Goal: Task Accomplishment & Management: Manage account settings

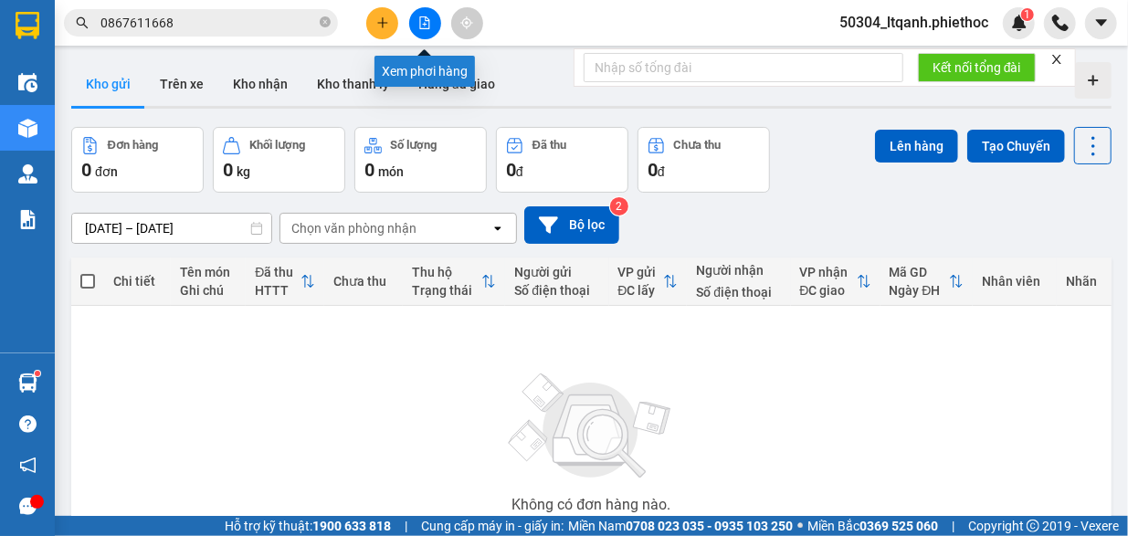
click at [428, 16] on button at bounding box center [425, 23] width 32 height 32
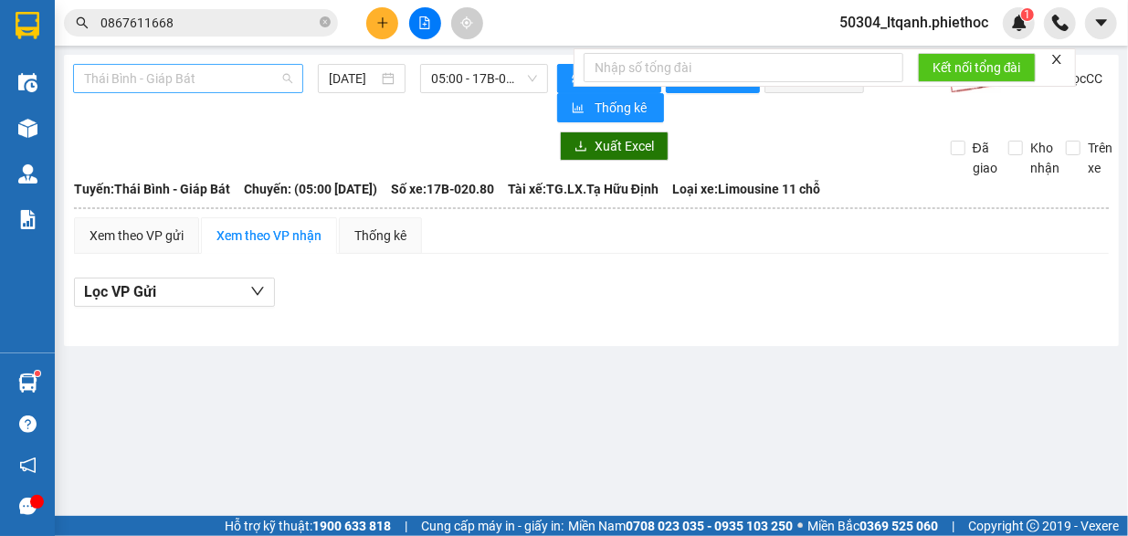
click at [203, 85] on span "Thái Bình - Giáp Bát" at bounding box center [188, 78] width 208 height 27
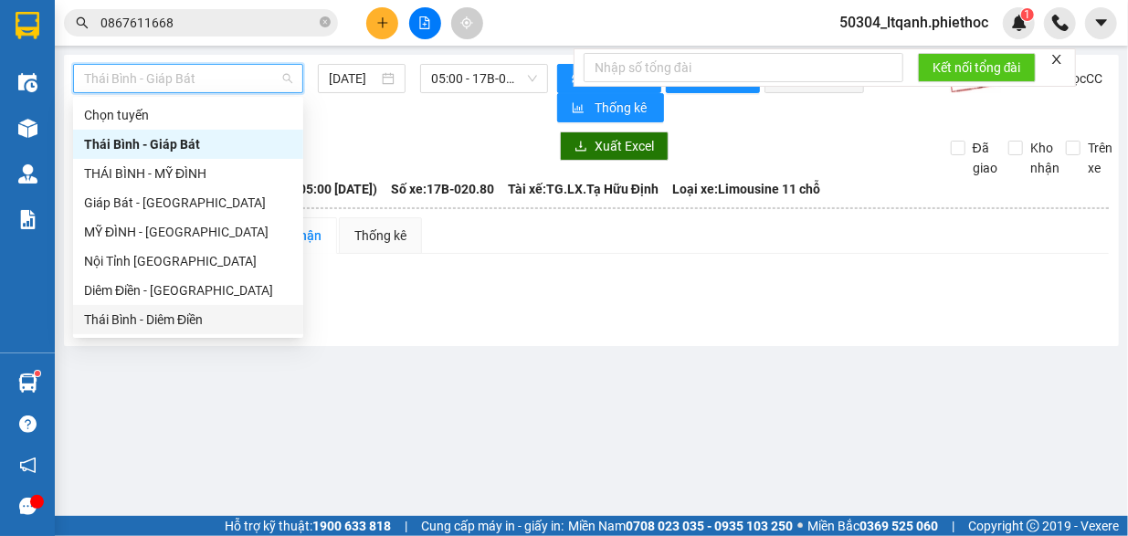
click at [168, 319] on div "Thái Bình - Diêm Điền" at bounding box center [188, 320] width 208 height 20
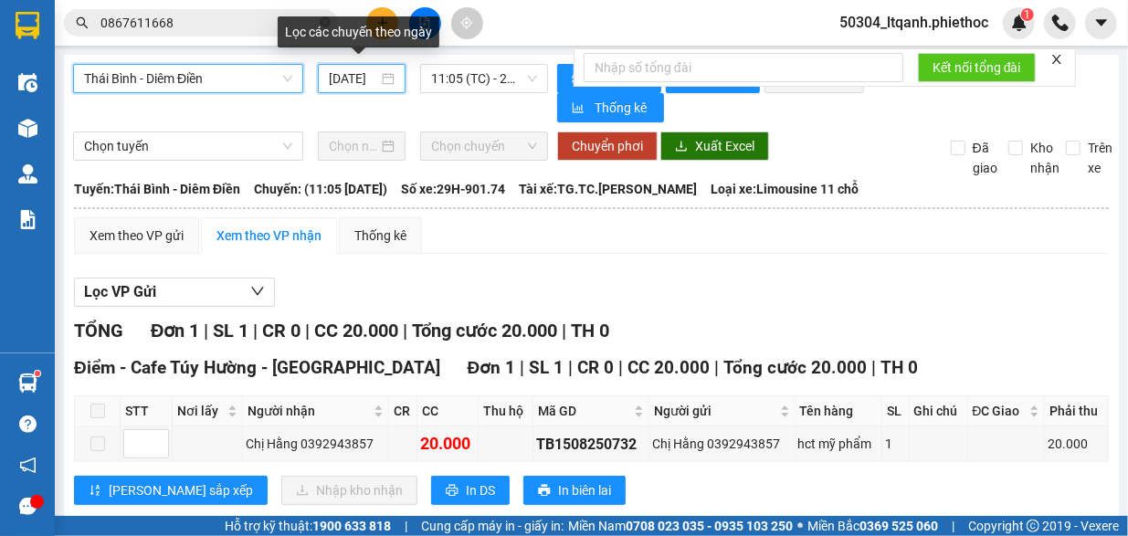
click at [344, 85] on input "15/08/2025" at bounding box center [353, 79] width 49 height 20
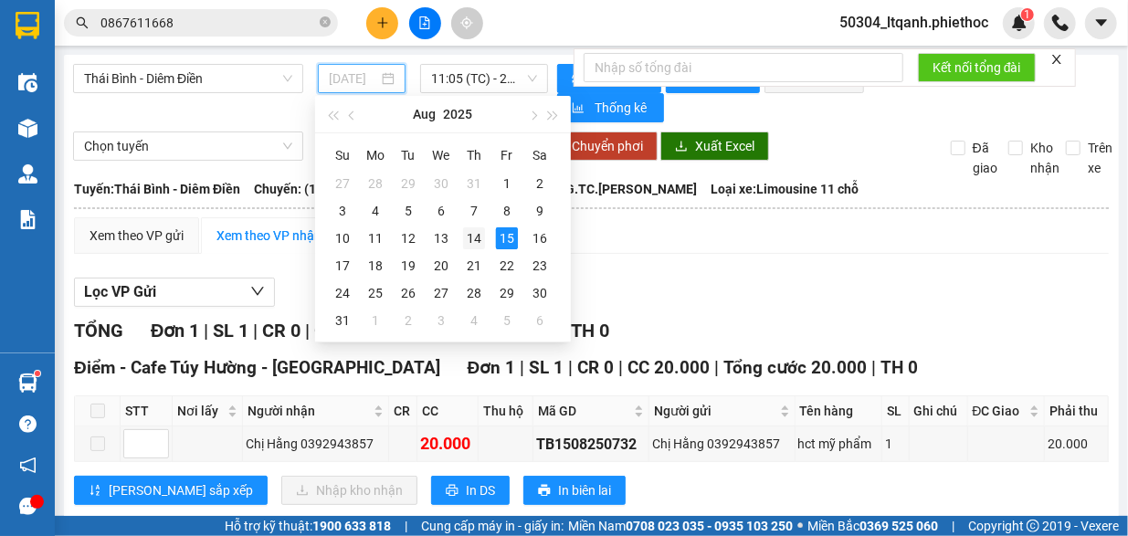
click at [469, 235] on div "14" at bounding box center [474, 238] width 22 height 22
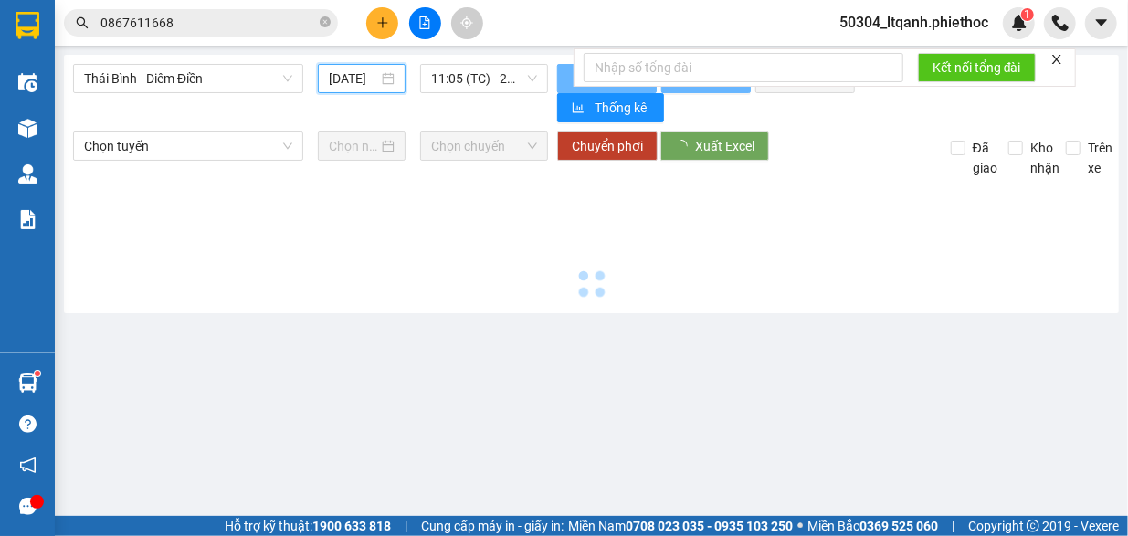
type input "[DATE]"
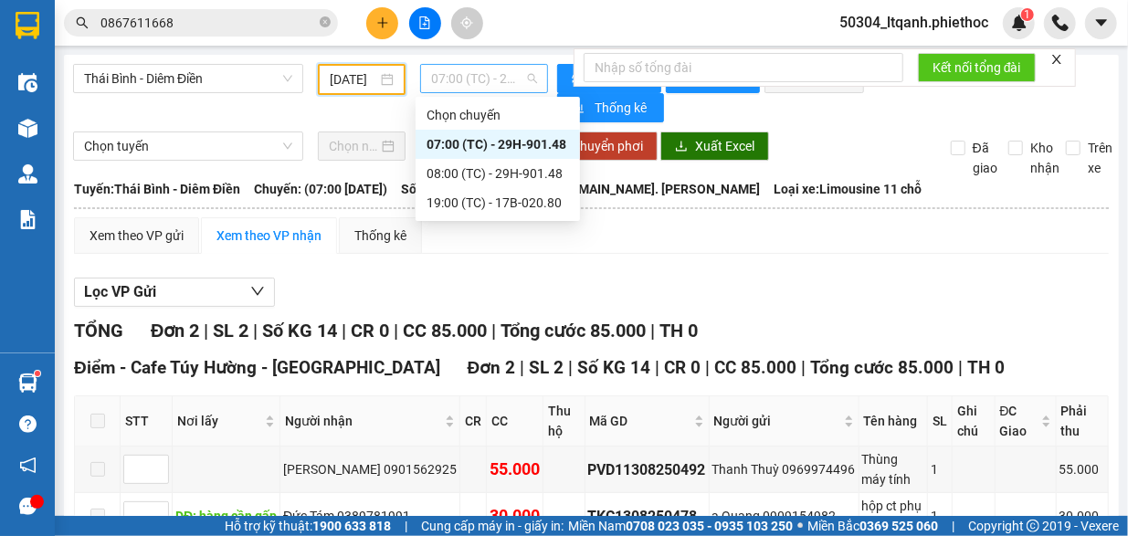
click at [450, 79] on span "07:00 (TC) - 29H-901.48" at bounding box center [484, 78] width 106 height 27
click at [471, 147] on div "07:00 (TC) - 29H-901.48" at bounding box center [498, 144] width 143 height 20
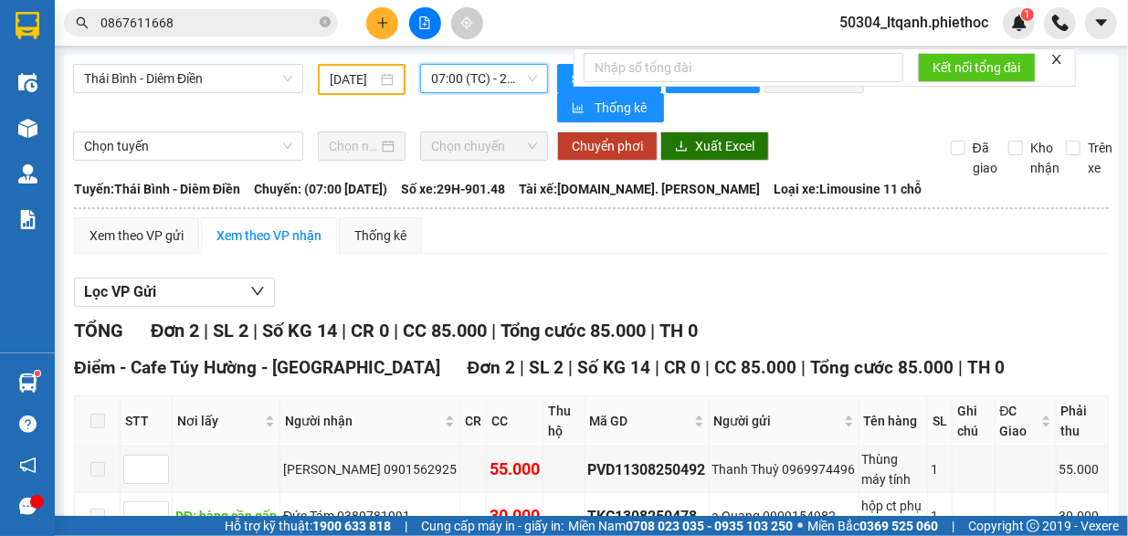
click at [449, 69] on span "07:00 (TC) - 29H-901.48" at bounding box center [484, 78] width 106 height 27
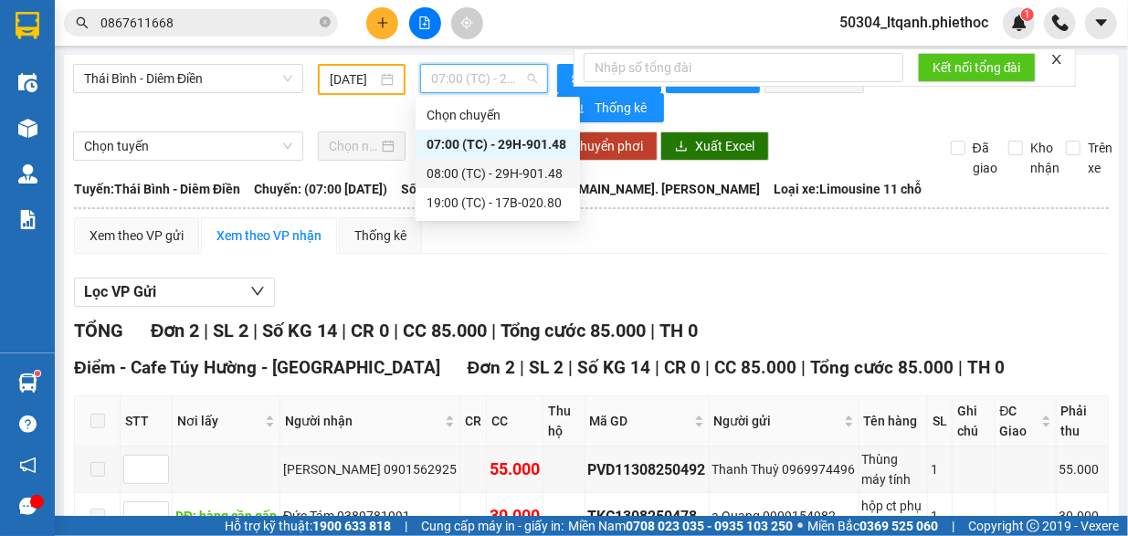
click at [462, 173] on div "08:00 (TC) - 29H-901.48" at bounding box center [498, 174] width 143 height 20
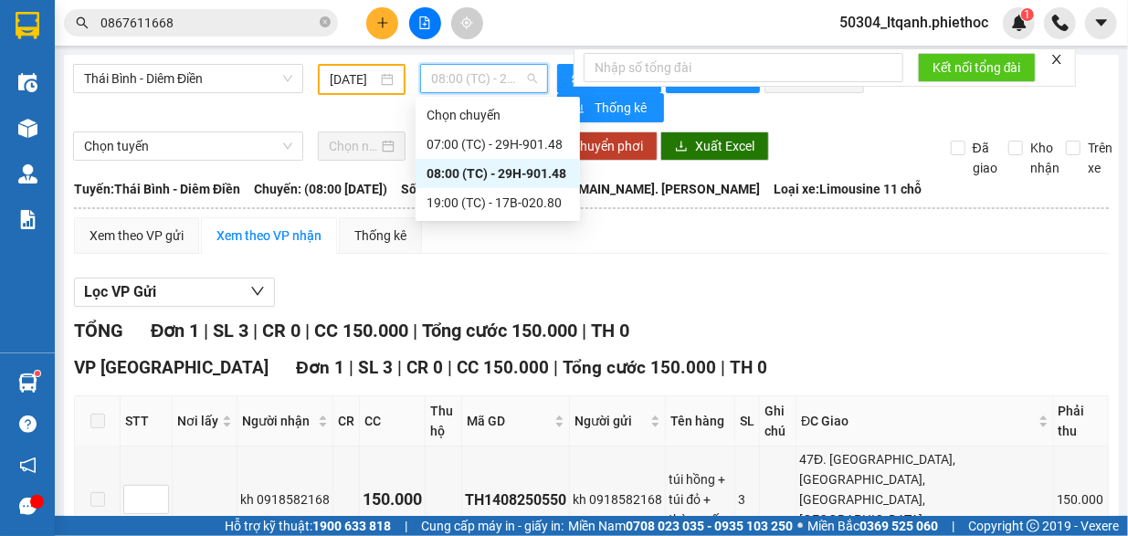
click at [470, 76] on span "08:00 (TC) - 29H-901.48" at bounding box center [484, 78] width 106 height 27
click at [482, 205] on div "19:00 (TC) - 17B-020.80" at bounding box center [498, 203] width 143 height 20
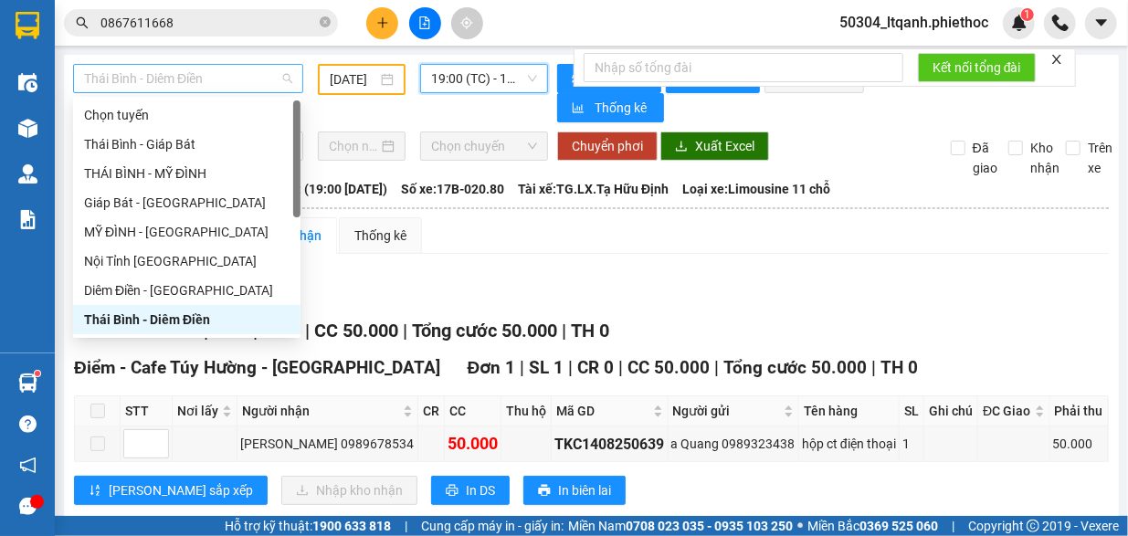
click at [167, 77] on span "Thái Bình - Diêm Điền" at bounding box center [188, 78] width 208 height 27
click at [183, 287] on div "Diêm Điền - [GEOGRAPHIC_DATA]" at bounding box center [187, 290] width 206 height 20
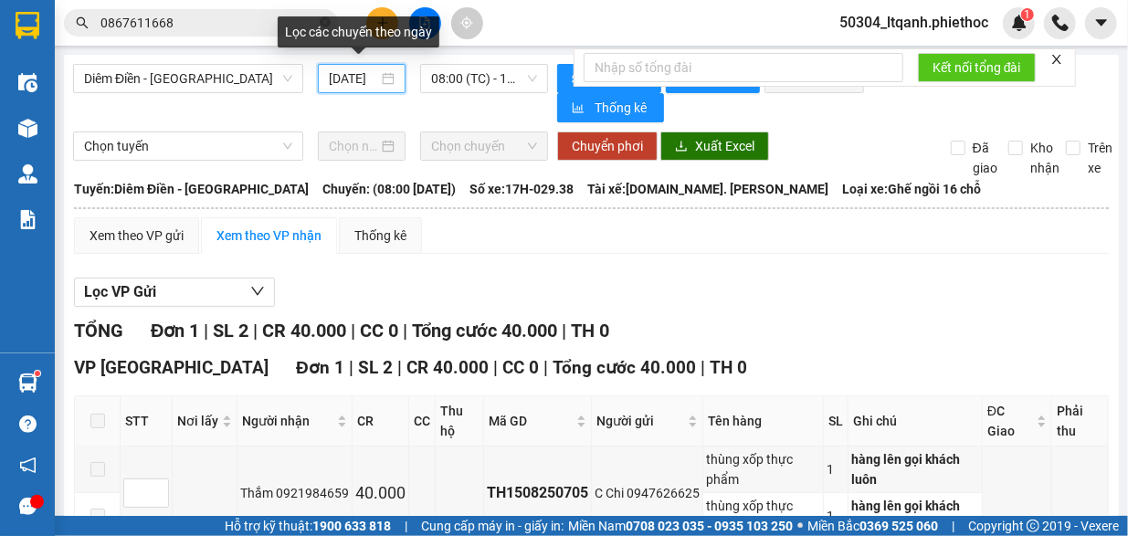
click at [351, 85] on input "15/08/2025" at bounding box center [353, 79] width 49 height 20
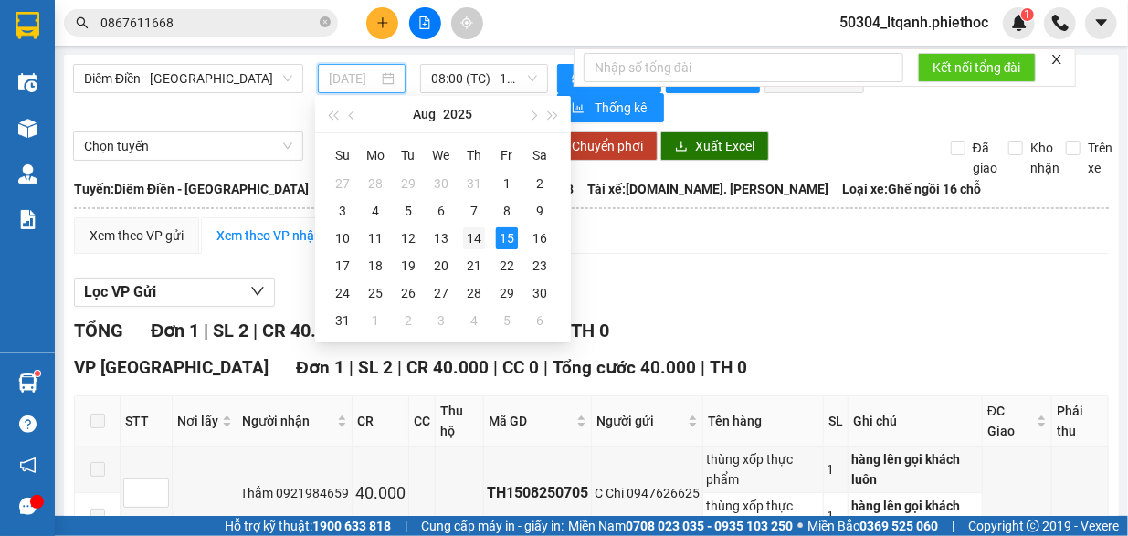
click at [479, 235] on div "14" at bounding box center [474, 238] width 22 height 22
type input "[DATE]"
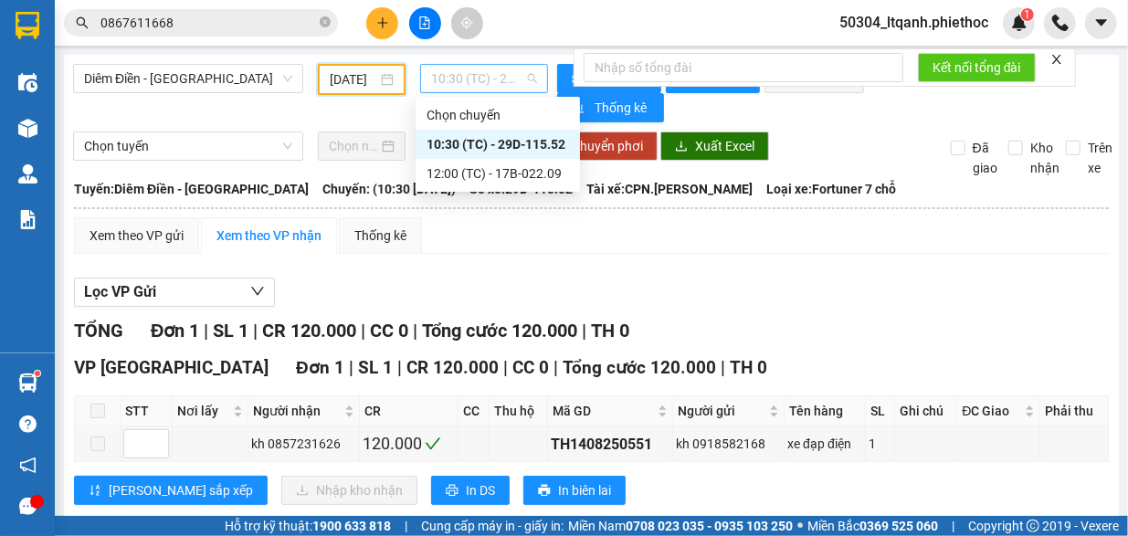
click at [454, 83] on span "10:30 (TC) - 29D-115.52" at bounding box center [484, 78] width 106 height 27
click at [483, 175] on div "12:00 (TC) - 17B-022.09" at bounding box center [498, 174] width 143 height 20
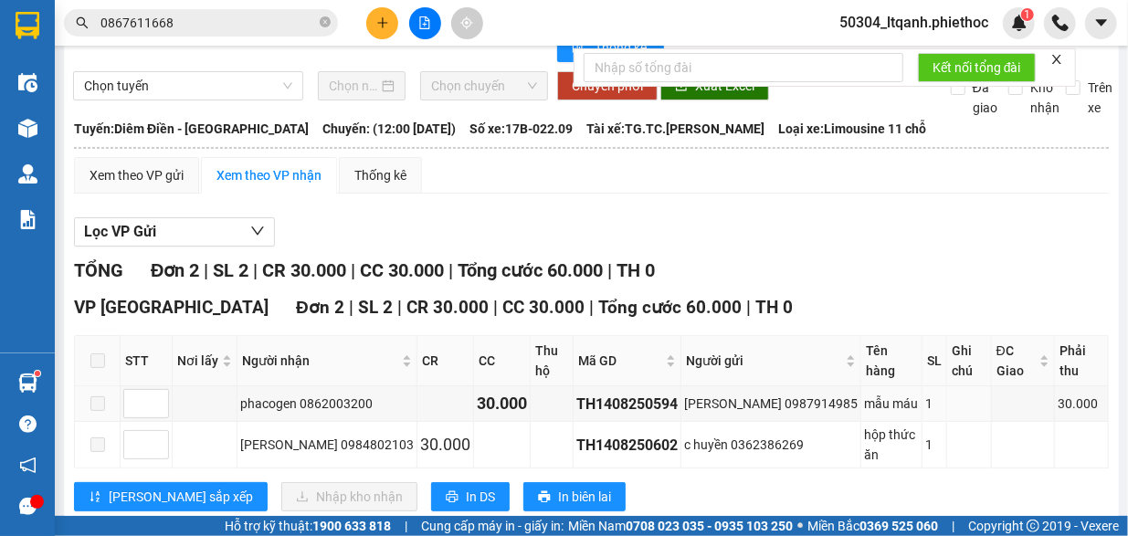
scroll to position [61, 0]
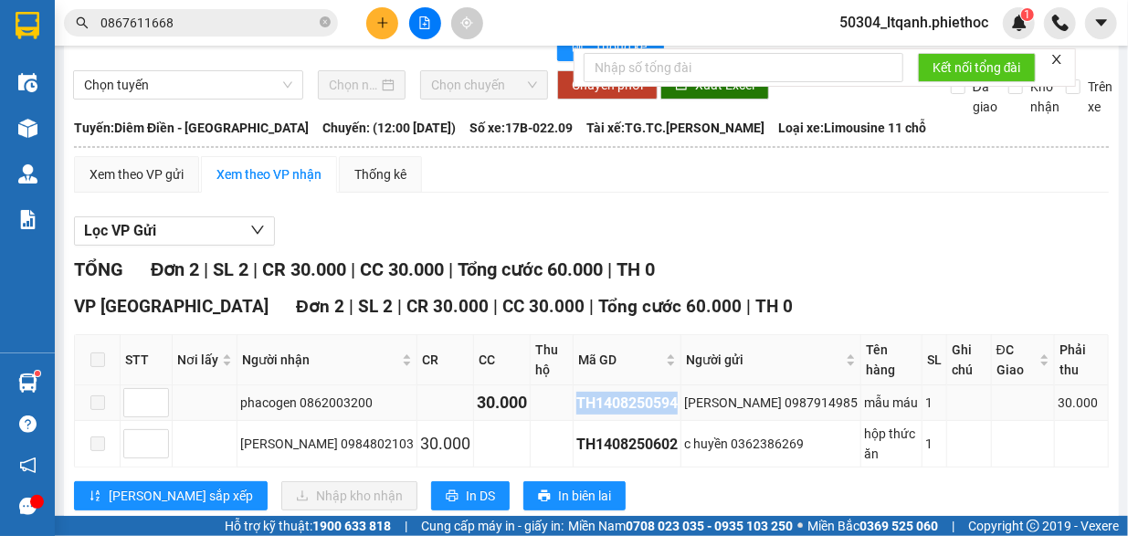
drag, startPoint x: 654, startPoint y: 383, endPoint x: 553, endPoint y: 385, distance: 101.4
click at [576, 392] on div "TH1408250594" at bounding box center [626, 403] width 101 height 23
copy div "TH1408250594"
click at [725, 485] on div "VP Thái Bình Đơn 2 | SL 2 | CR 30.000 | CC 30.000 | Tổng cước 60.000 | TH 0 STT…" at bounding box center [591, 408] width 1035 height 231
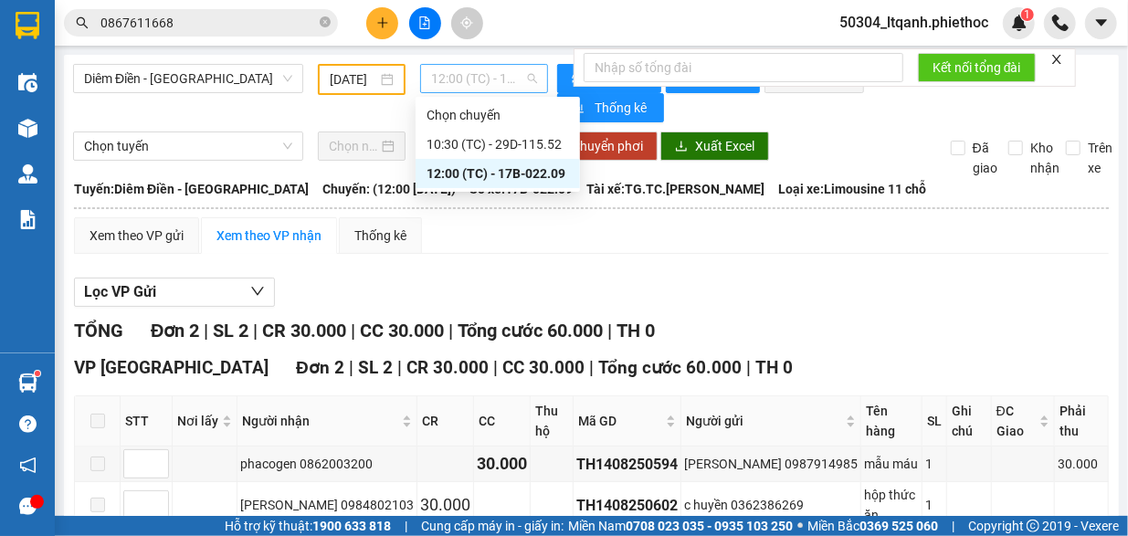
click at [457, 77] on span "12:00 (TC) - 17B-022.09" at bounding box center [484, 78] width 106 height 27
click at [464, 152] on div "10:30 (TC) - 29D-115.52" at bounding box center [498, 144] width 143 height 20
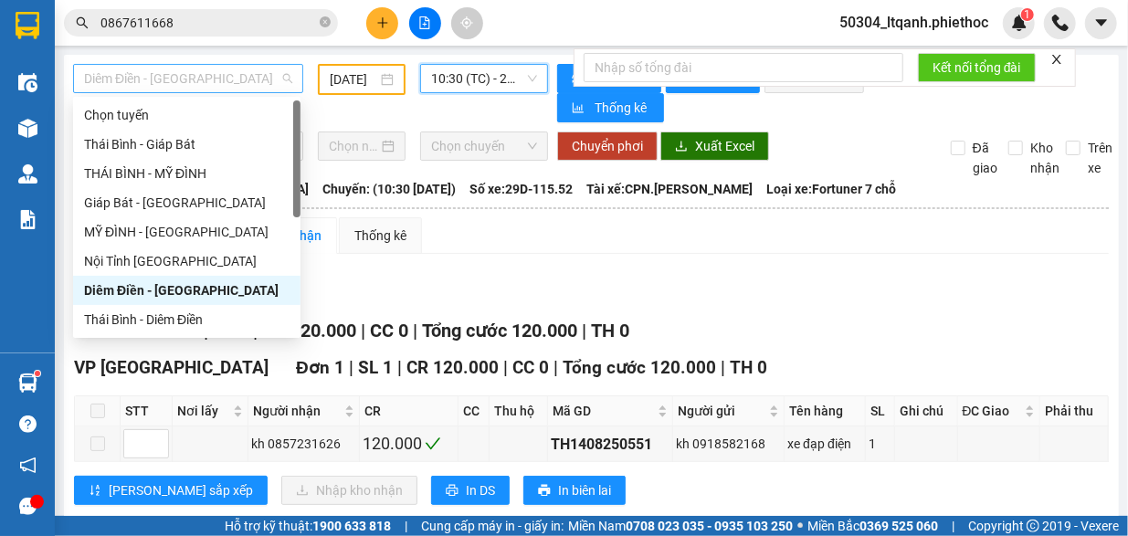
click at [210, 85] on span "Diêm Điền - [GEOGRAPHIC_DATA]" at bounding box center [188, 78] width 208 height 27
click at [164, 317] on div "Thái Bình - Diêm Điền" at bounding box center [187, 320] width 206 height 20
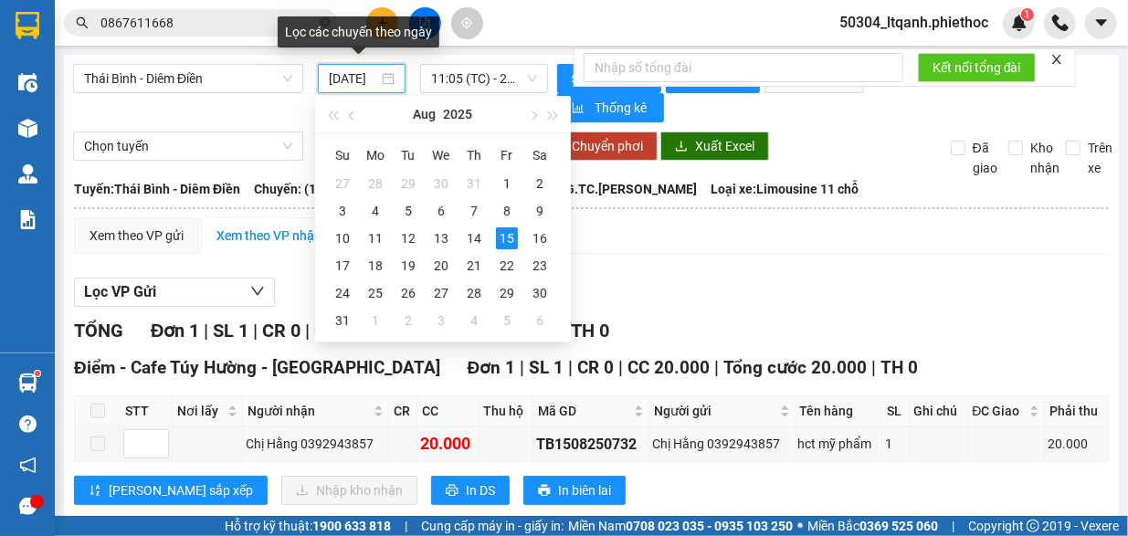
click at [345, 76] on input "15/08/2025" at bounding box center [353, 79] width 49 height 20
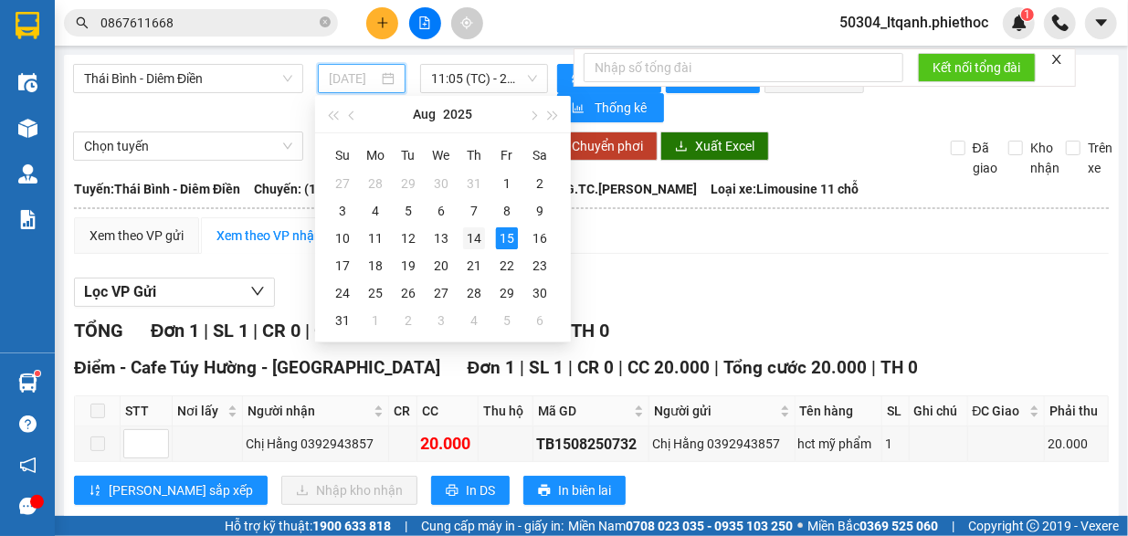
click at [473, 235] on div "14" at bounding box center [474, 238] width 22 height 22
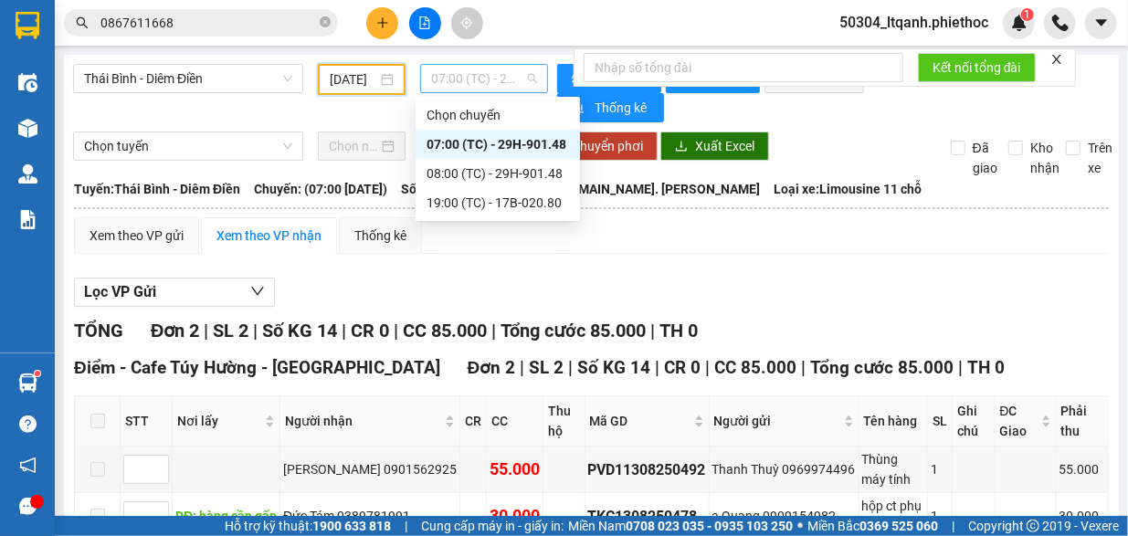
click at [457, 83] on span "07:00 (TC) - 29H-901.48" at bounding box center [484, 78] width 106 height 27
click at [464, 169] on div "08:00 (TC) - 29H-901.48" at bounding box center [498, 174] width 143 height 20
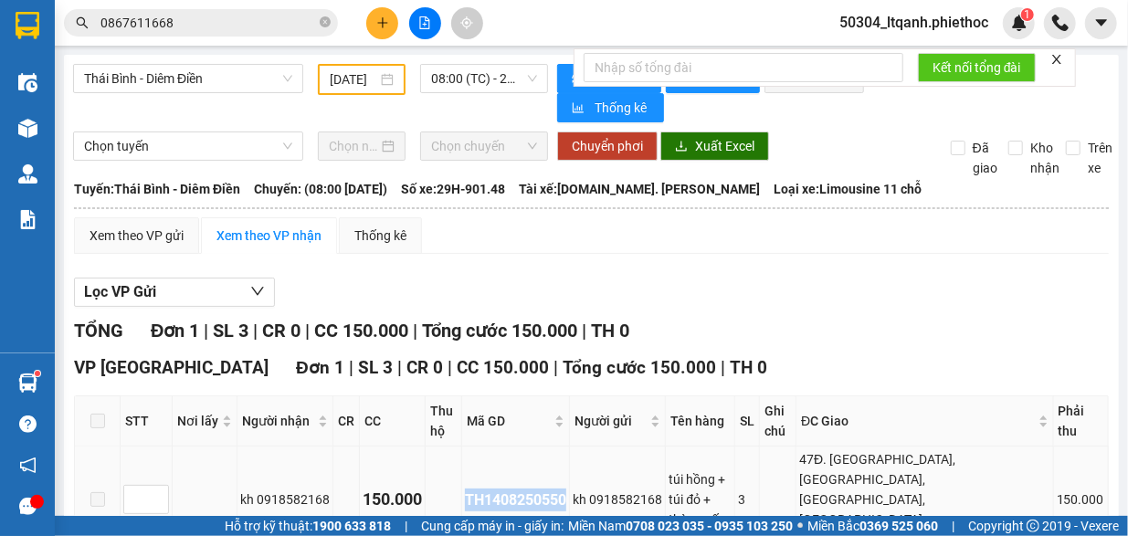
drag, startPoint x: 570, startPoint y: 467, endPoint x: 470, endPoint y: 468, distance: 100.5
click at [470, 489] on div "TH1408250550" at bounding box center [515, 500] width 101 height 23
copy div "TH1408250550"
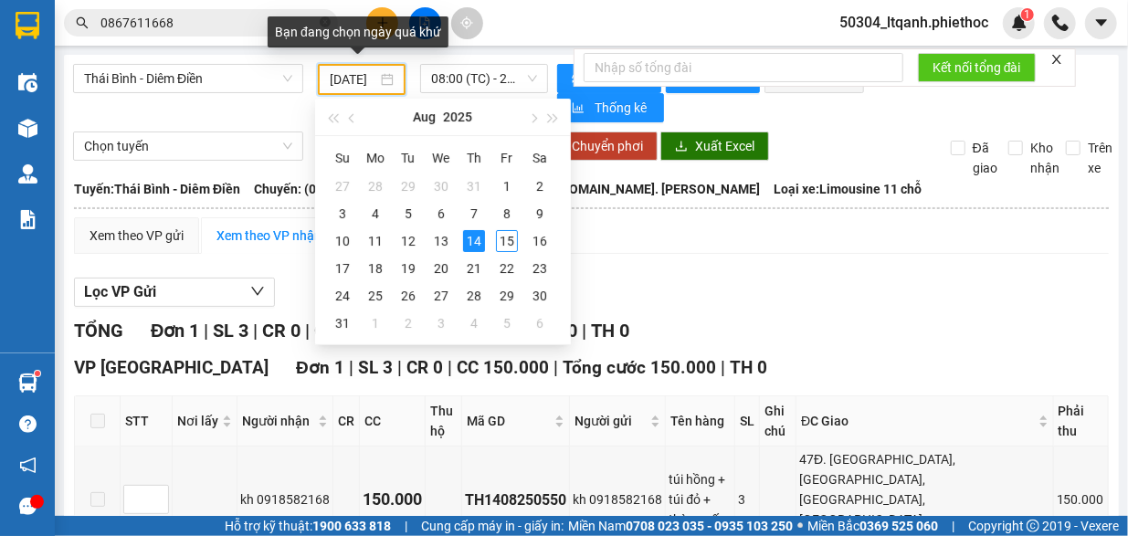
click at [357, 78] on input "[DATE]" at bounding box center [354, 79] width 48 height 20
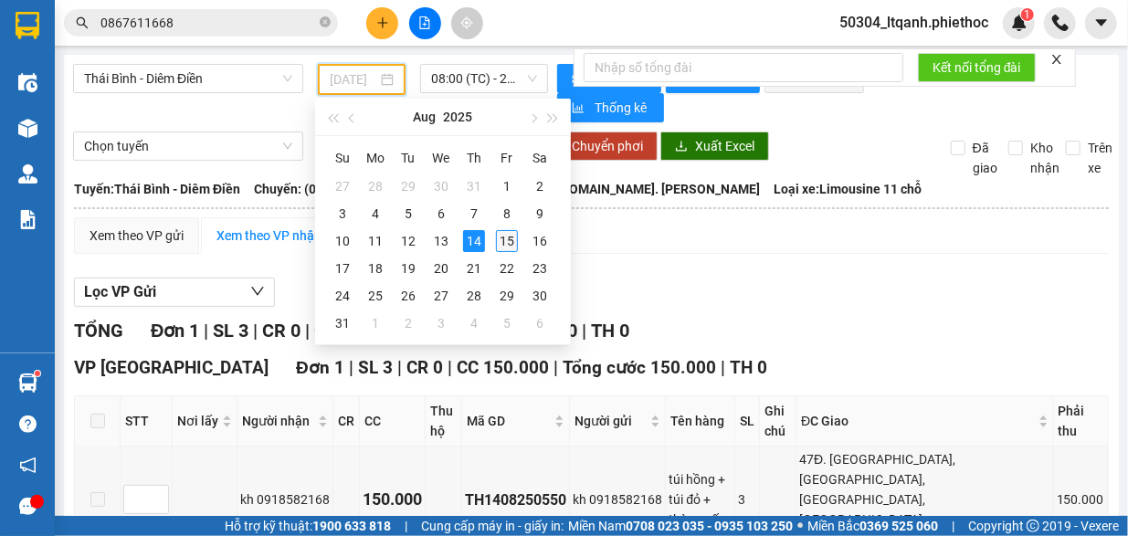
click at [508, 242] on div "15" at bounding box center [507, 241] width 22 height 22
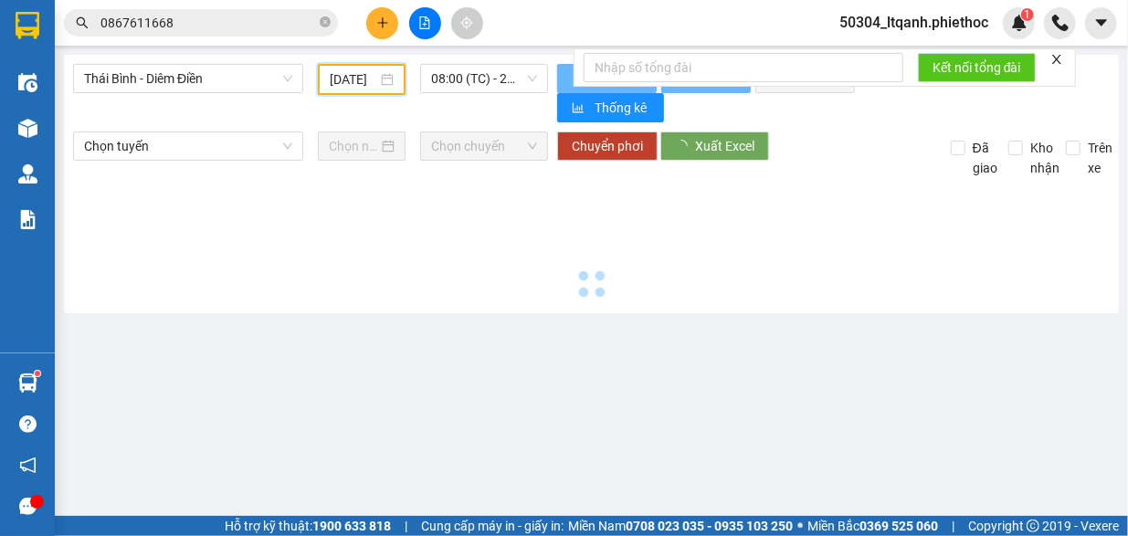
type input "15/08/2025"
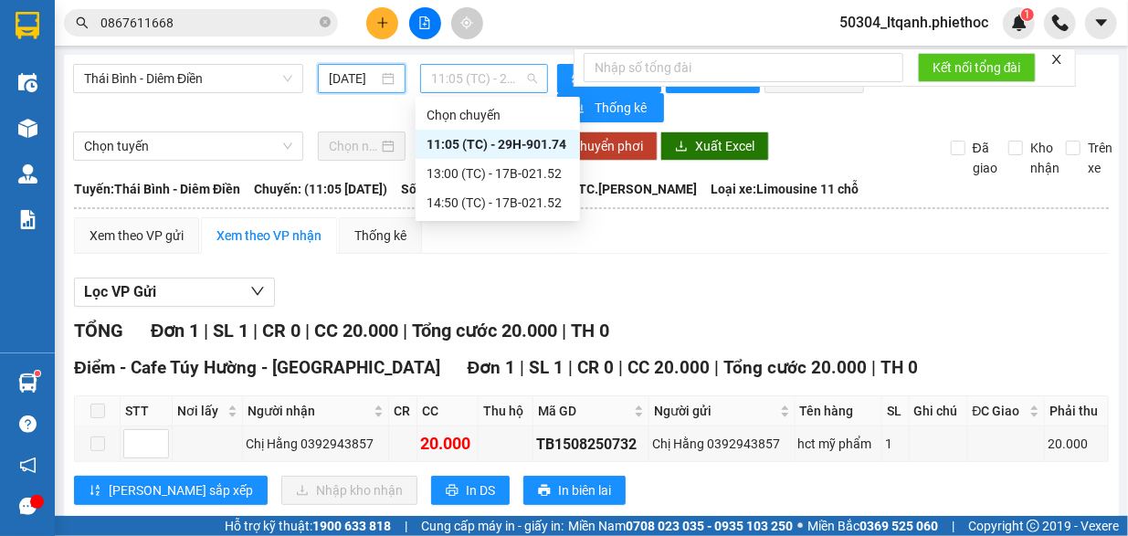
click at [466, 76] on span "11:05 (TC) - 29H-901.74" at bounding box center [484, 78] width 106 height 27
click at [464, 148] on div "11:05 (TC) - 29H-901.74" at bounding box center [498, 144] width 143 height 20
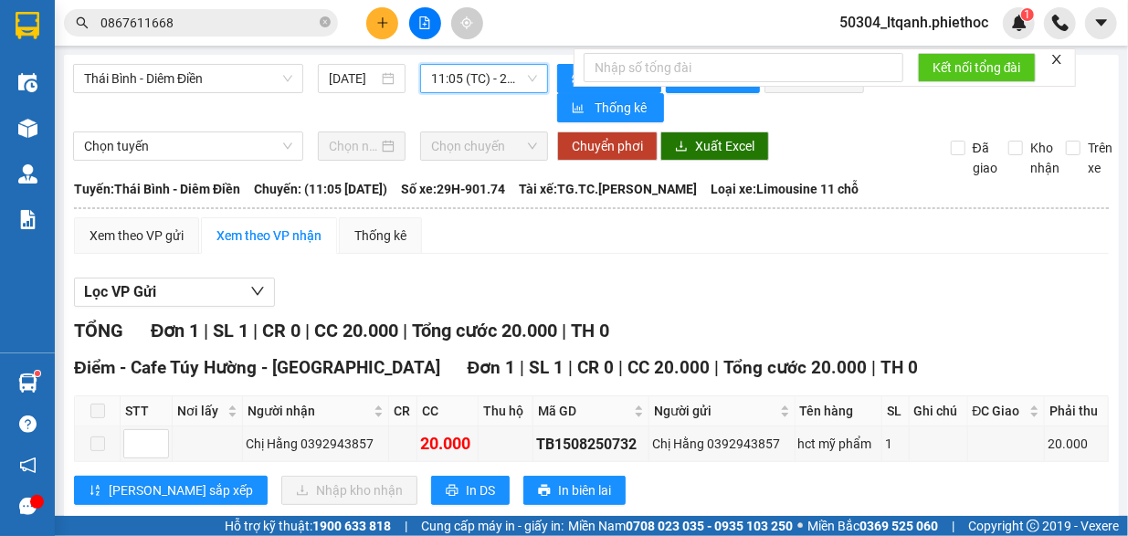
click at [481, 76] on span "11:05 (TC) - 29H-901.74" at bounding box center [484, 78] width 106 height 27
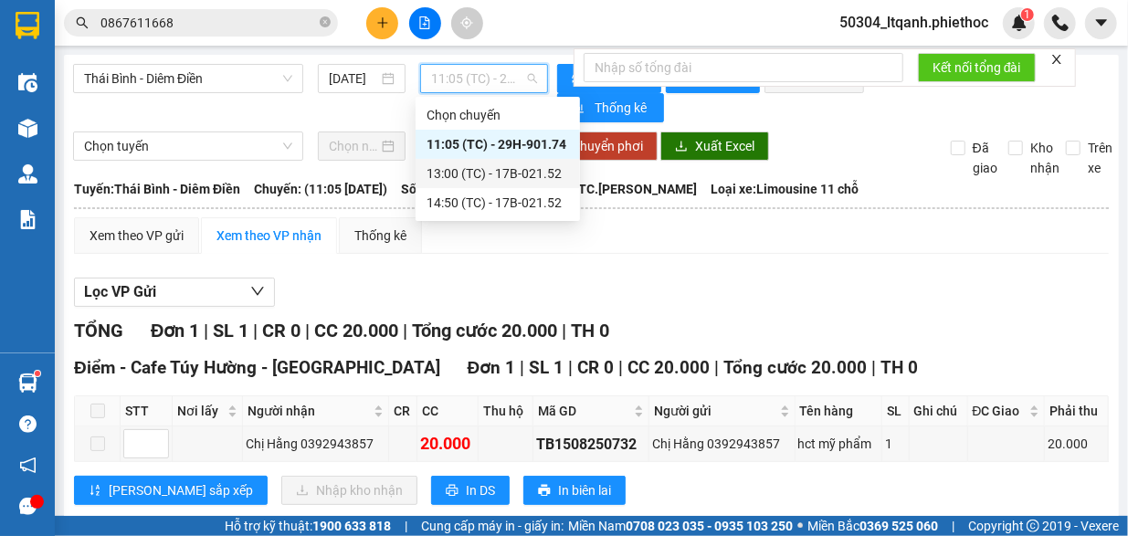
click at [484, 167] on div "13:00 (TC) - 17B-021.52" at bounding box center [498, 174] width 143 height 20
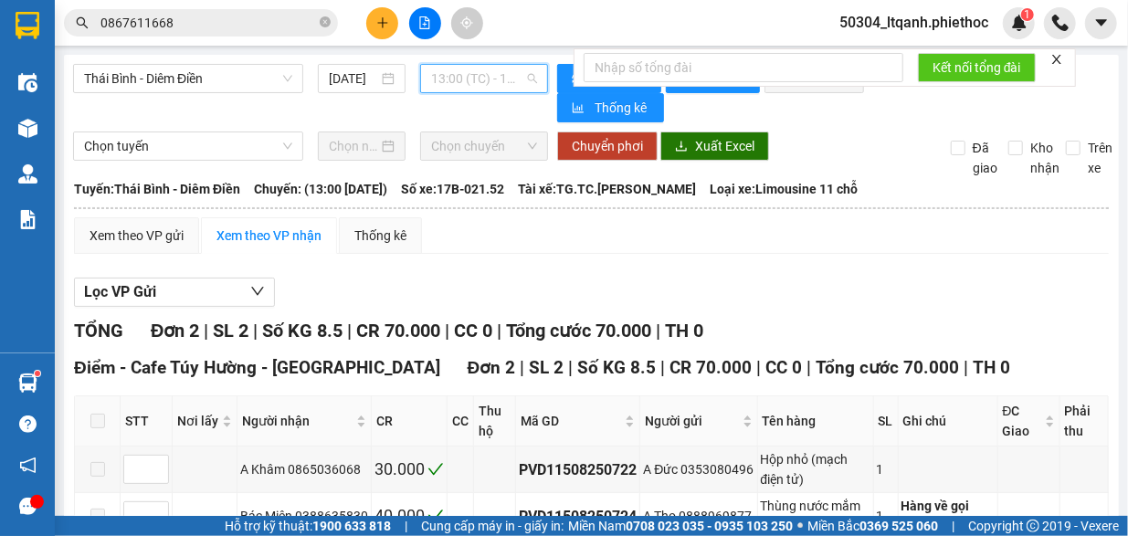
click at [457, 81] on span "13:00 (TC) - 17B-021.52" at bounding box center [484, 78] width 106 height 27
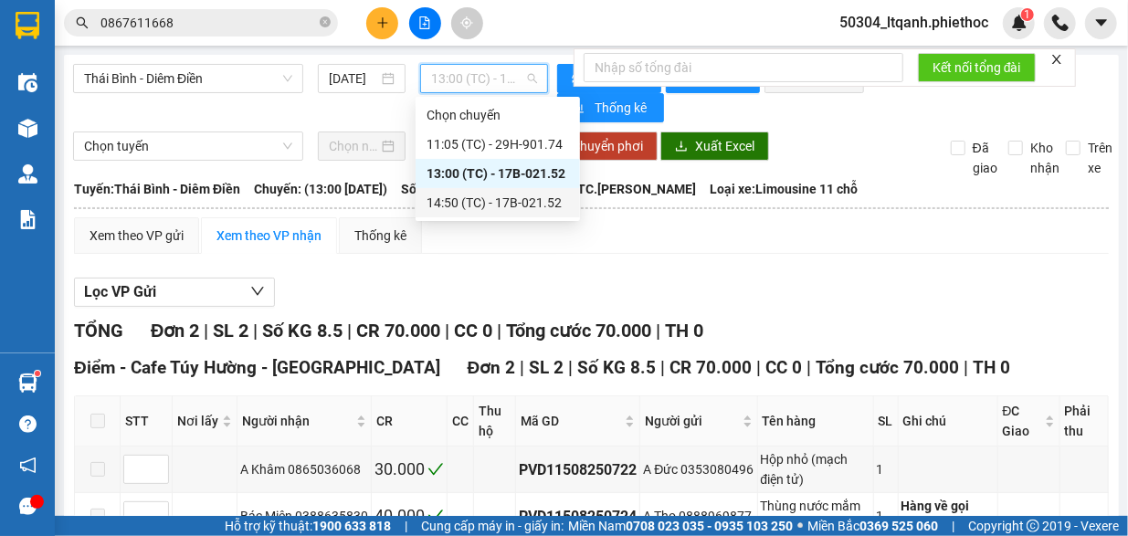
click at [469, 204] on div "14:50 (TC) - 17B-021.52" at bounding box center [498, 203] width 143 height 20
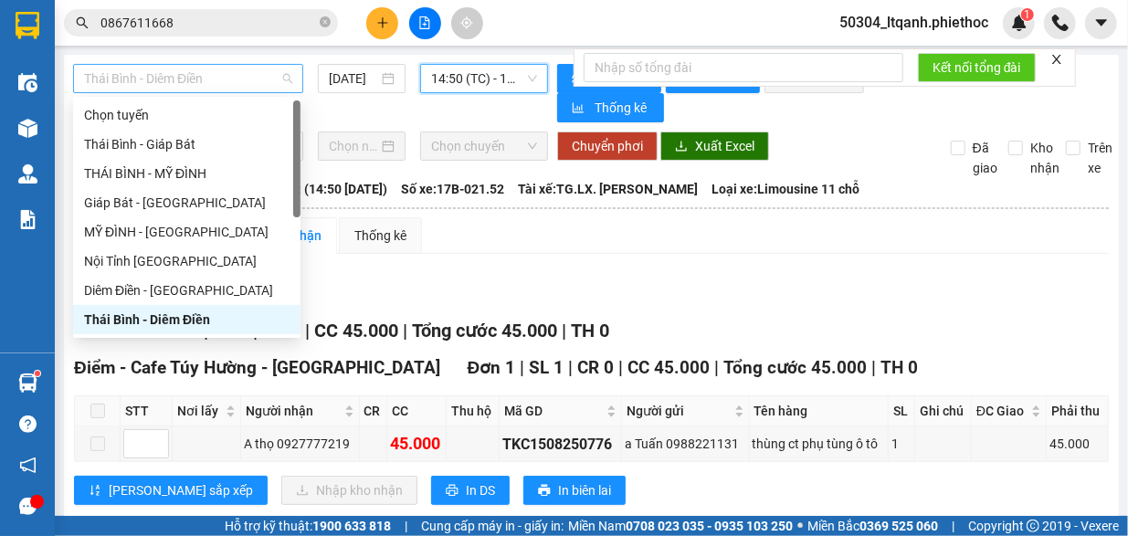
click at [216, 79] on span "Thái Bình - Diêm Điền" at bounding box center [188, 78] width 208 height 27
click at [196, 286] on div "Diêm Điền - [GEOGRAPHIC_DATA]" at bounding box center [187, 290] width 206 height 20
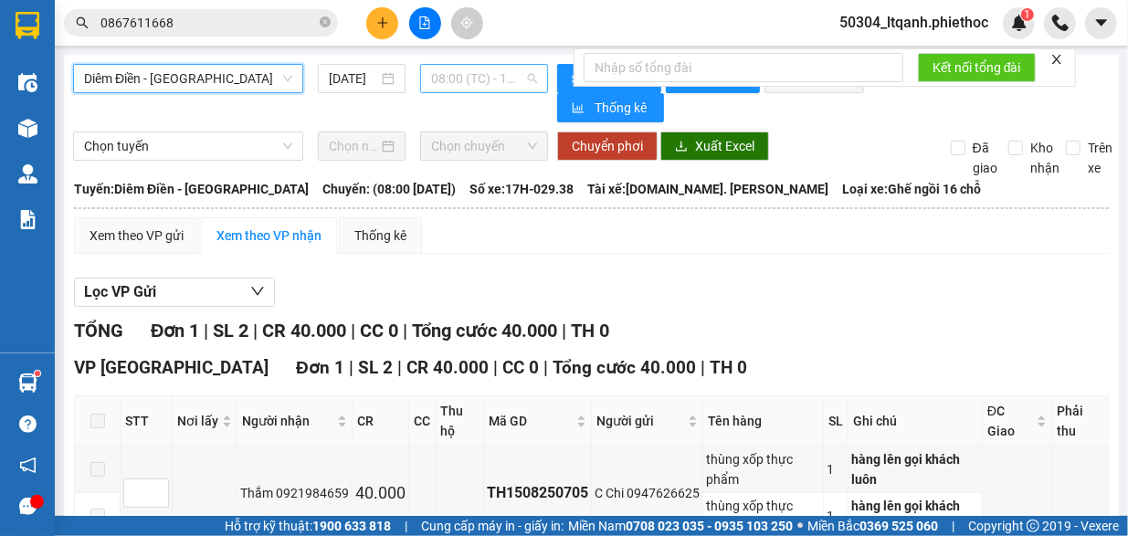
click at [455, 81] on span "08:00 (TC) - 17H-029.38" at bounding box center [484, 78] width 106 height 27
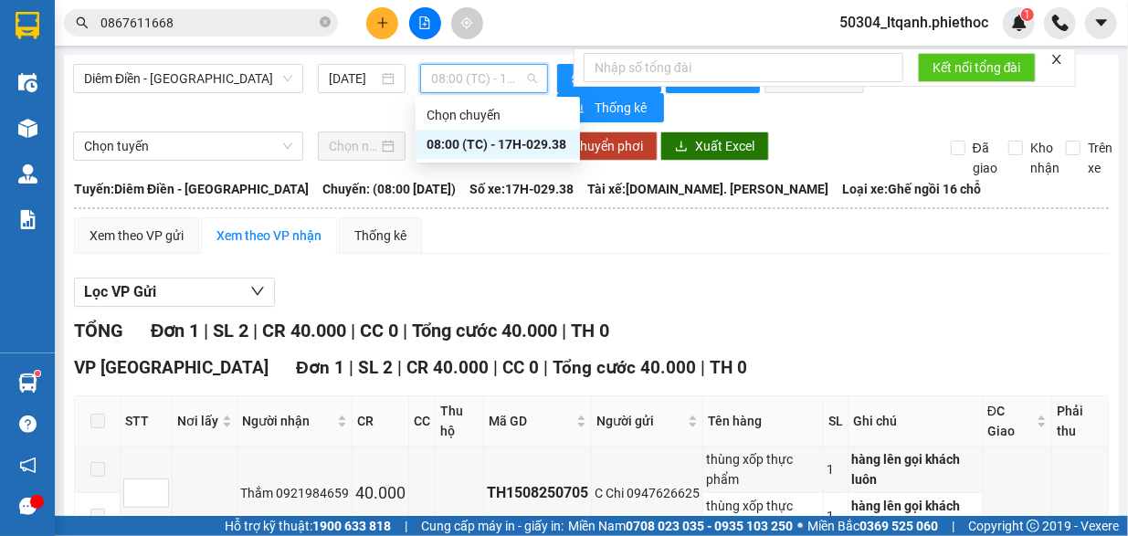
click at [479, 151] on div "08:00 (TC) - 17H-029.38" at bounding box center [498, 144] width 143 height 20
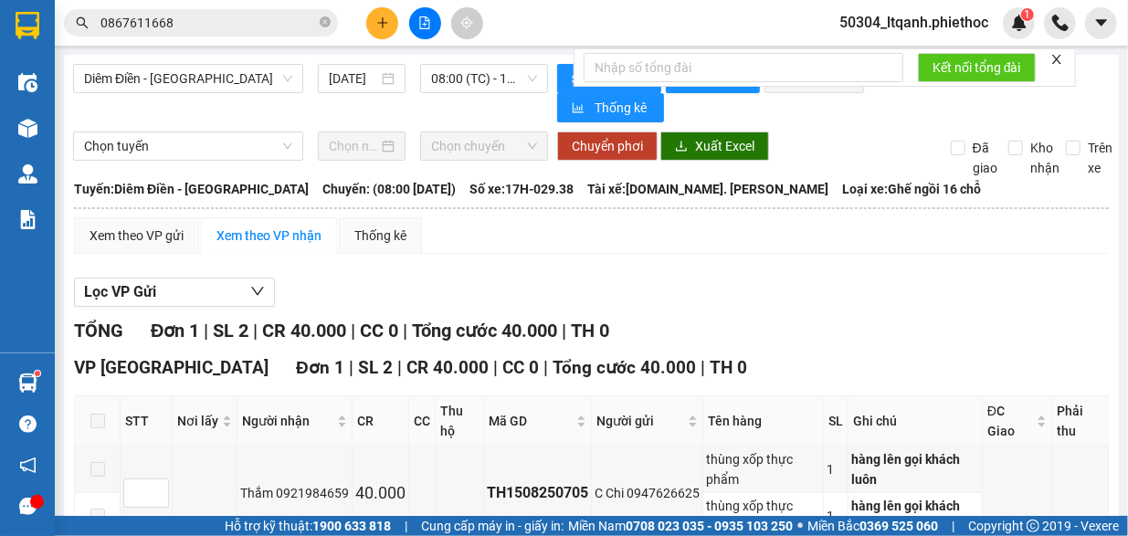
click at [762, 299] on div "Lọc VP Gửi" at bounding box center [591, 293] width 1035 height 30
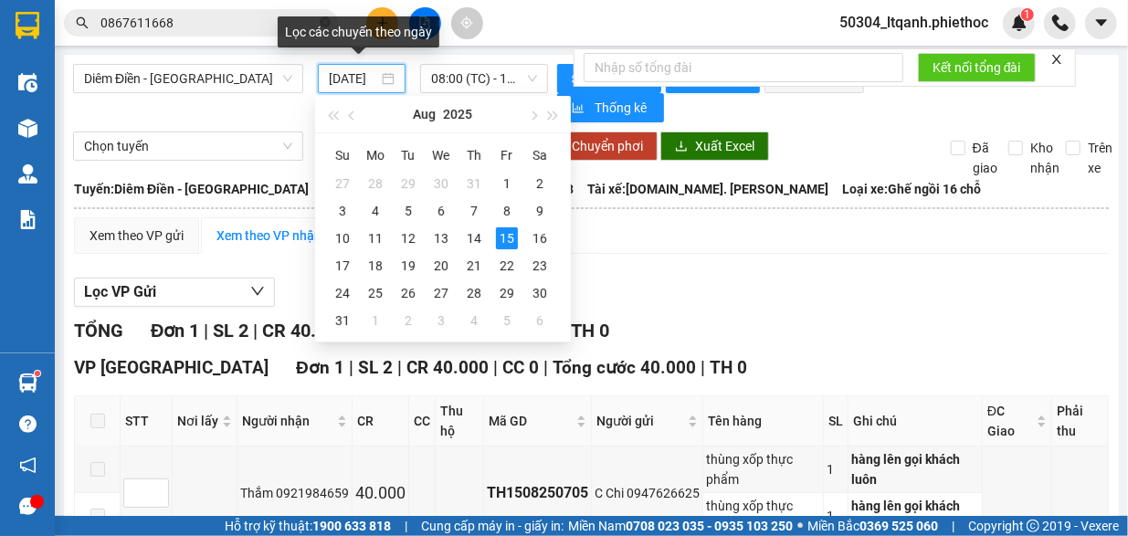
click at [336, 79] on input "15/08/2025" at bounding box center [353, 79] width 49 height 20
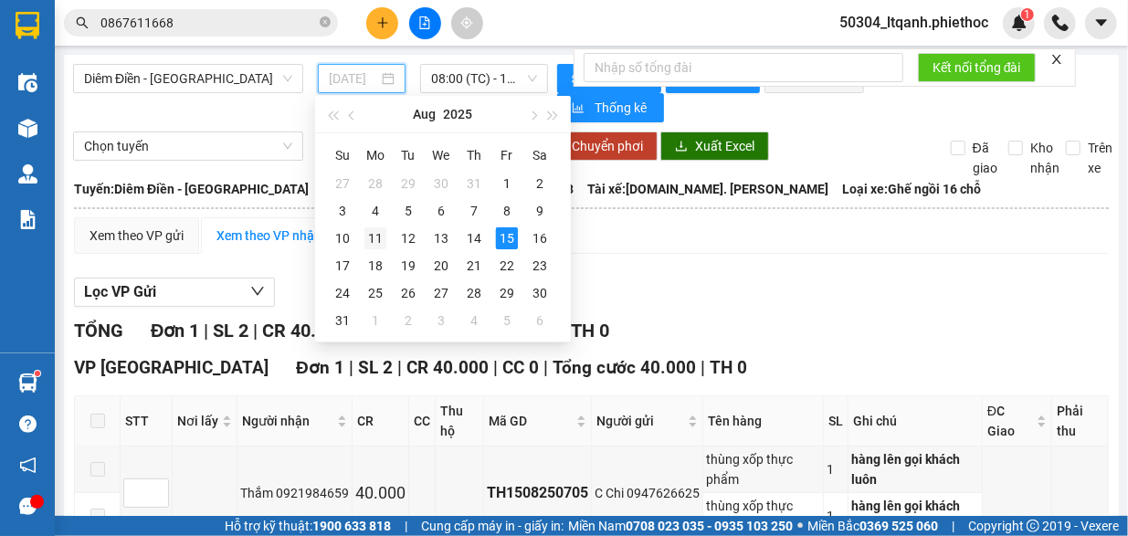
click at [382, 233] on div "11" at bounding box center [376, 238] width 22 height 22
type input "11/08/2025"
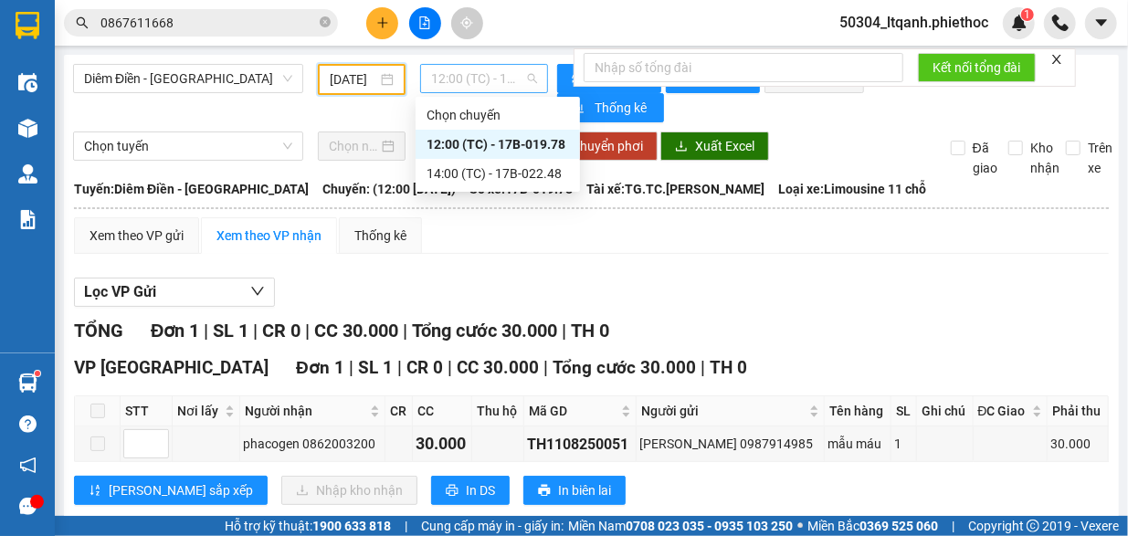
click at [451, 74] on span "12:00 (TC) - 17B-019.78" at bounding box center [484, 78] width 106 height 27
click at [524, 176] on div "14:00 (TC) - 17B-022.48" at bounding box center [498, 174] width 143 height 20
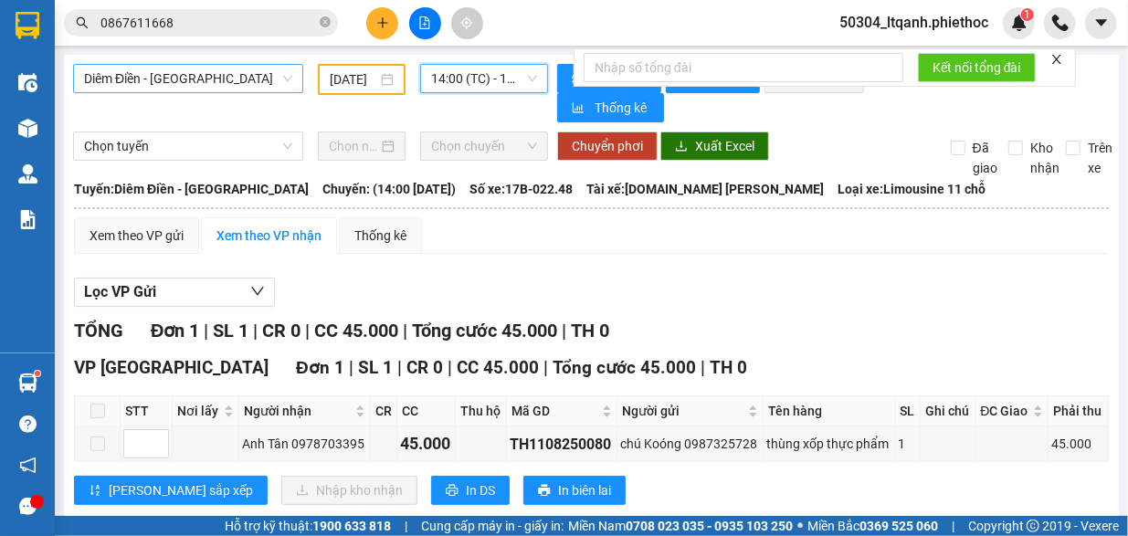
click at [172, 79] on span "Diêm Điền - [GEOGRAPHIC_DATA]" at bounding box center [188, 78] width 208 height 27
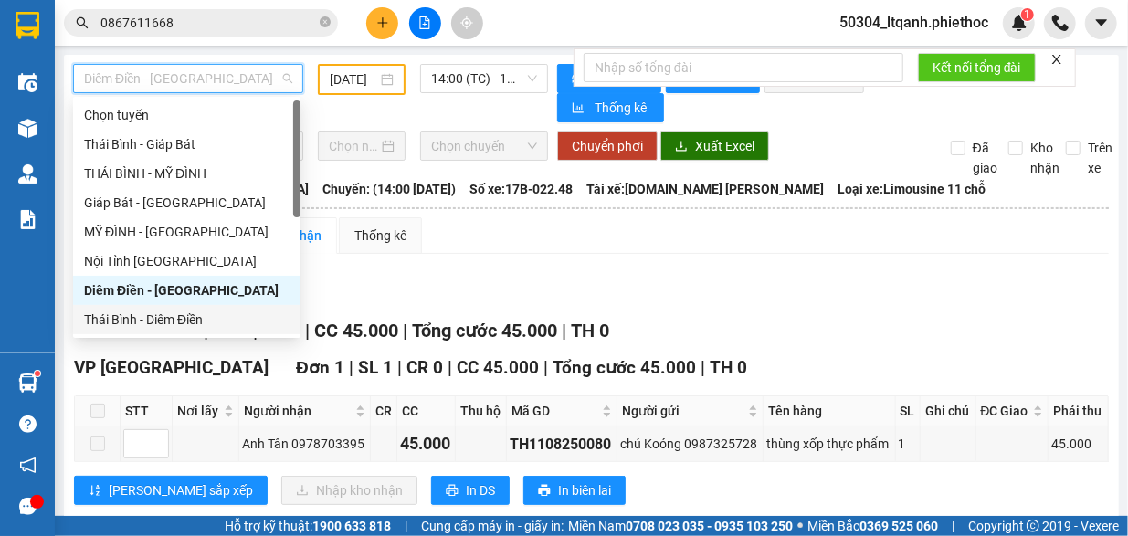
click at [177, 322] on div "Thái Bình - Diêm Điền" at bounding box center [187, 320] width 206 height 20
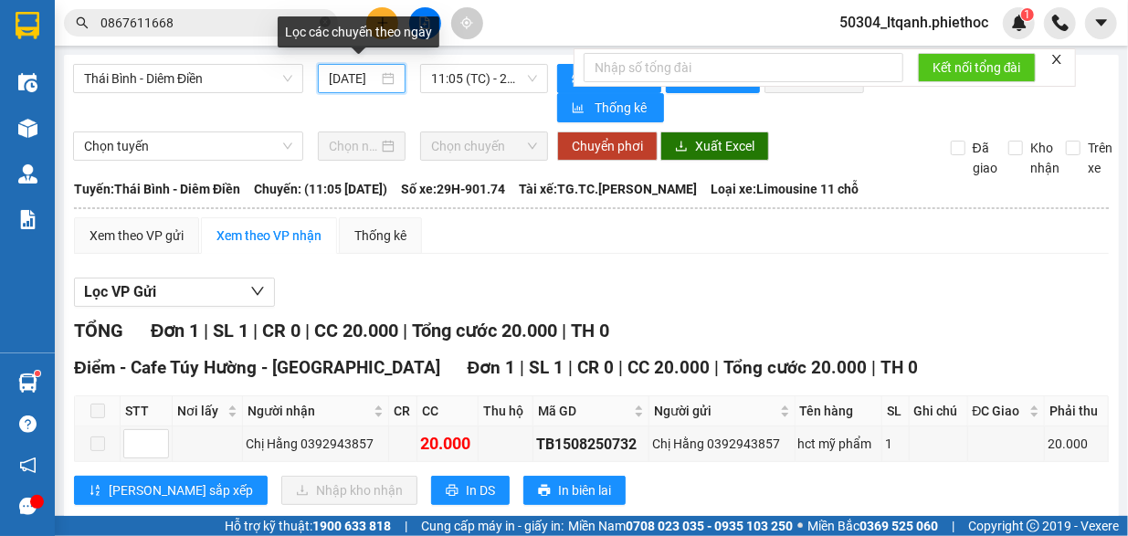
click at [333, 75] on input "15/08/2025" at bounding box center [353, 79] width 49 height 20
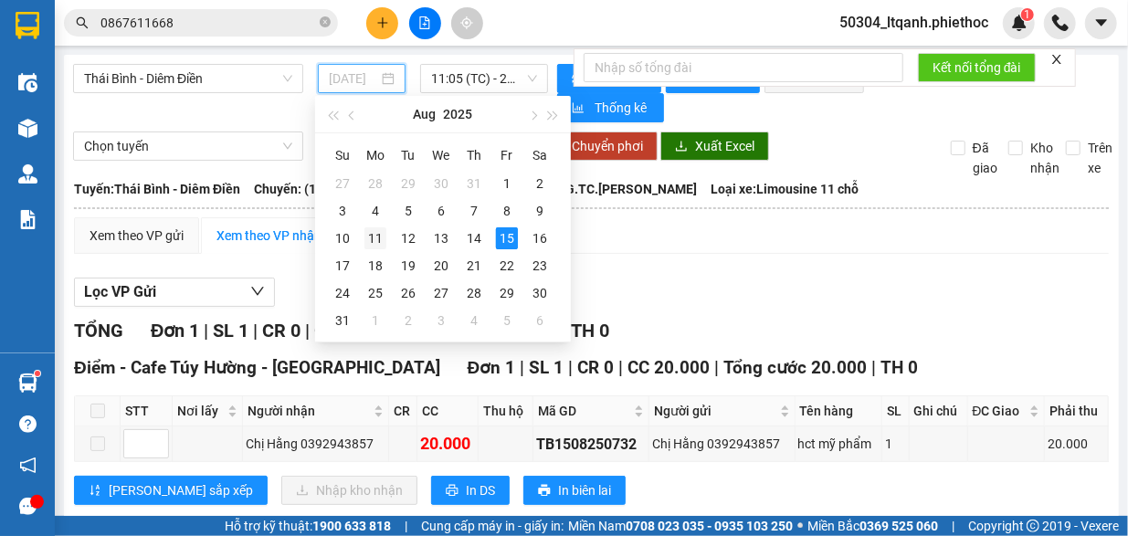
click at [374, 236] on div "11" at bounding box center [376, 238] width 22 height 22
type input "11/08/2025"
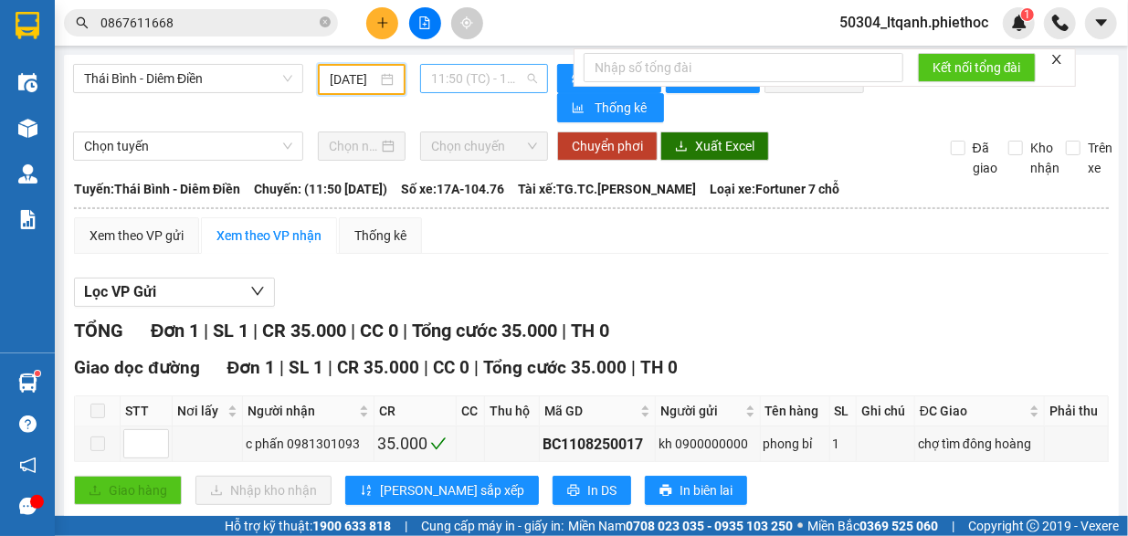
click at [473, 76] on span "11:50 (TC) - 17A-104.76" at bounding box center [484, 78] width 106 height 27
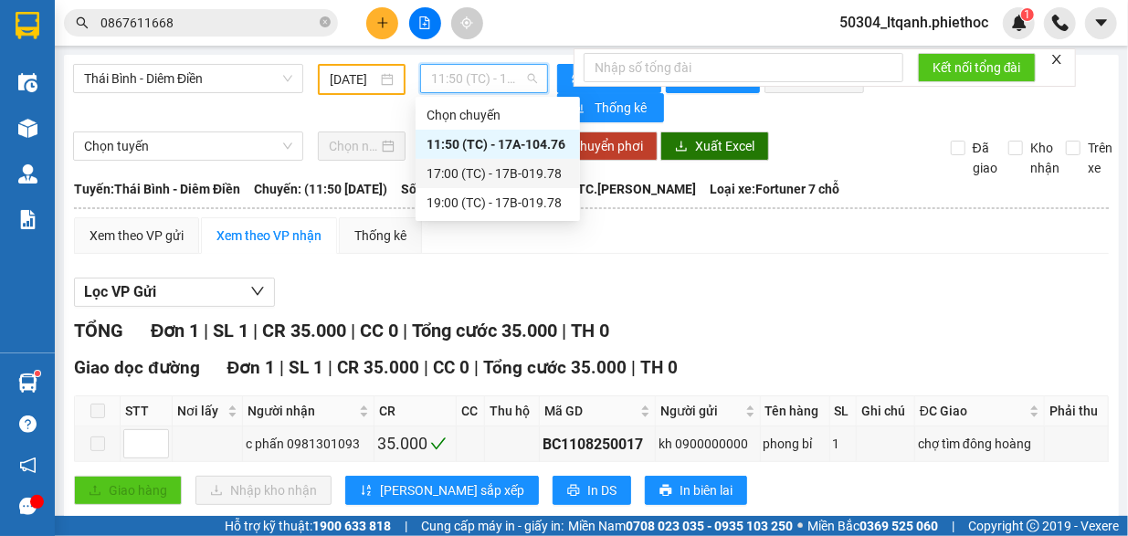
click at [475, 174] on div "17:00 (TC) - 17B-019.78" at bounding box center [498, 174] width 143 height 20
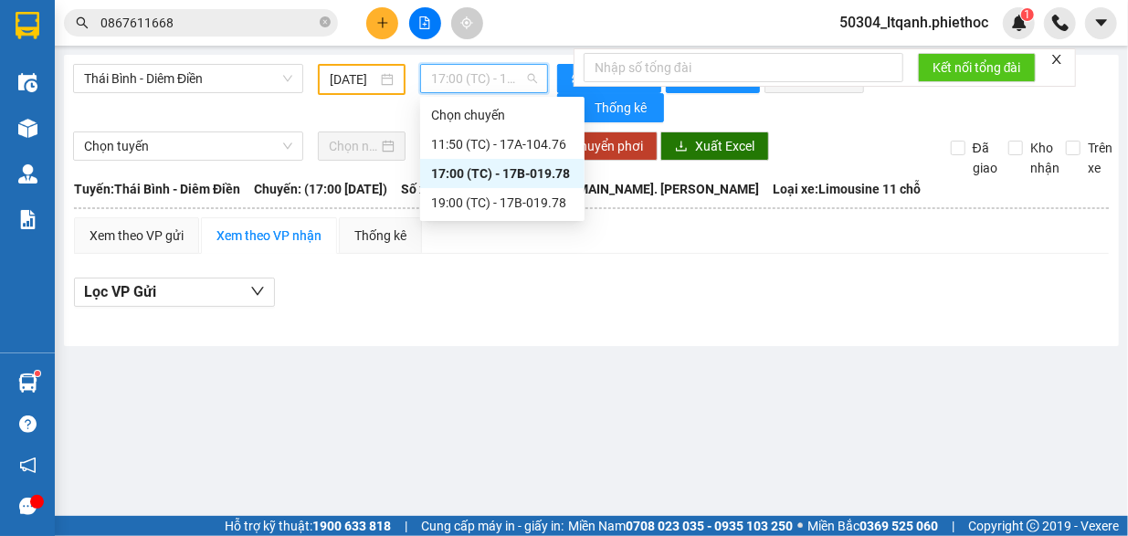
click at [443, 77] on span "17:00 (TC) - 17B-019.78" at bounding box center [484, 78] width 106 height 27
click at [468, 212] on div "19:00 (TC) - 17B-019.78" at bounding box center [502, 203] width 143 height 20
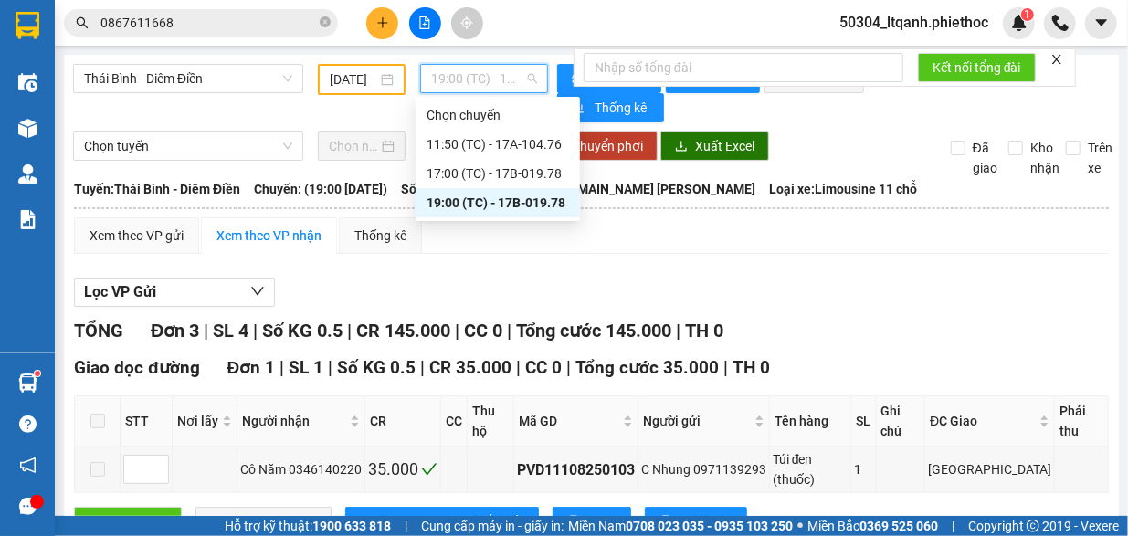
click at [439, 78] on span "19:00 (TC) - 17B-019.78" at bounding box center [484, 78] width 106 height 27
click at [460, 169] on div "17:00 (TC) - 17B-019.78" at bounding box center [498, 174] width 143 height 20
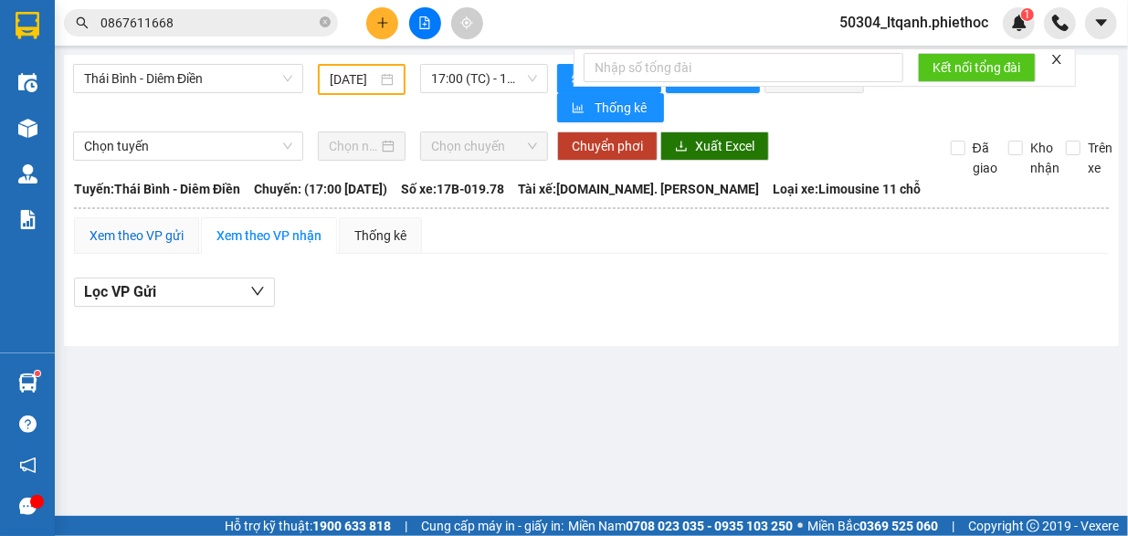
click at [133, 235] on div "Xem theo VP gửi" at bounding box center [137, 236] width 94 height 20
click at [963, 142] on input "Đã giao" at bounding box center [958, 148] width 15 height 15
checkbox input "true"
click at [263, 237] on div "Xem theo VP nhận" at bounding box center [269, 236] width 105 height 20
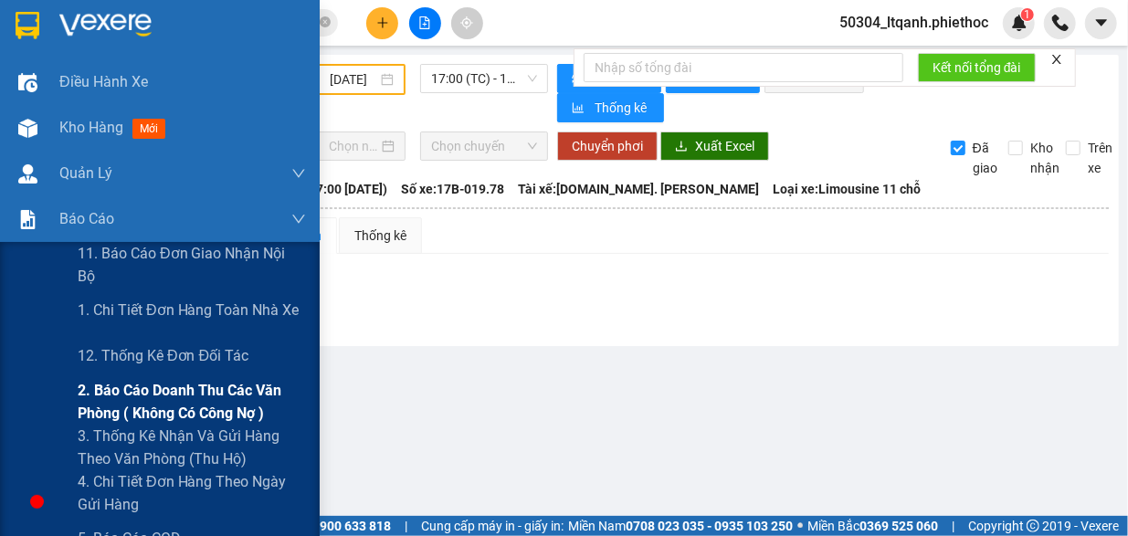
click at [141, 396] on span "2. Báo cáo doanh thu các văn phòng ( không có công nợ )" at bounding box center [192, 402] width 228 height 46
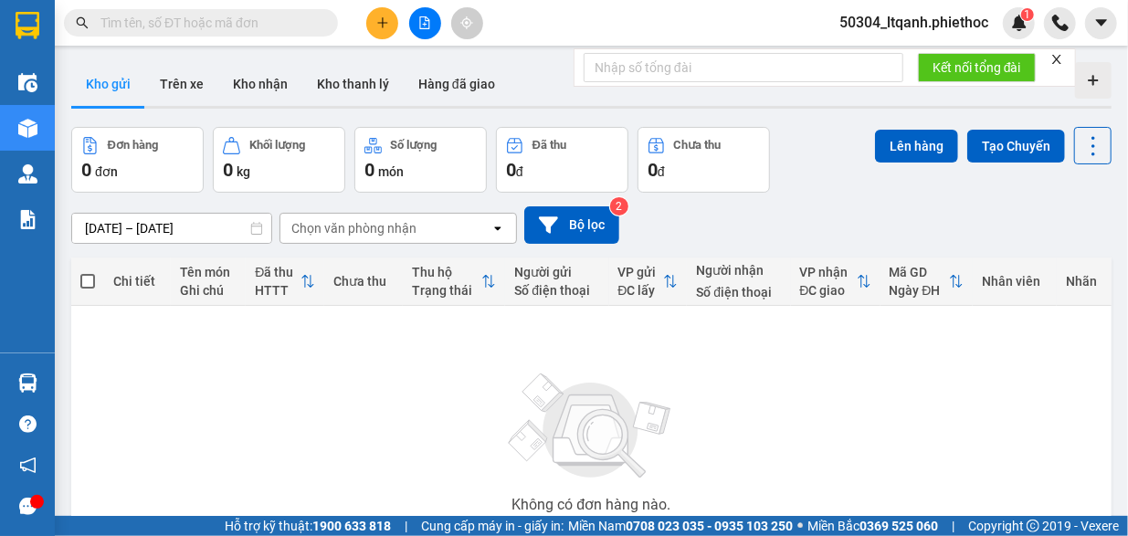
click at [234, 21] on input "text" at bounding box center [208, 23] width 216 height 20
paste input "TH1408250594"
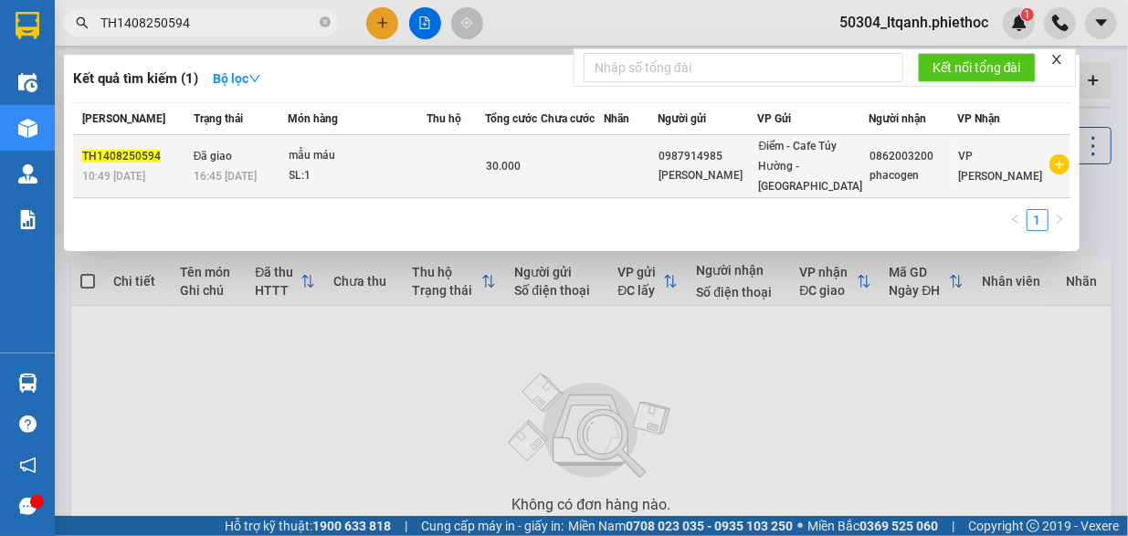
type input "TH1408250594"
click at [366, 158] on div "mẫu máu" at bounding box center [358, 156] width 137 height 20
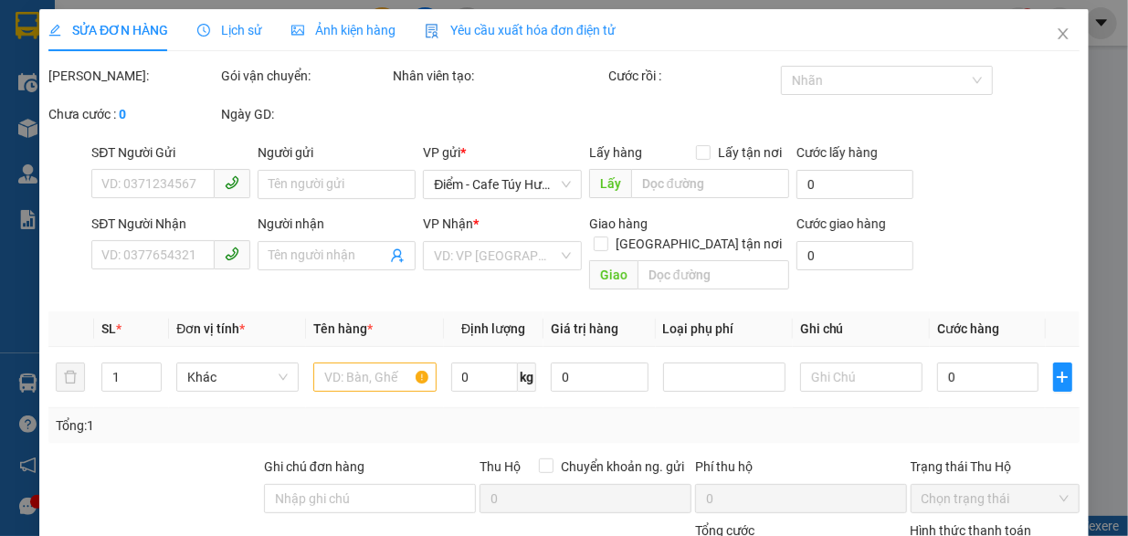
type input "0987914985"
type input "[PERSON_NAME]"
type input "0862003200"
type input "phacogen"
type input "30.000"
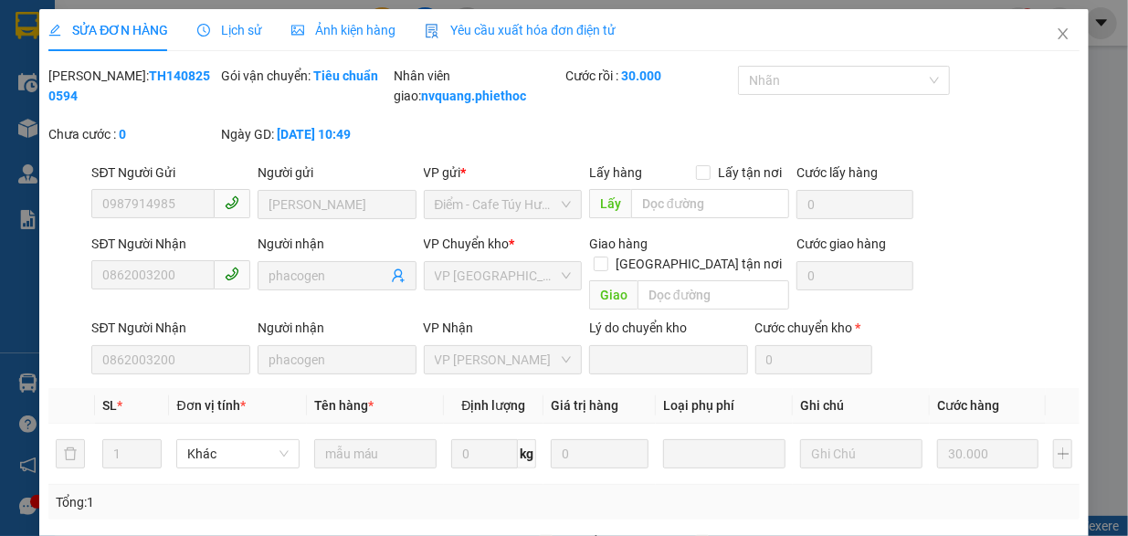
click at [236, 36] on span "Lịch sử" at bounding box center [229, 30] width 65 height 15
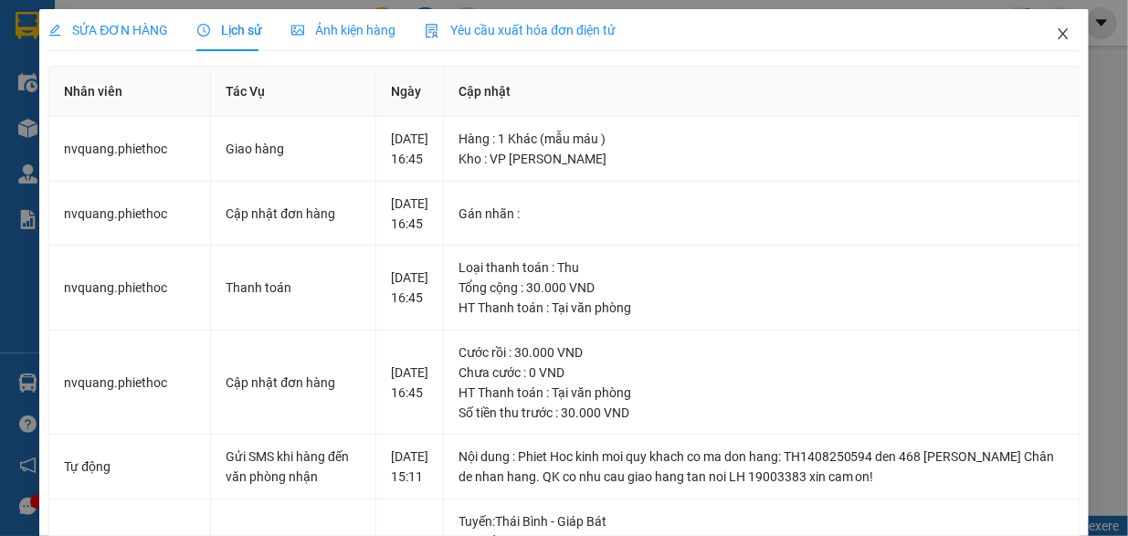
click at [1056, 35] on icon "close" at bounding box center [1063, 33] width 15 height 15
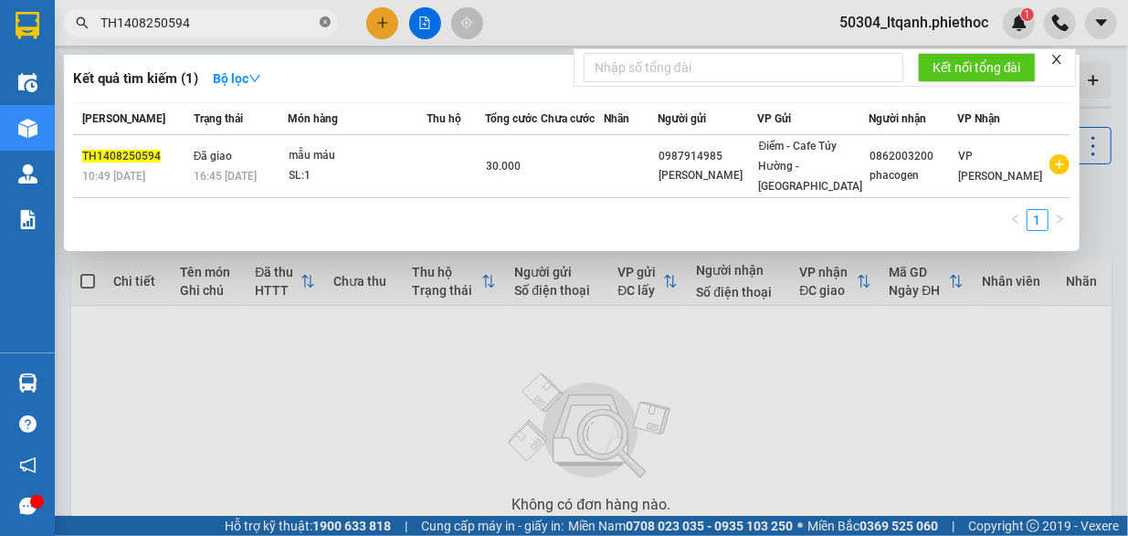
click at [325, 26] on icon "close-circle" at bounding box center [325, 21] width 11 height 11
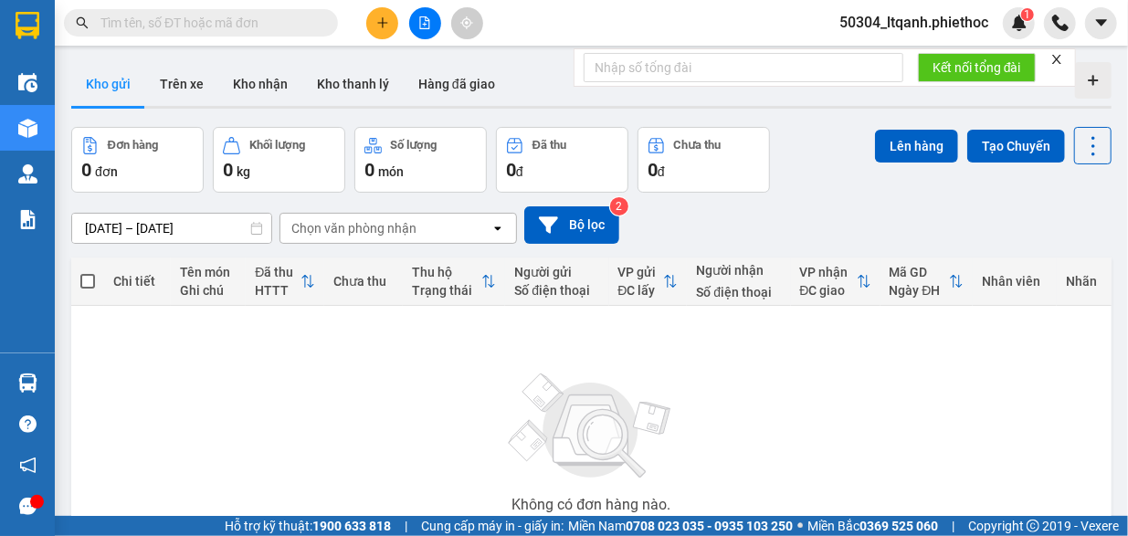
click at [219, 24] on input "text" at bounding box center [208, 23] width 216 height 20
paste input "TH1408250550"
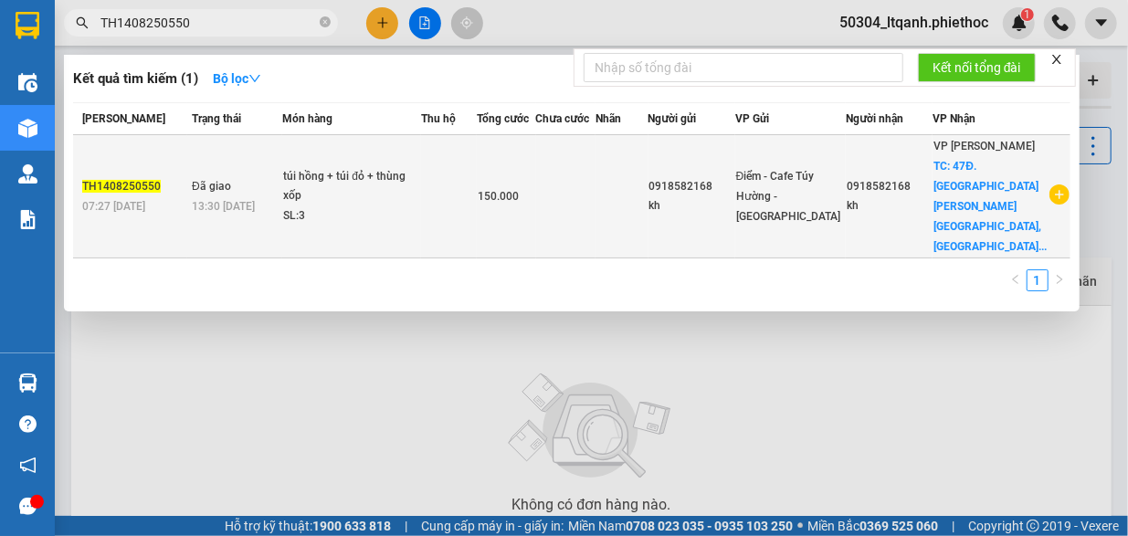
type input "TH1408250550"
click at [339, 191] on div "túi hồng + túi đỏ + thùng xốp" at bounding box center [351, 186] width 137 height 39
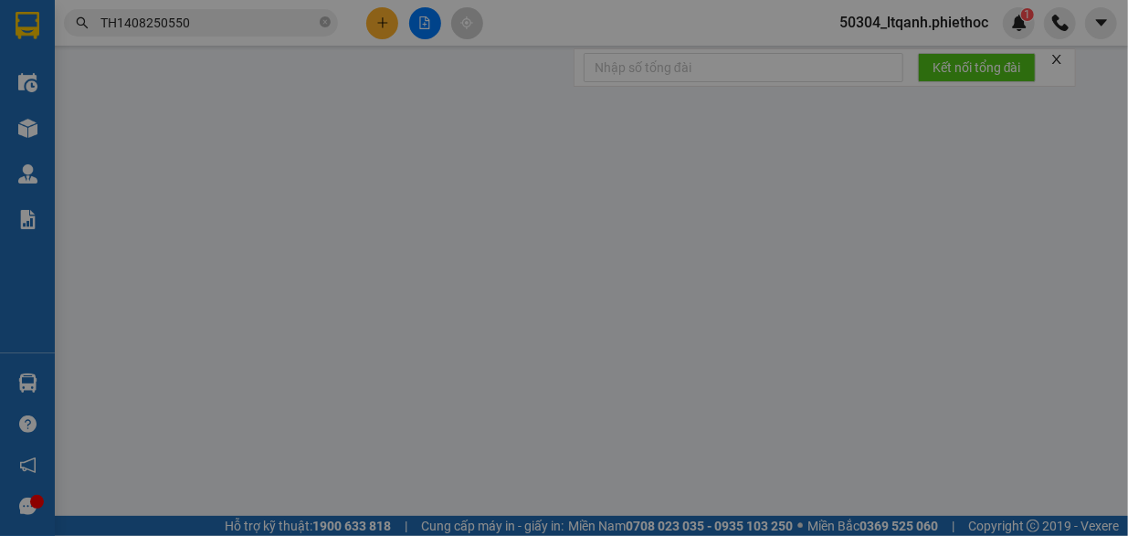
type input "0918582168"
type input "kh"
type input "0918582168"
type input "kh"
checkbox input "true"
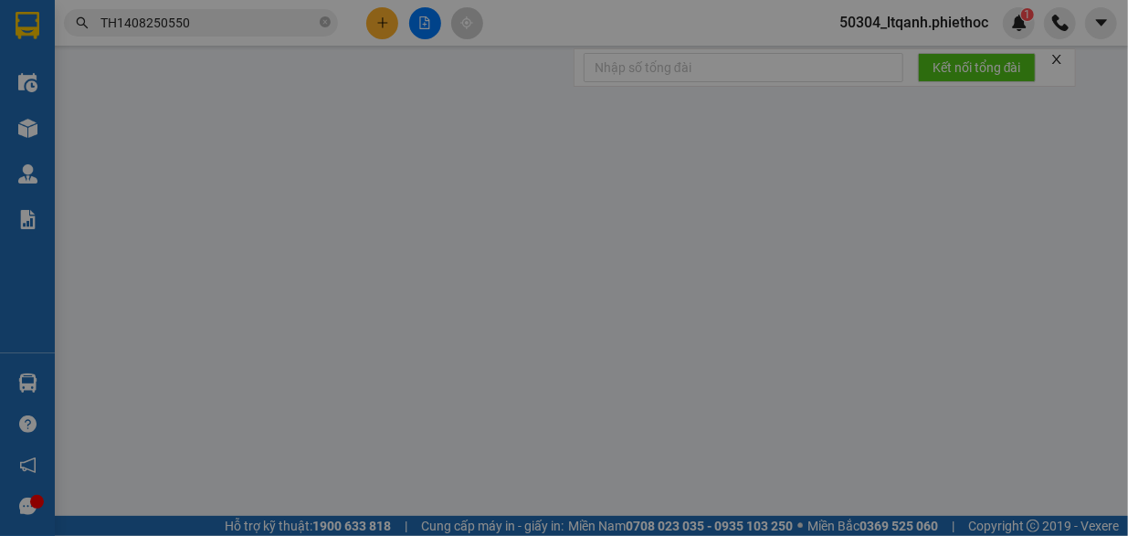
type input "47Đ. [GEOGRAPHIC_DATA], [GEOGRAPHIC_DATA], [GEOGRAPHIC_DATA], [GEOGRAPHIC_DATA]…"
type input "50.000"
type input "150.000"
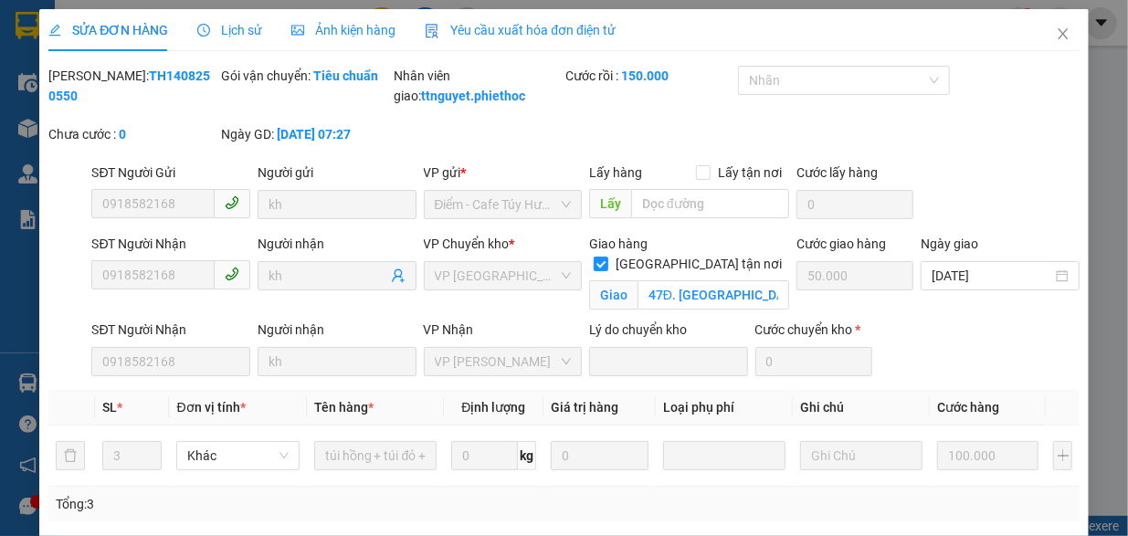
click at [229, 28] on span "Lịch sử" at bounding box center [229, 30] width 65 height 15
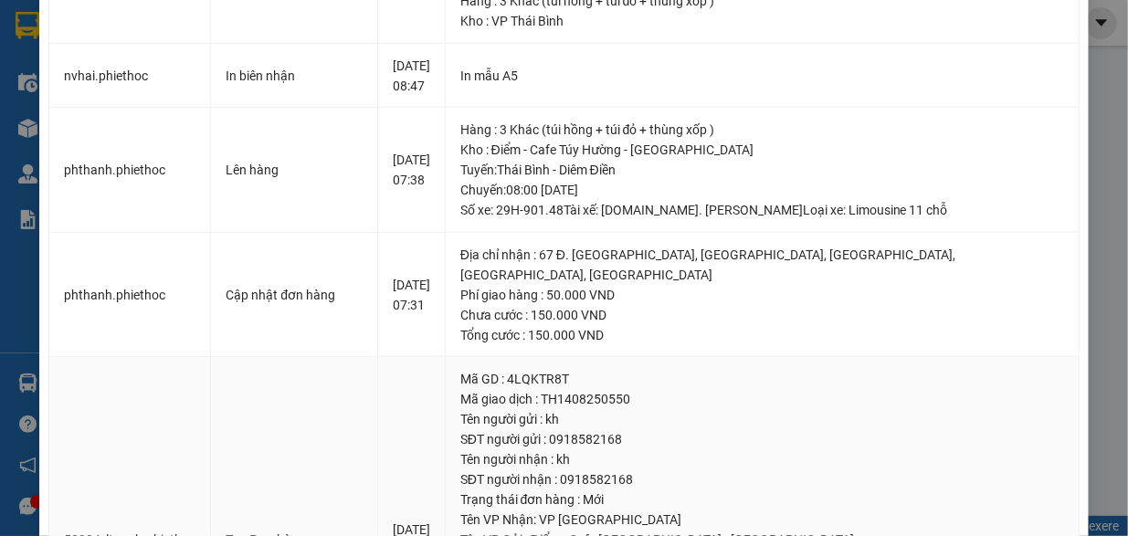
scroll to position [1033, 0]
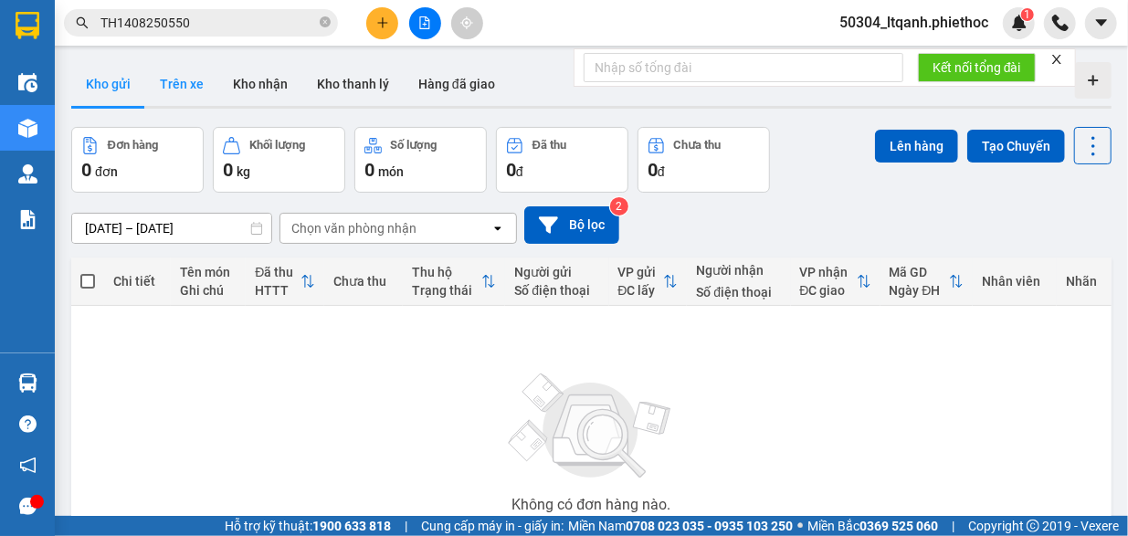
click at [179, 88] on button "Trên xe" at bounding box center [181, 84] width 73 height 44
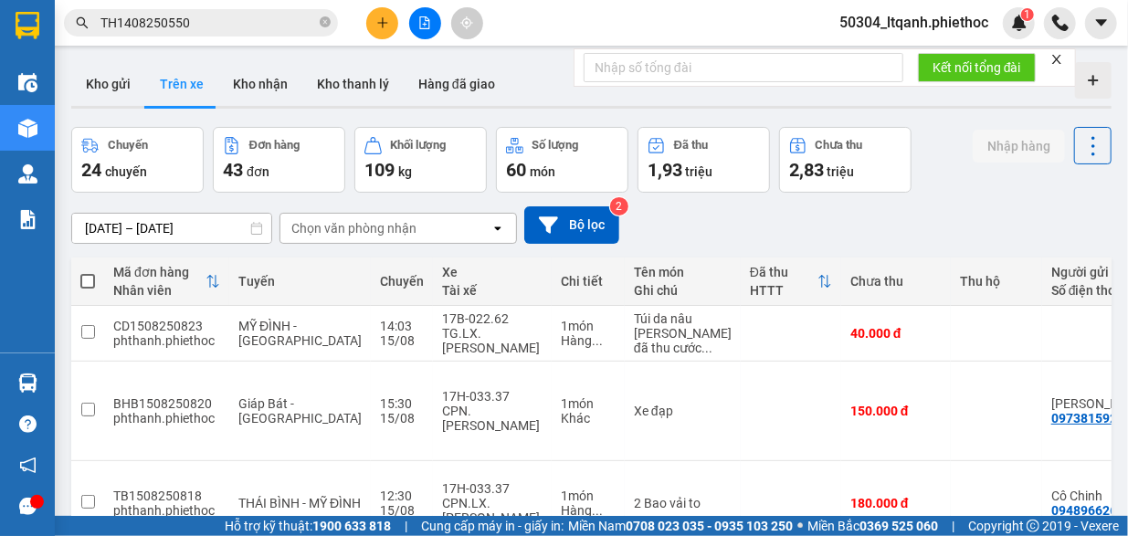
click at [402, 225] on div "Chọn văn phòng nhận" at bounding box center [353, 228] width 125 height 18
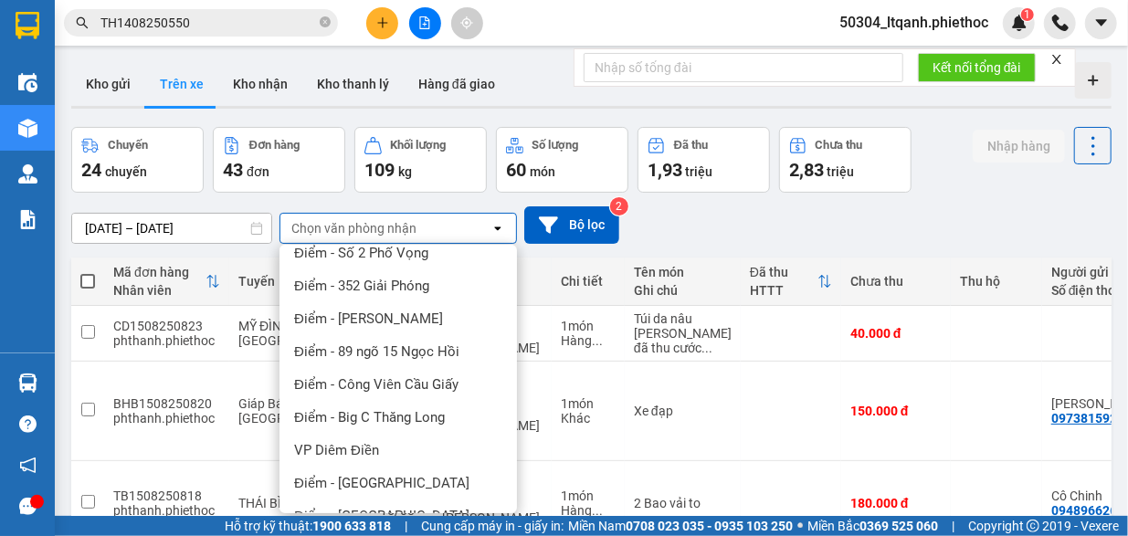
scroll to position [313, 0]
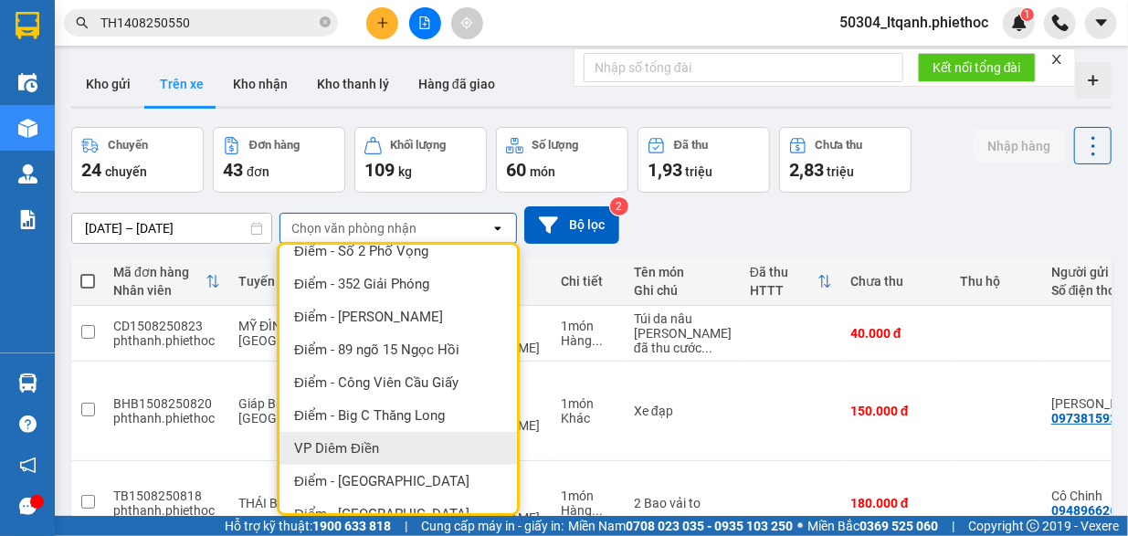
click at [417, 463] on div "VP Diêm Điền" at bounding box center [399, 448] width 238 height 33
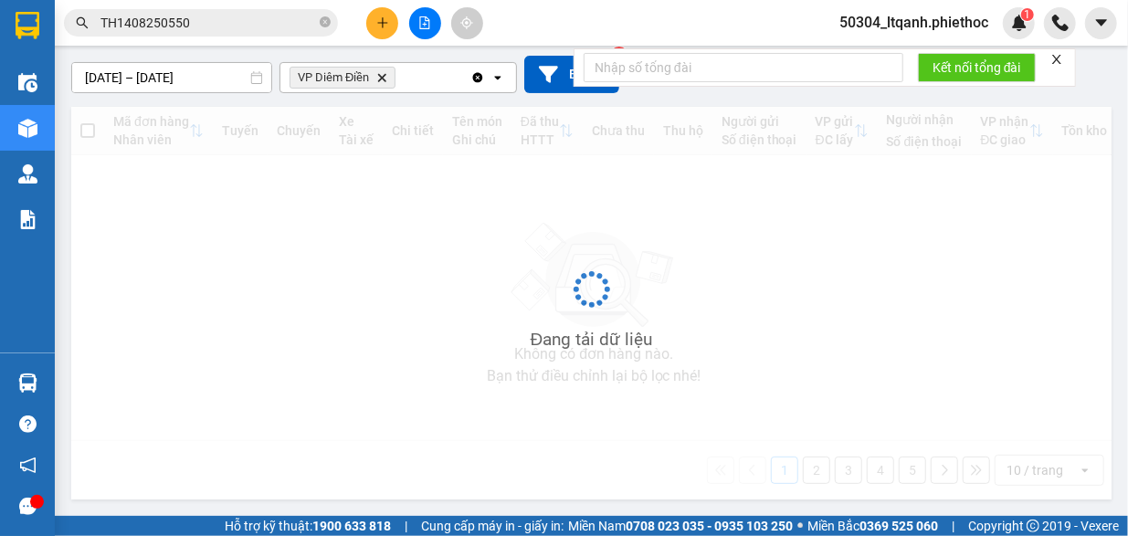
scroll to position [159, 0]
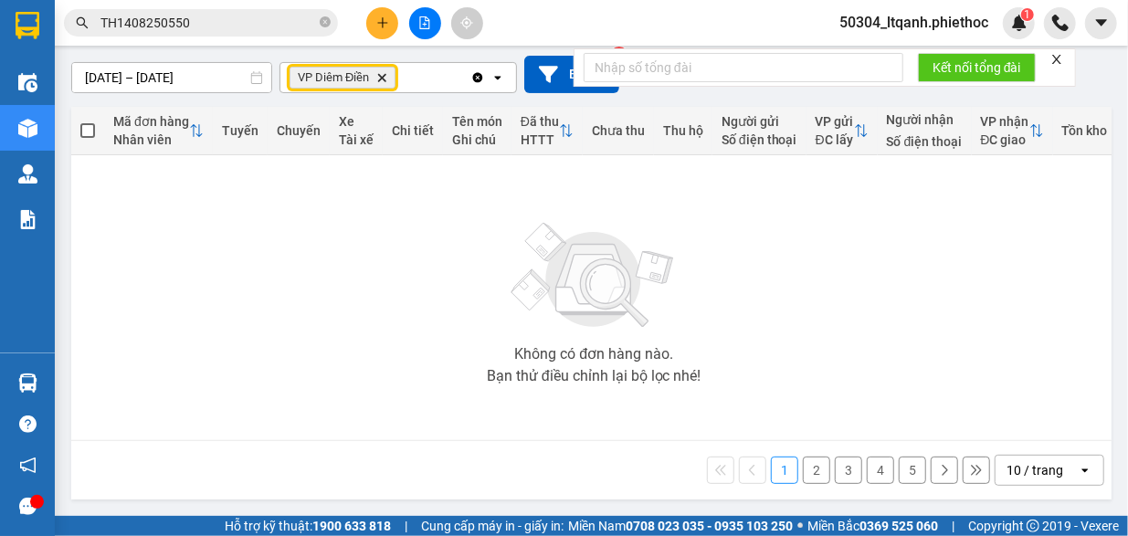
click at [380, 73] on icon "VP Diêm Điền, close by backspace" at bounding box center [382, 77] width 8 height 8
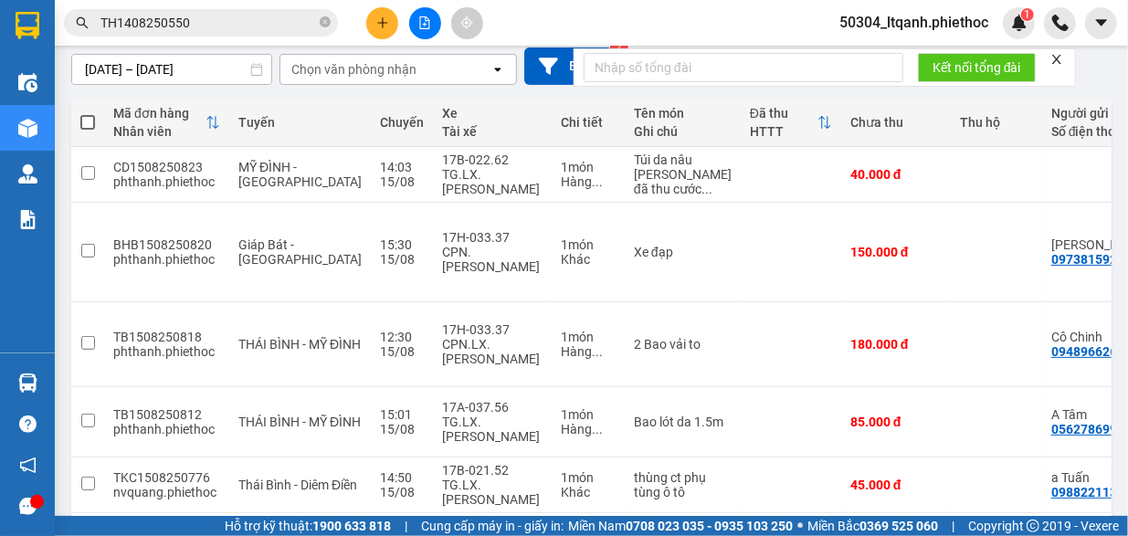
click at [375, 69] on div "Chọn văn phòng nhận" at bounding box center [353, 69] width 125 height 18
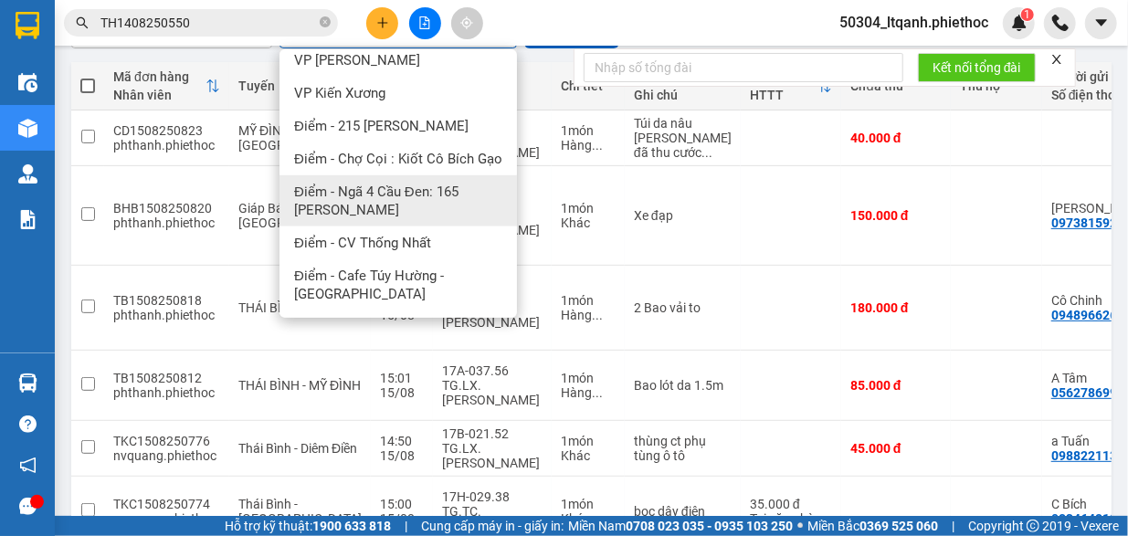
scroll to position [196, 0]
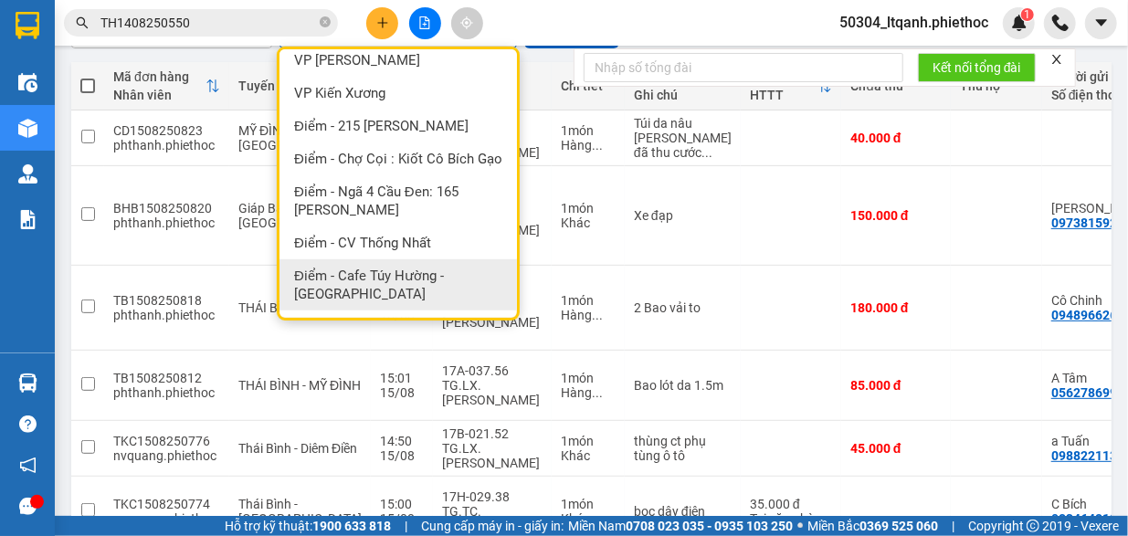
click at [398, 289] on span "Điểm - Cafe Túy Hường - [GEOGRAPHIC_DATA]" at bounding box center [402, 285] width 216 height 37
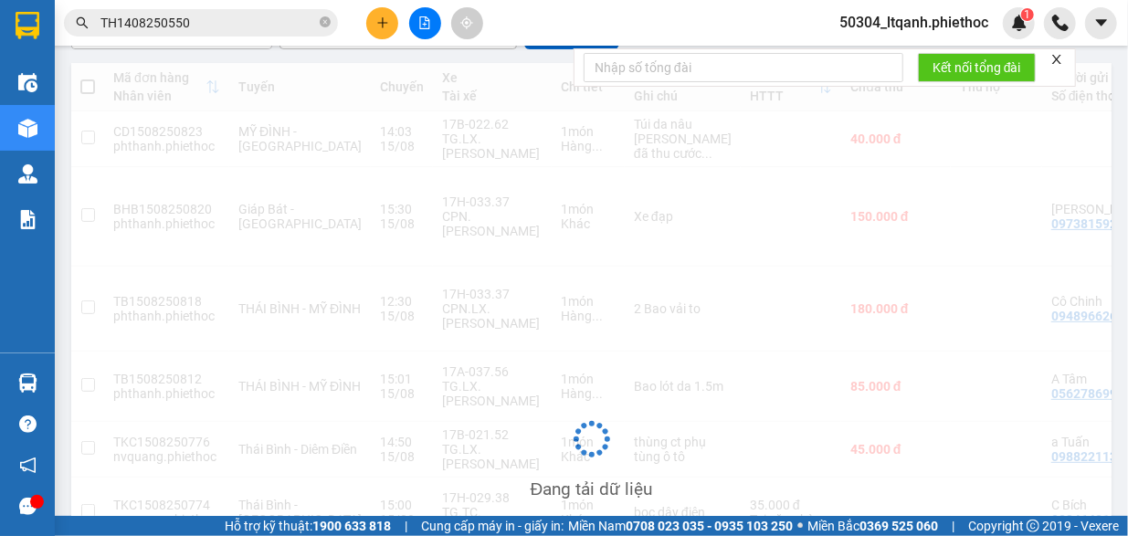
scroll to position [84, 0]
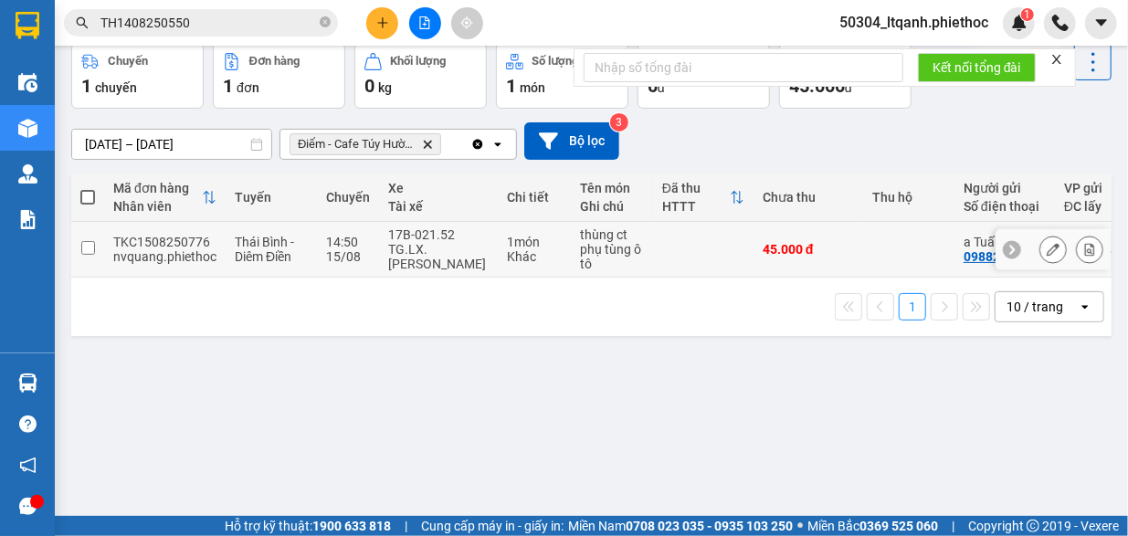
click at [481, 248] on div "TG.LX. [PERSON_NAME]" at bounding box center [438, 256] width 100 height 29
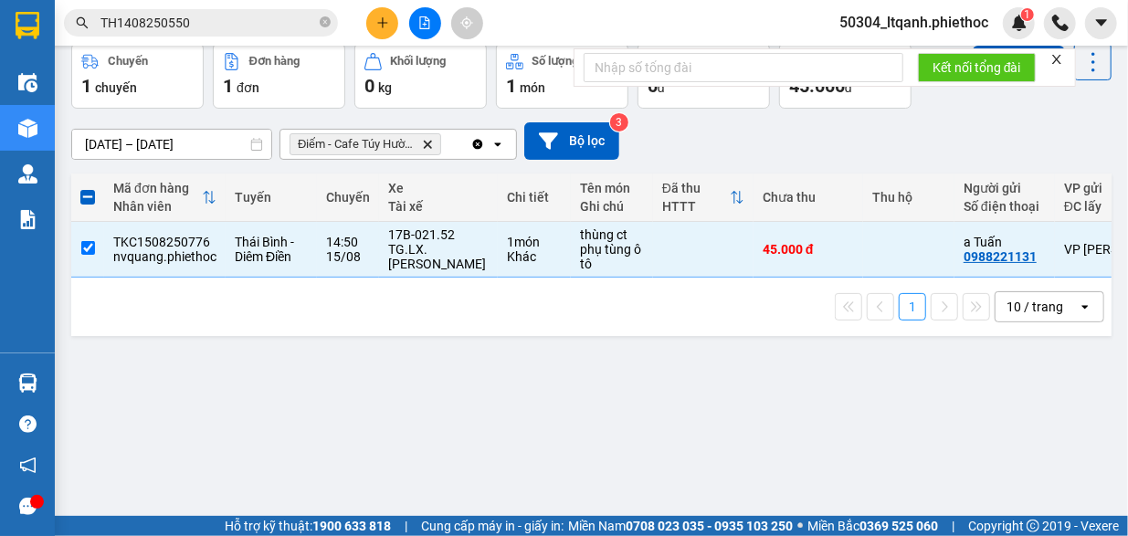
scroll to position [0, 0]
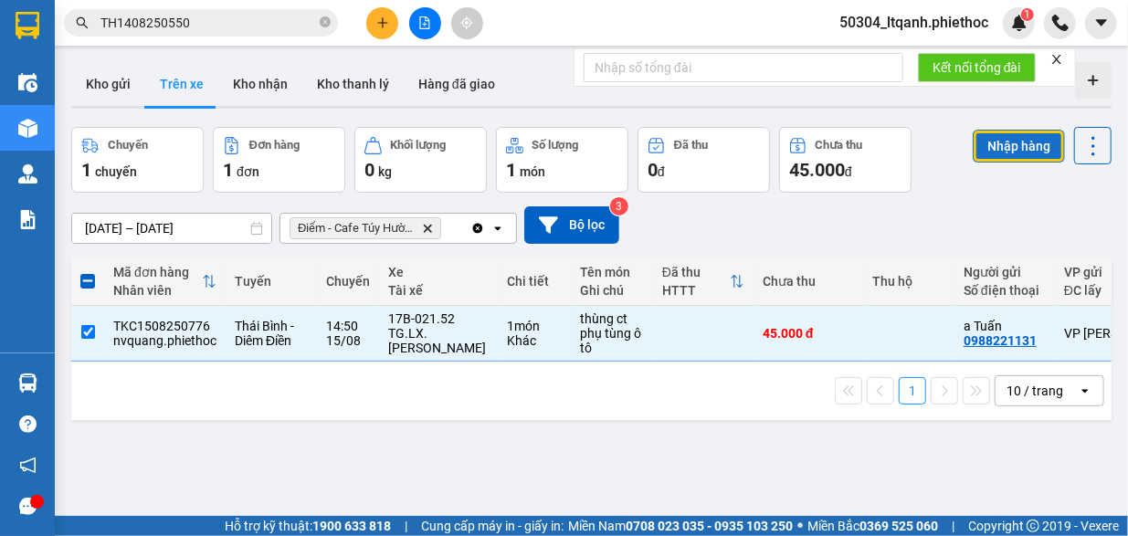
click at [992, 140] on button "Nhập hàng" at bounding box center [1019, 146] width 92 height 33
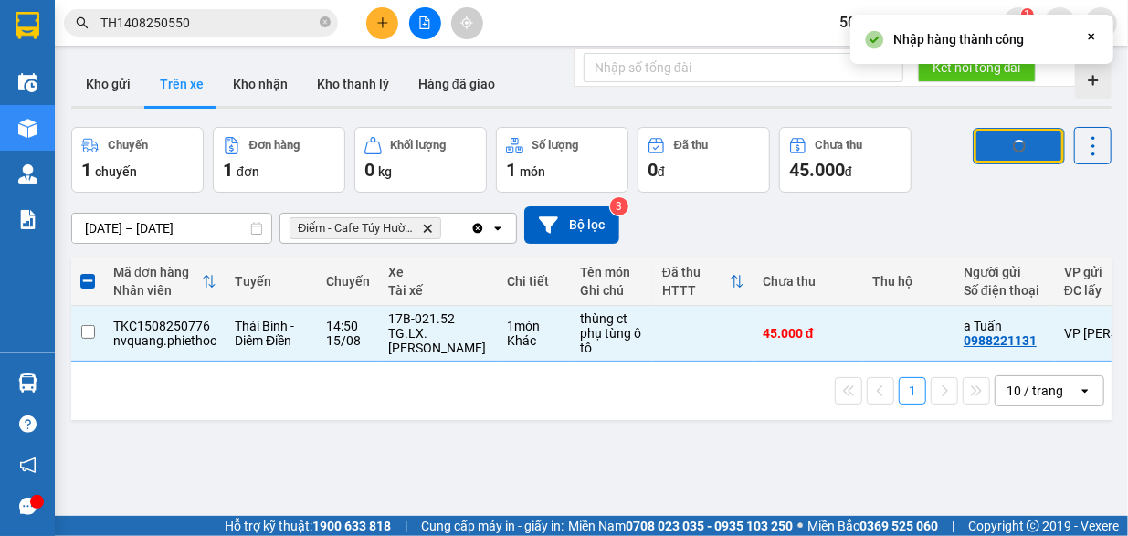
checkbox input "false"
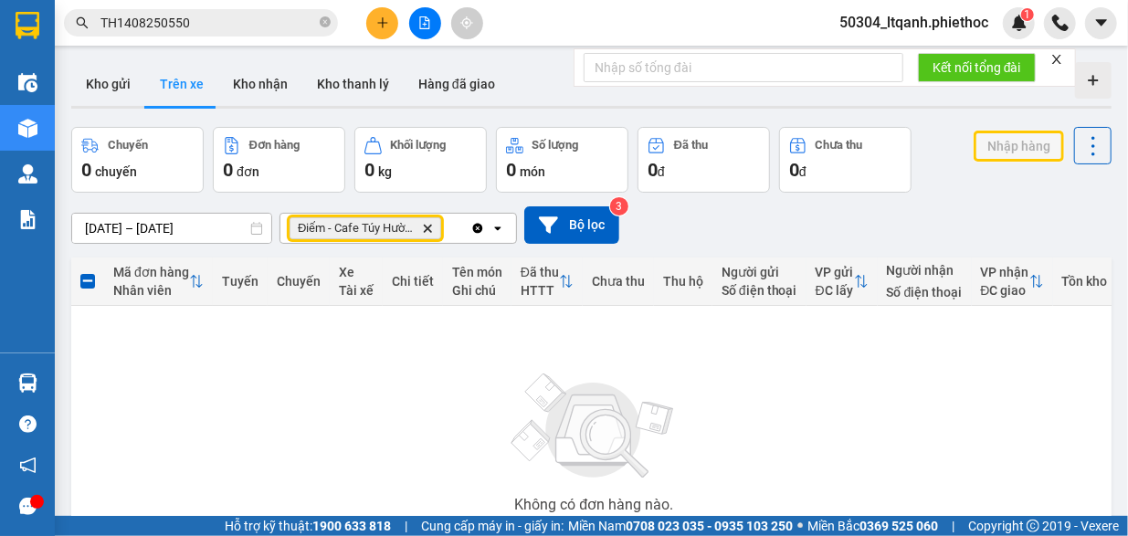
click at [424, 227] on icon "Delete" at bounding box center [427, 228] width 11 height 11
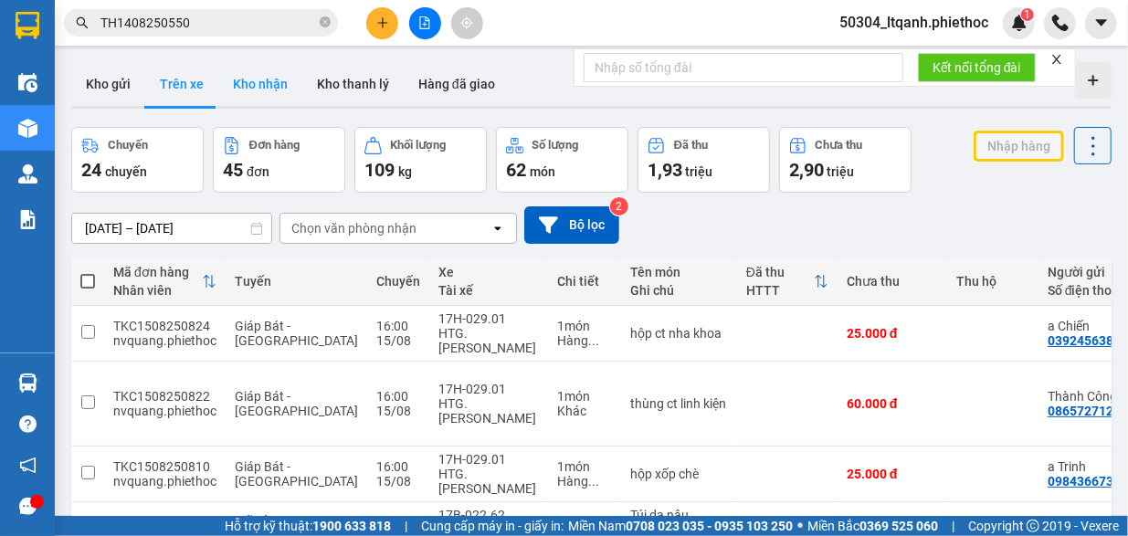
click at [258, 90] on button "Kho nhận" at bounding box center [260, 84] width 84 height 44
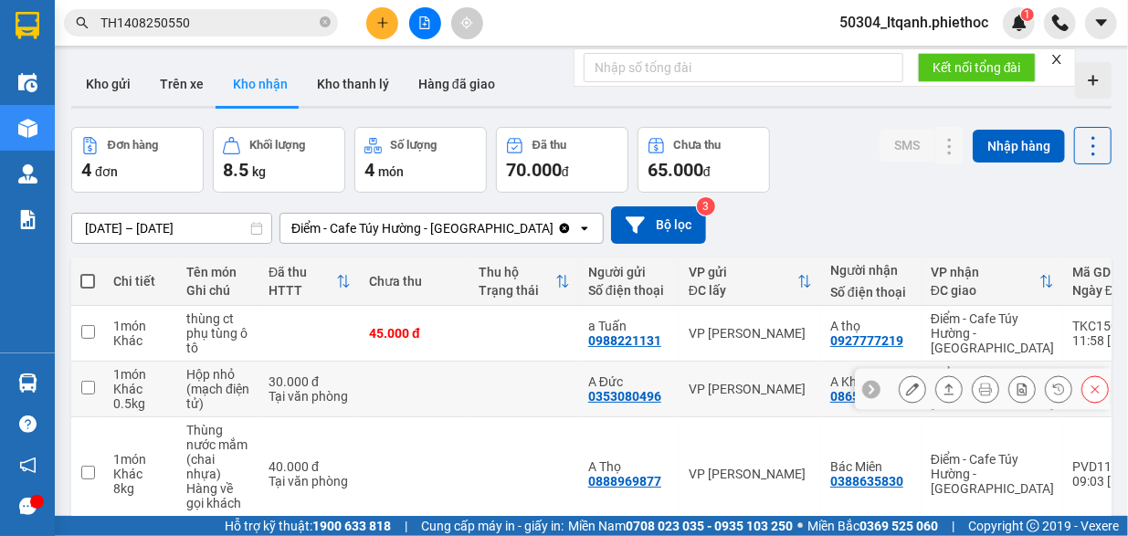
scroll to position [111, 0]
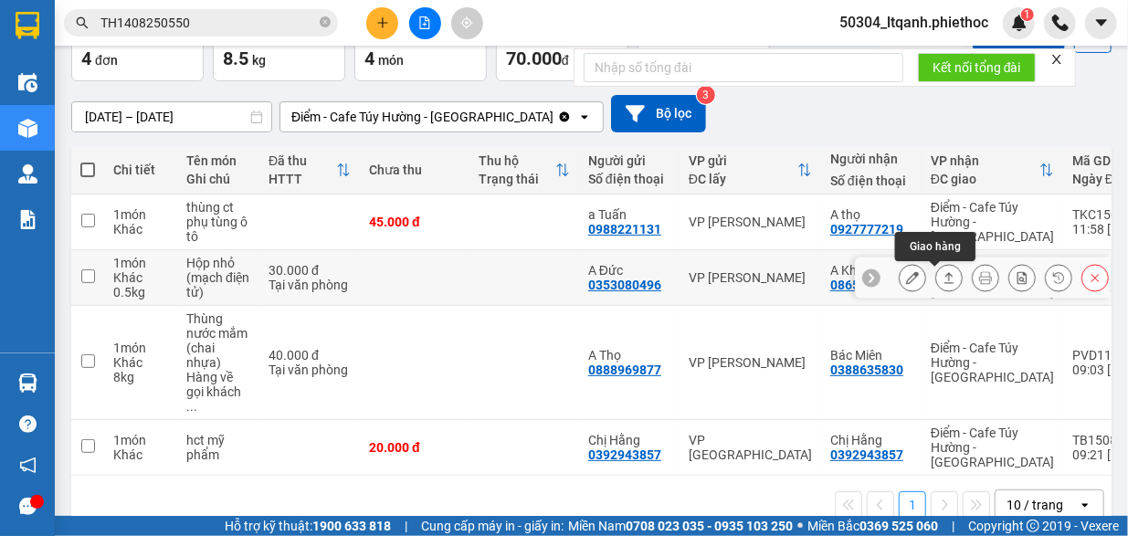
click at [945, 279] on icon at bounding box center [950, 277] width 10 height 11
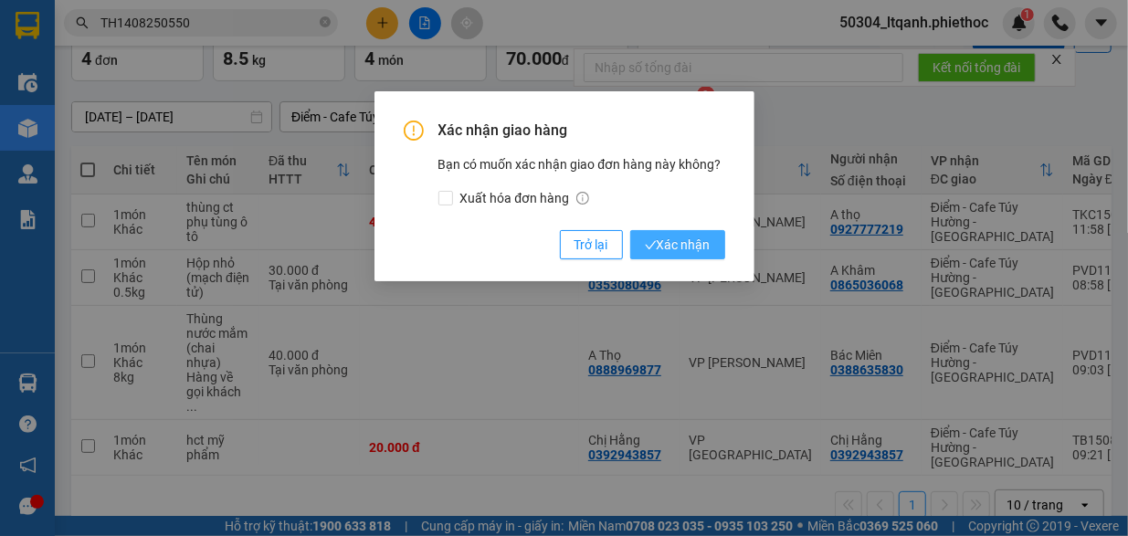
click at [676, 245] on span "Xác nhận" at bounding box center [678, 245] width 66 height 20
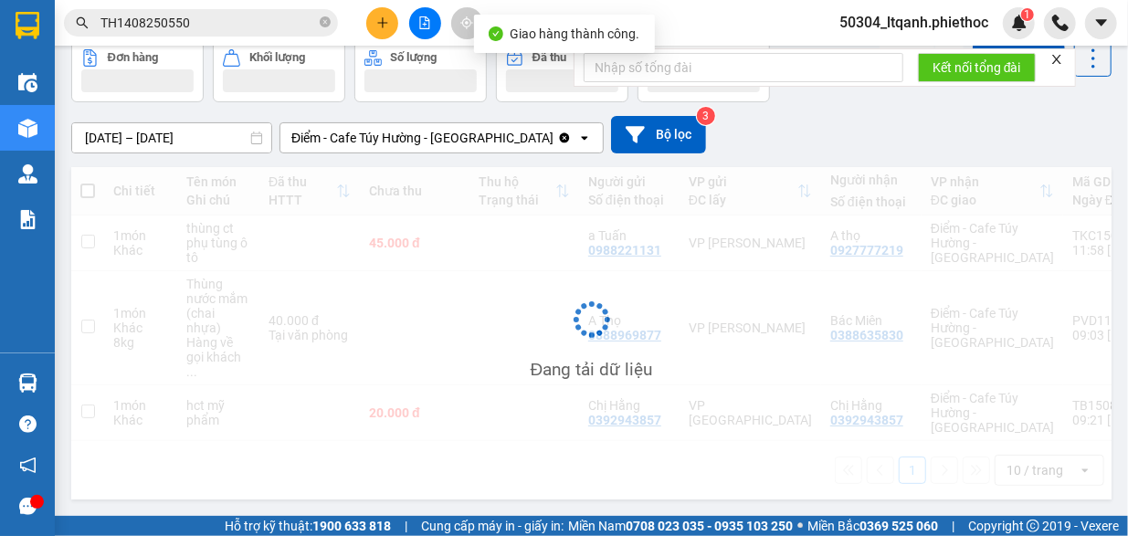
scroll to position [84, 0]
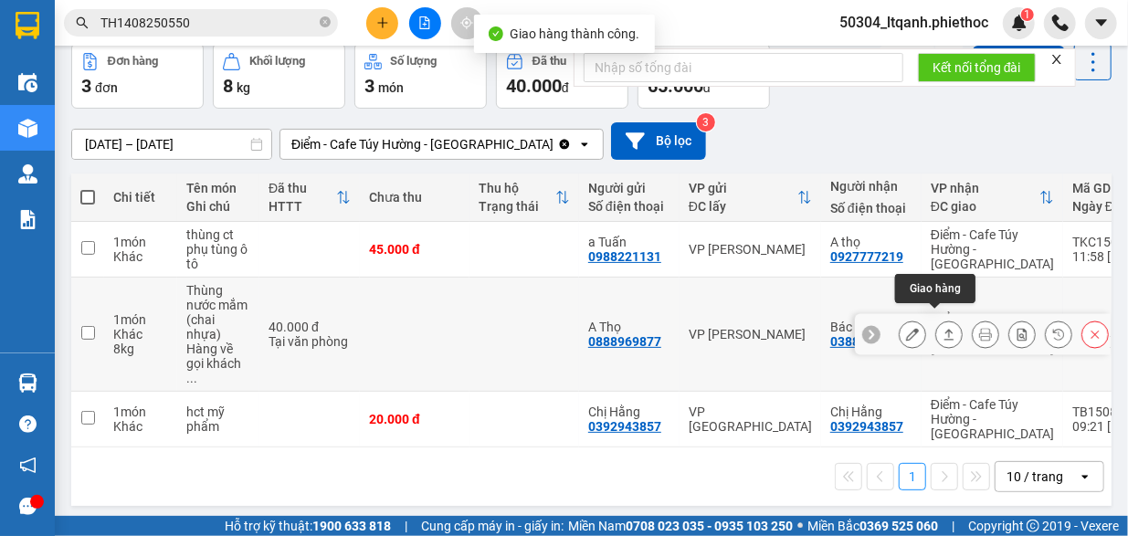
click at [945, 329] on icon at bounding box center [950, 334] width 10 height 11
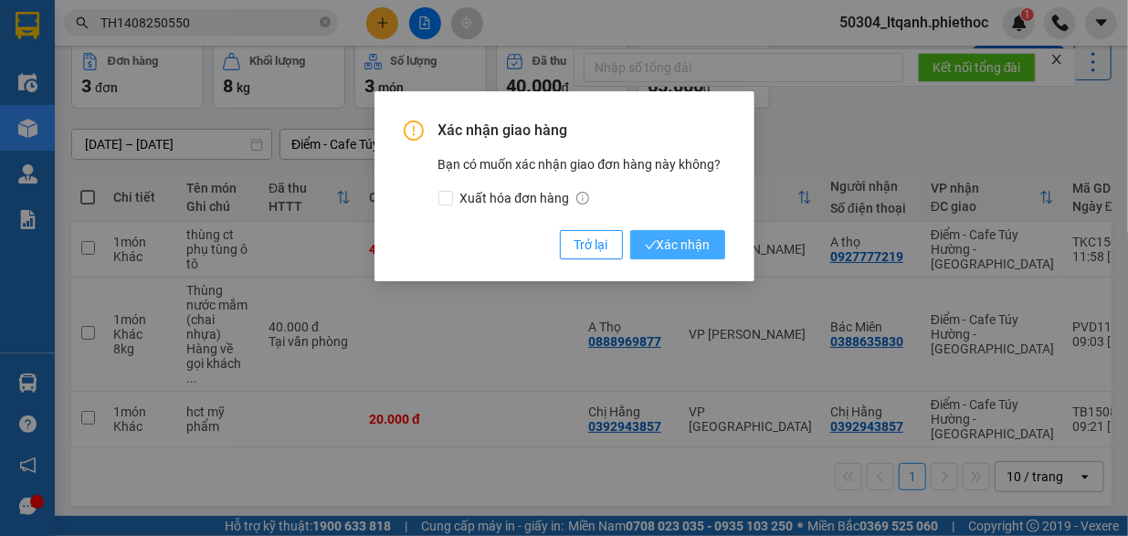
click at [663, 238] on span "Xác nhận" at bounding box center [678, 245] width 66 height 20
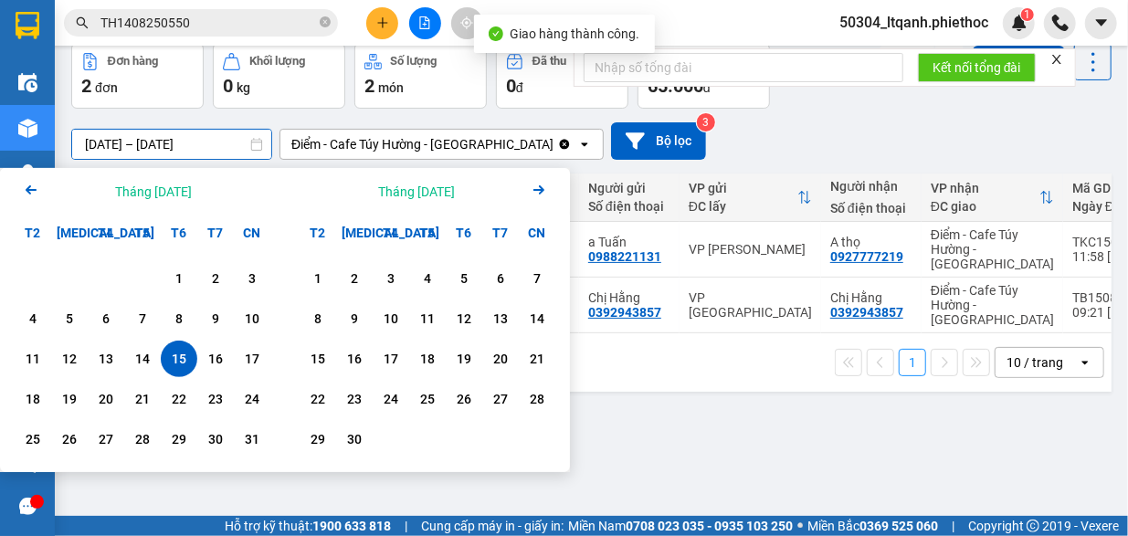
click at [181, 141] on input "[DATE] – [DATE]" at bounding box center [171, 144] width 199 height 29
click at [185, 280] on div "1" at bounding box center [179, 279] width 26 height 22
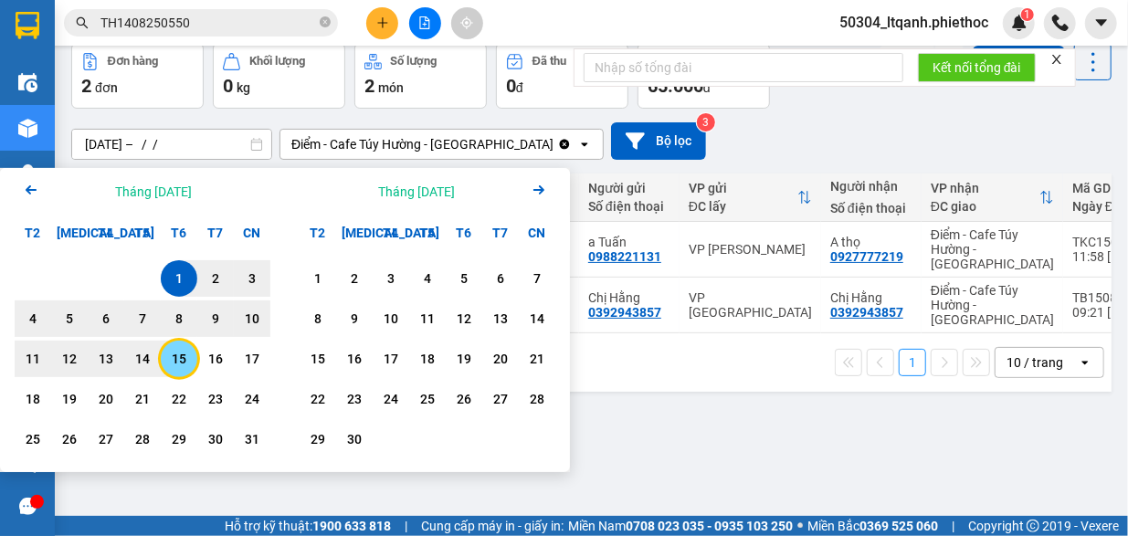
click at [185, 364] on div "15" at bounding box center [179, 359] width 26 height 22
type input "[DATE] – [DATE]"
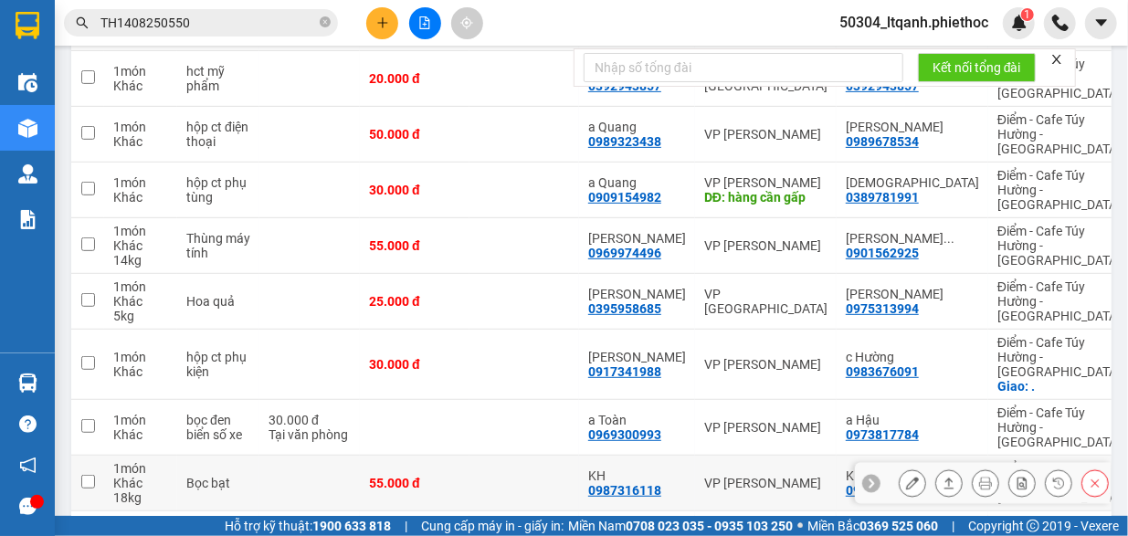
scroll to position [360, 0]
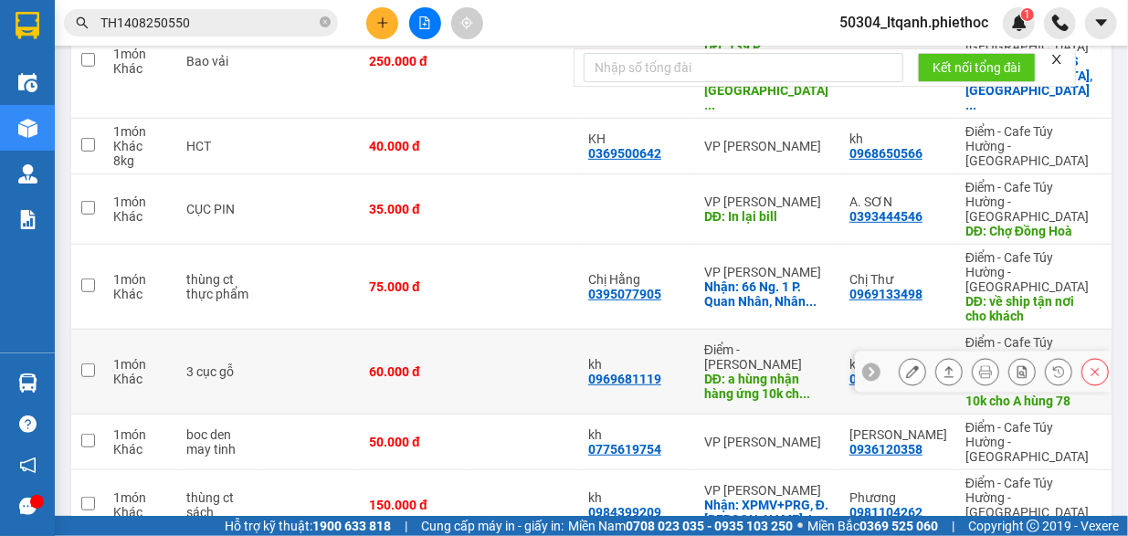
scroll to position [413, 0]
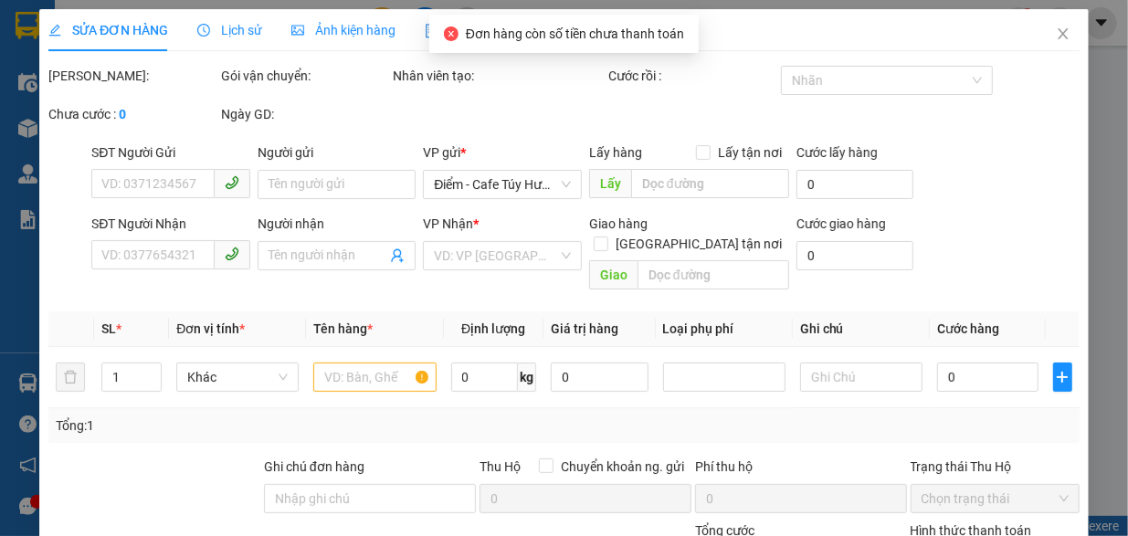
type input "0911544888"
type input "[PERSON_NAME]"
type input "0936780369"
type input "A cảnh"
type input "50.000"
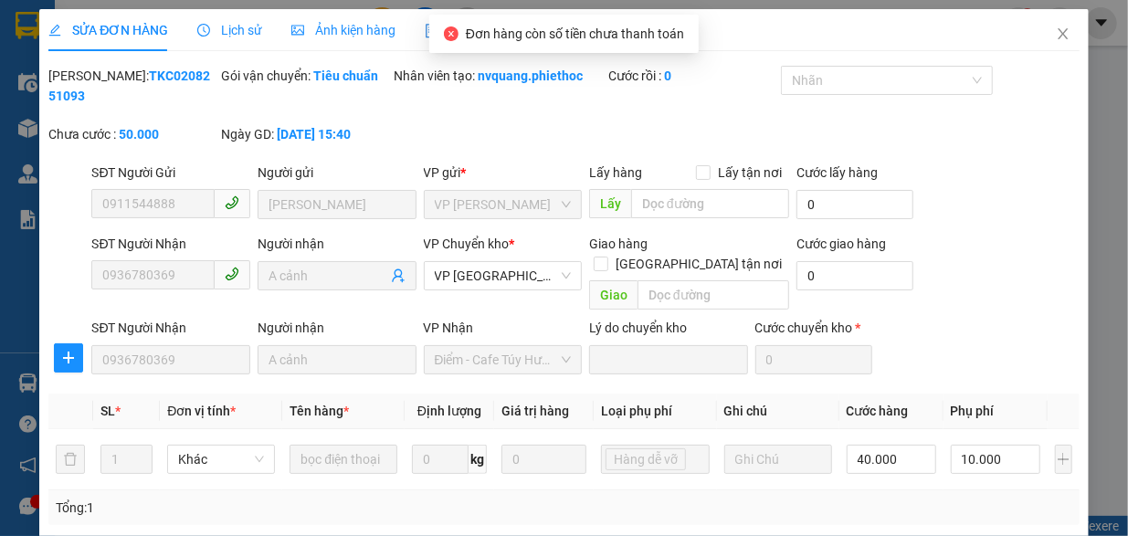
scroll to position [318, 0]
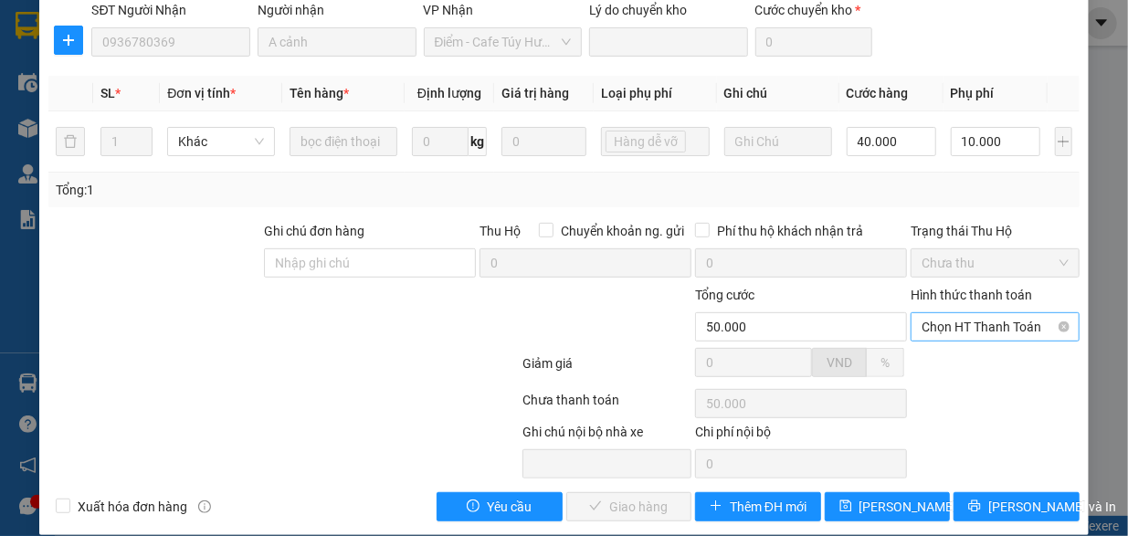
click at [966, 313] on span "Chọn HT Thanh Toán" at bounding box center [995, 326] width 147 height 27
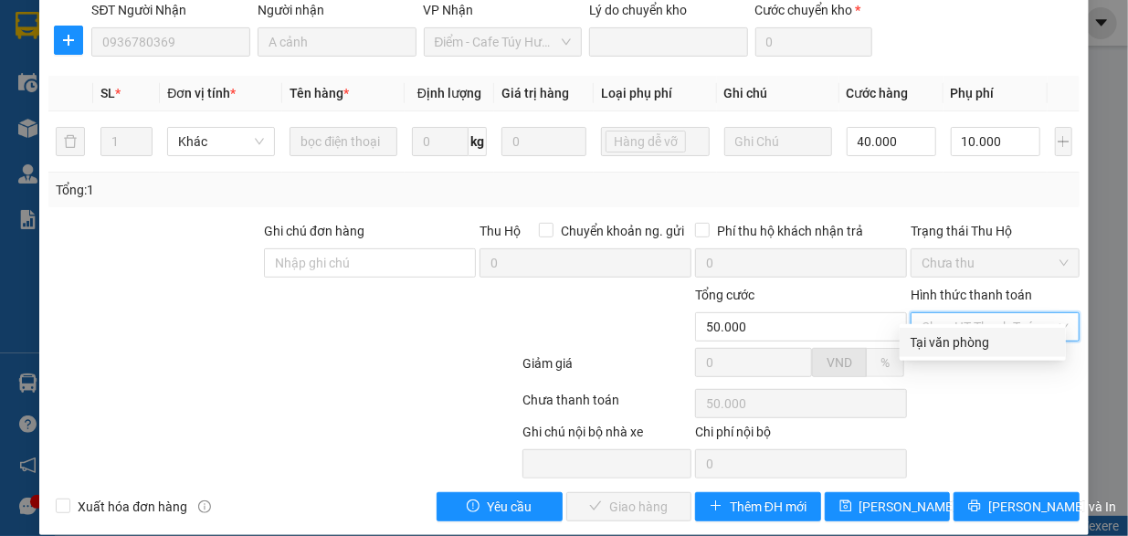
click at [950, 346] on div "Tại văn phòng" at bounding box center [983, 343] width 144 height 20
type input "0"
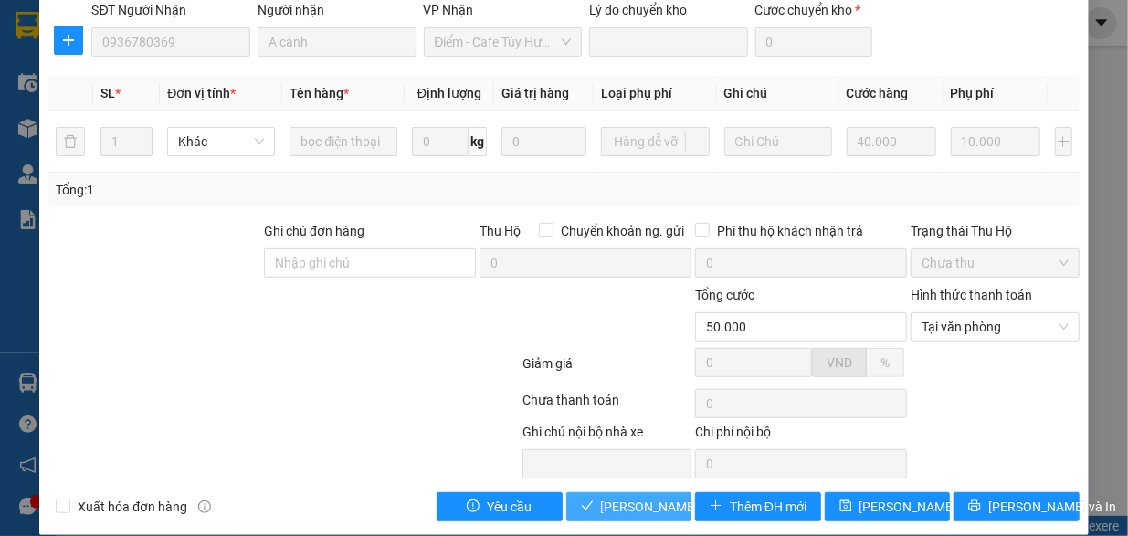
click at [603, 497] on span "[PERSON_NAME] và Giao hàng" at bounding box center [688, 507] width 175 height 20
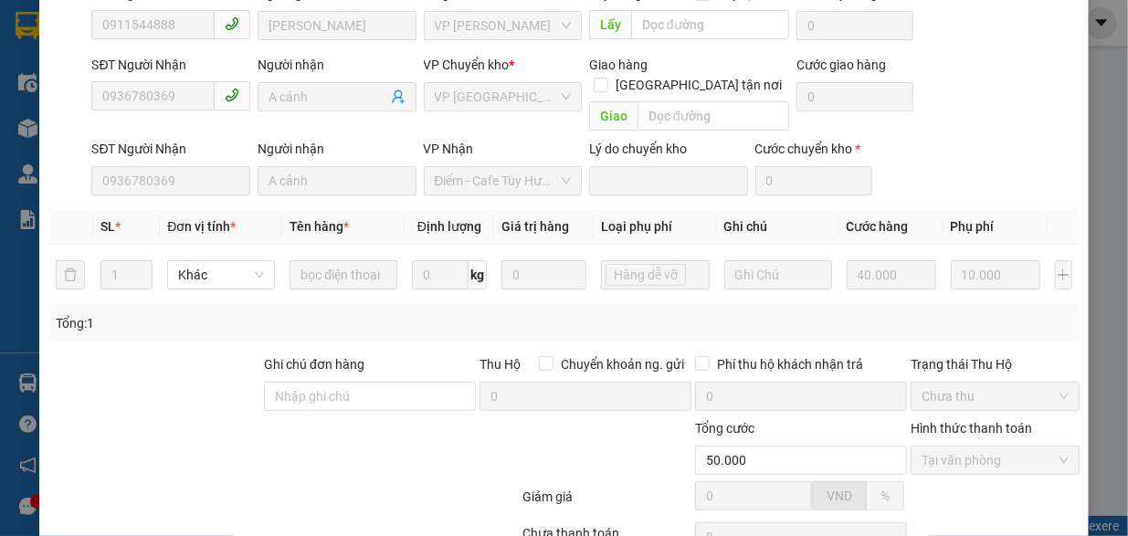
scroll to position [0, 0]
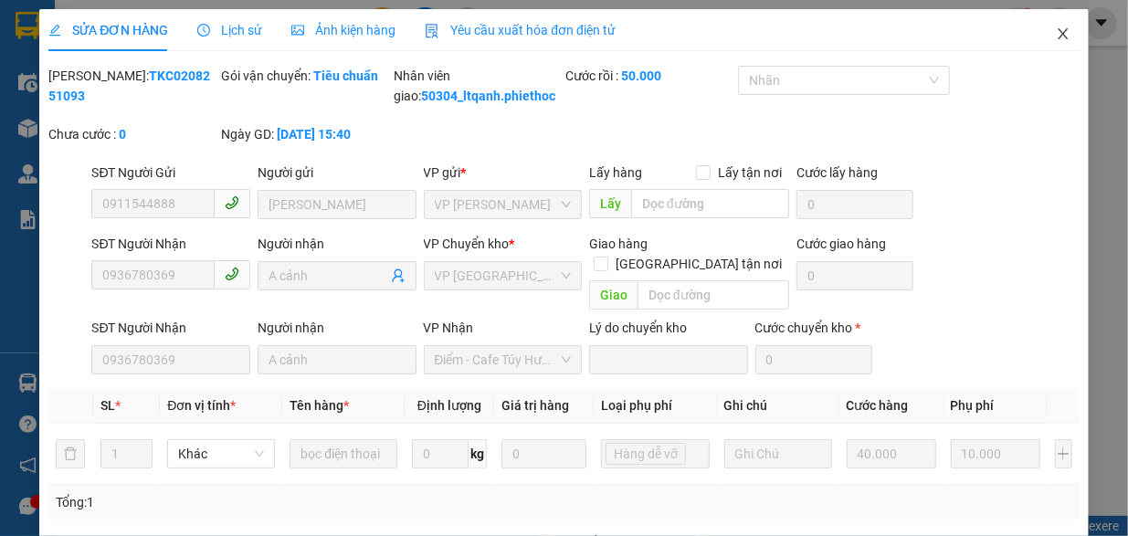
click at [1056, 30] on icon "close" at bounding box center [1063, 33] width 15 height 15
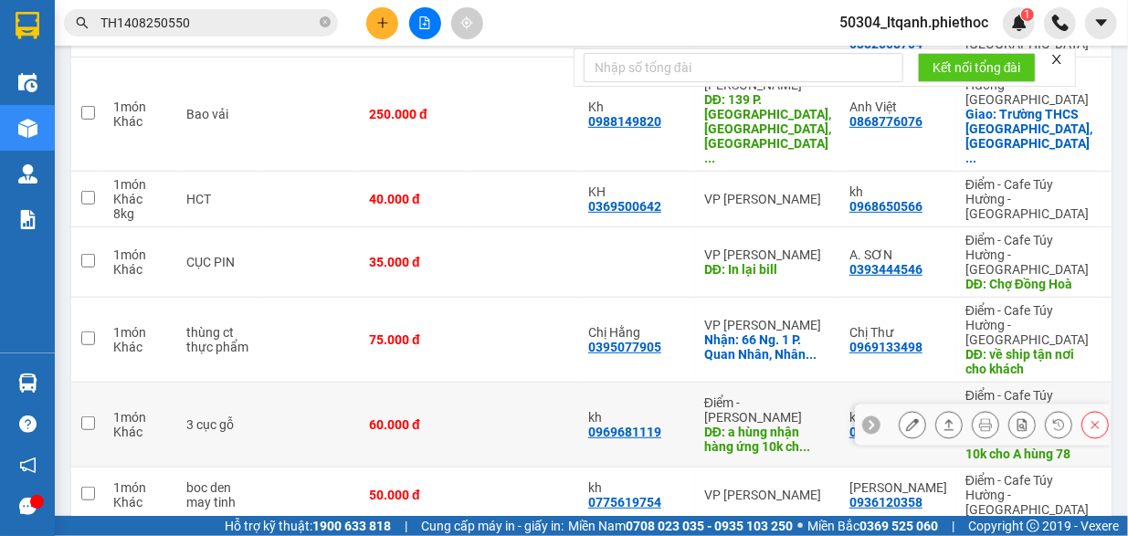
scroll to position [377, 0]
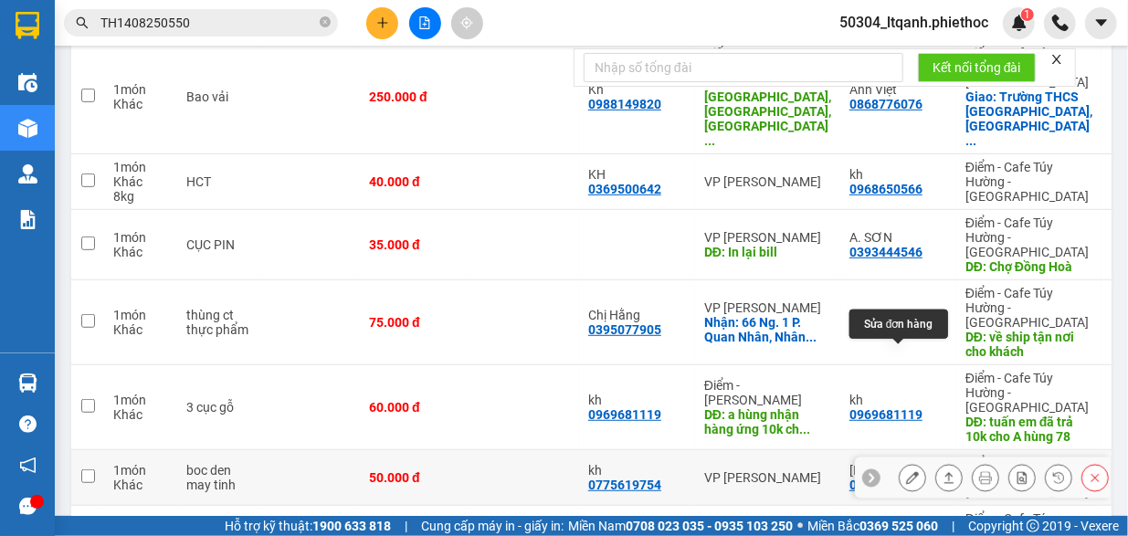
click at [906, 471] on icon at bounding box center [912, 477] width 13 height 13
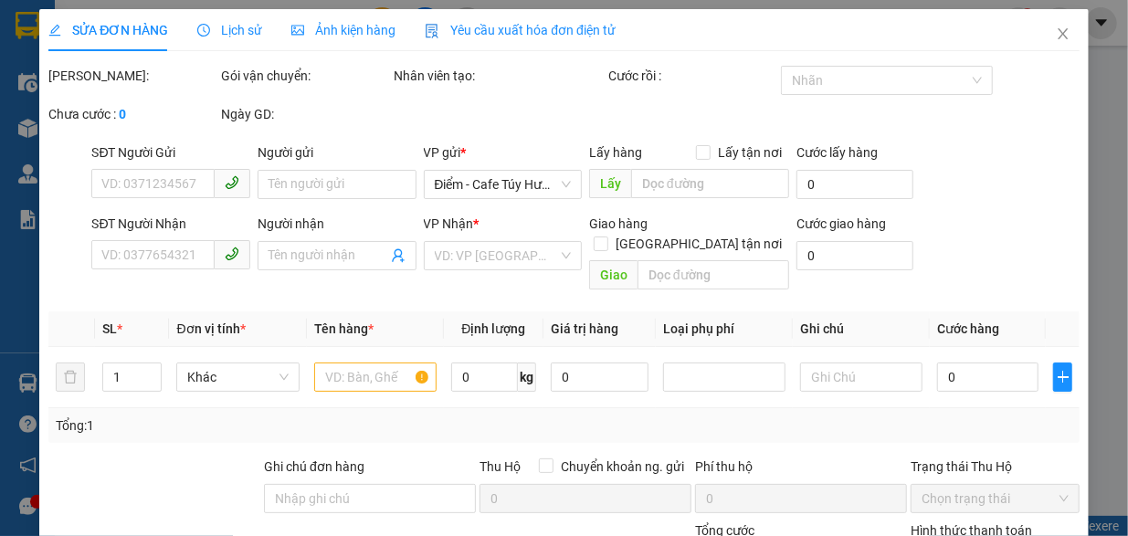
type input "0775619754"
type input "kh"
type input "0936120358"
type input "[PERSON_NAME]"
type input "50.000"
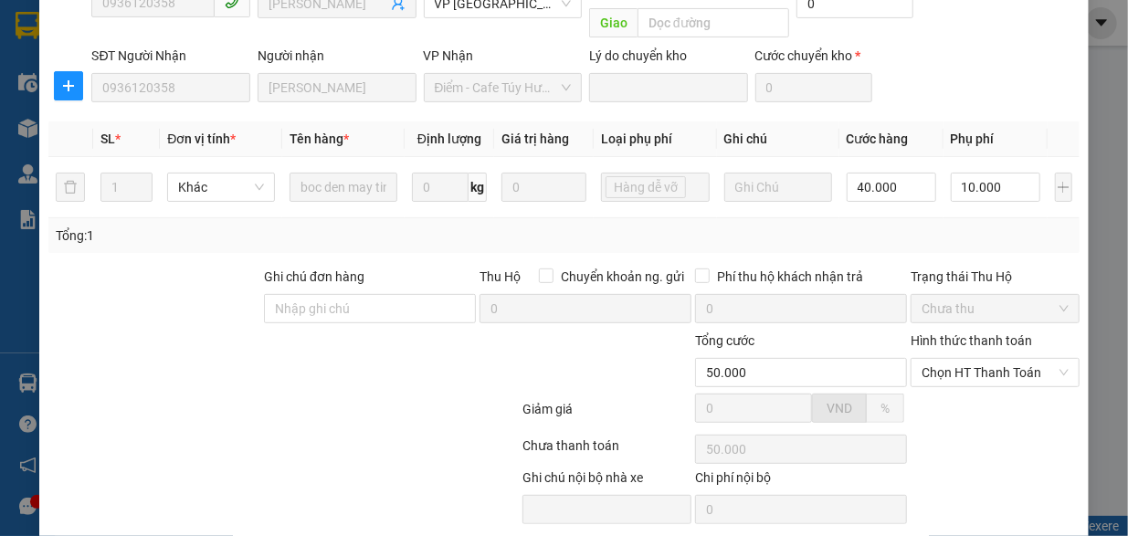
scroll to position [314, 0]
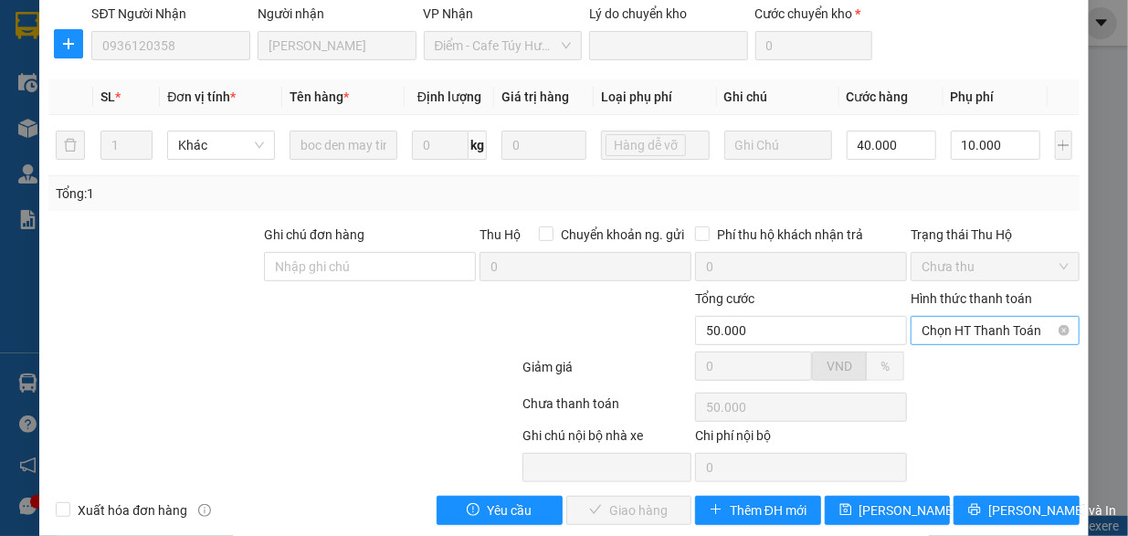
click at [938, 317] on span "Chọn HT Thanh Toán" at bounding box center [995, 330] width 147 height 27
click at [939, 341] on div "Tại văn phòng" at bounding box center [983, 346] width 144 height 20
type input "0"
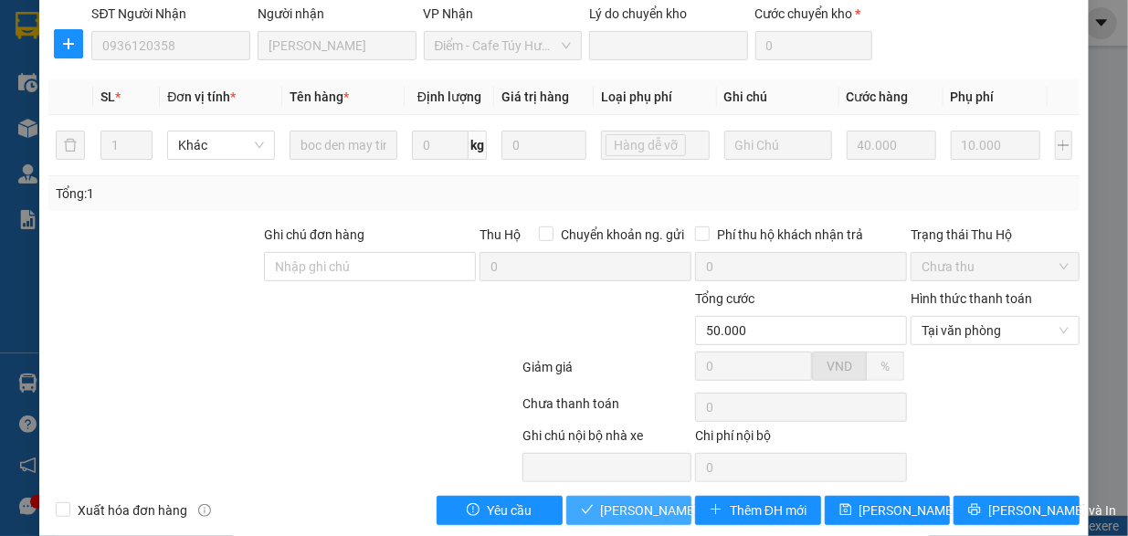
click at [623, 501] on span "[PERSON_NAME] và Giao hàng" at bounding box center [688, 511] width 175 height 20
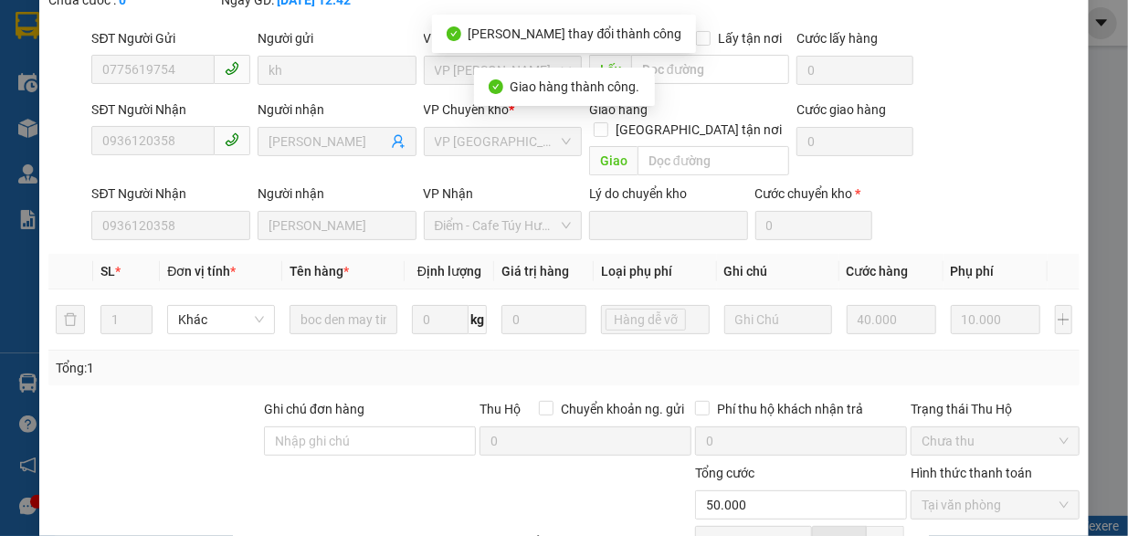
scroll to position [0, 0]
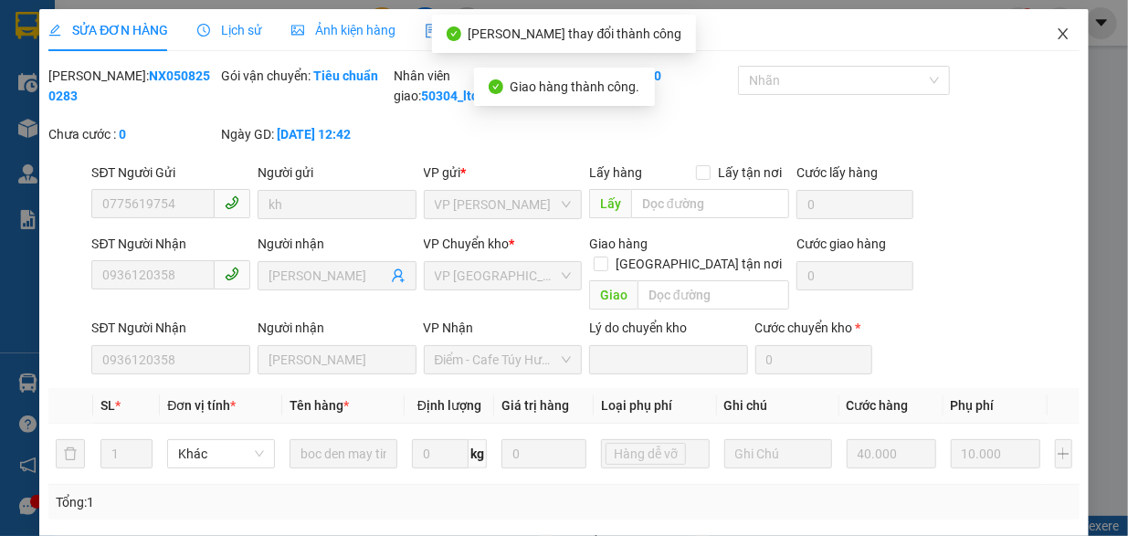
click at [1058, 36] on icon "close" at bounding box center [1063, 33] width 10 height 11
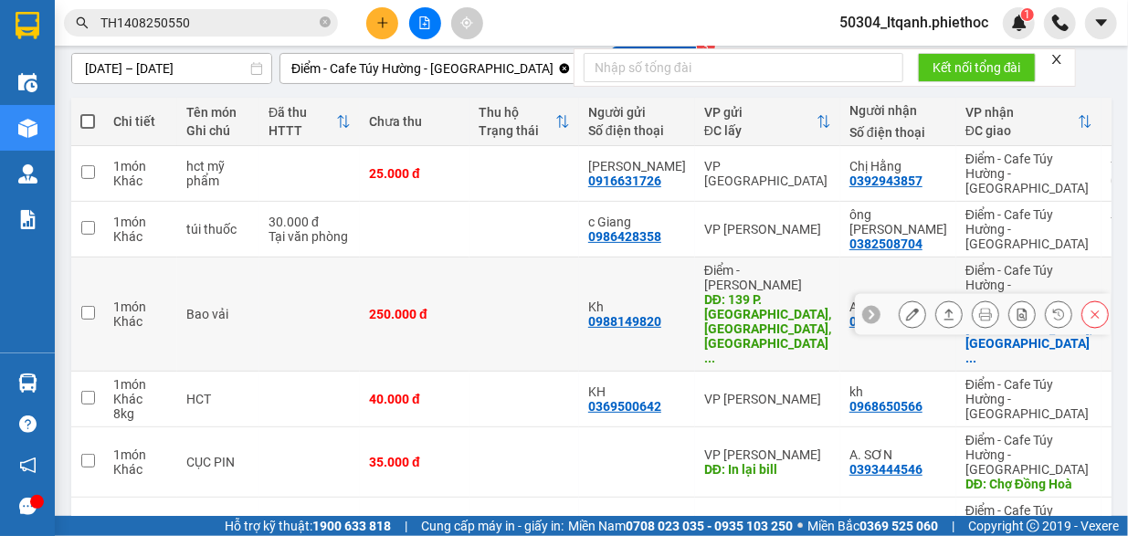
scroll to position [181, 0]
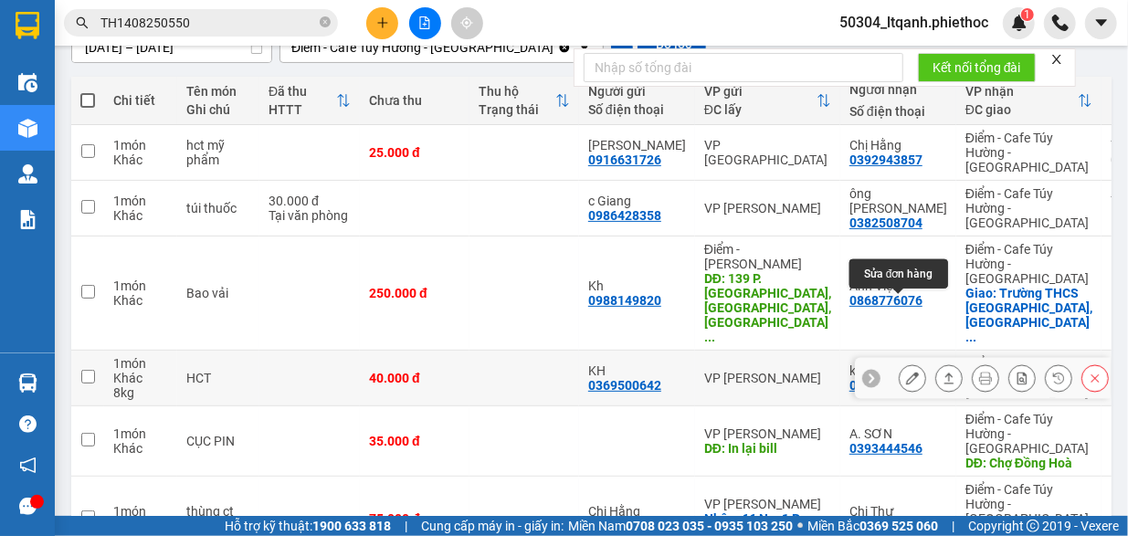
click at [906, 372] on icon at bounding box center [912, 378] width 13 height 13
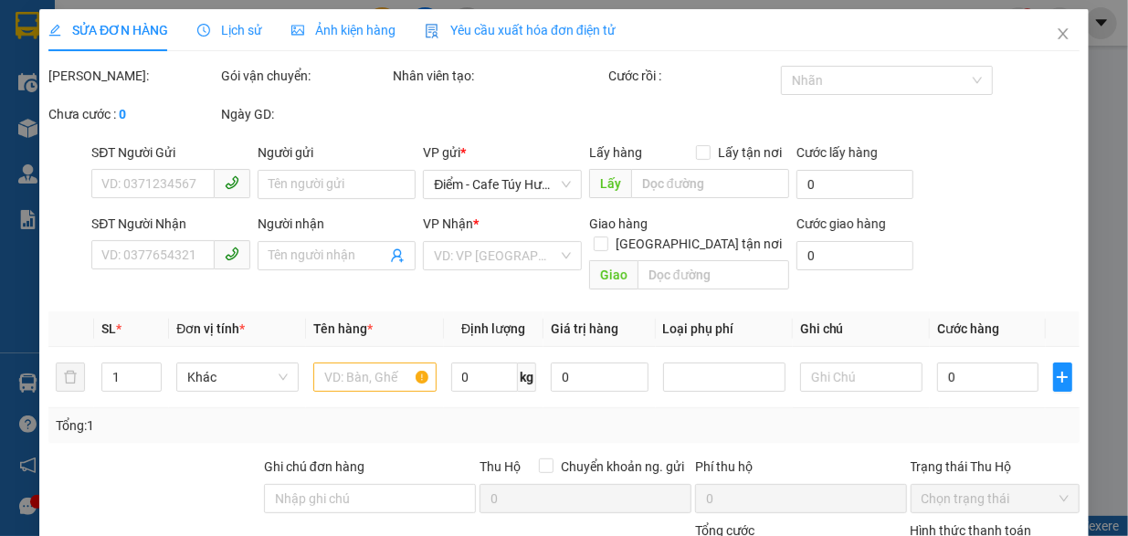
type input "0369500642"
type input "KH"
type input "0968650566"
type input "kh"
type input "40.000"
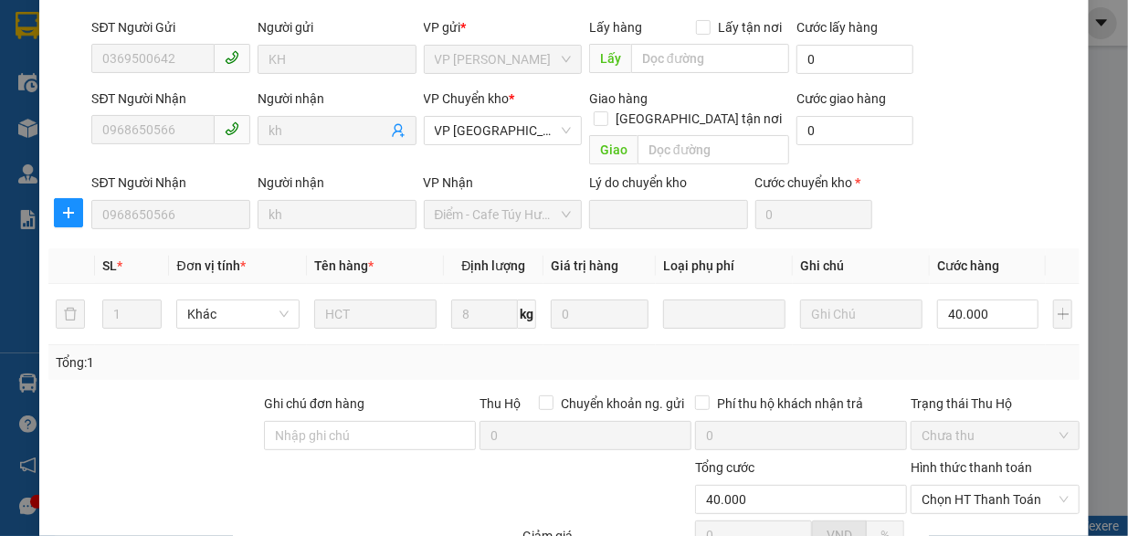
scroll to position [318, 0]
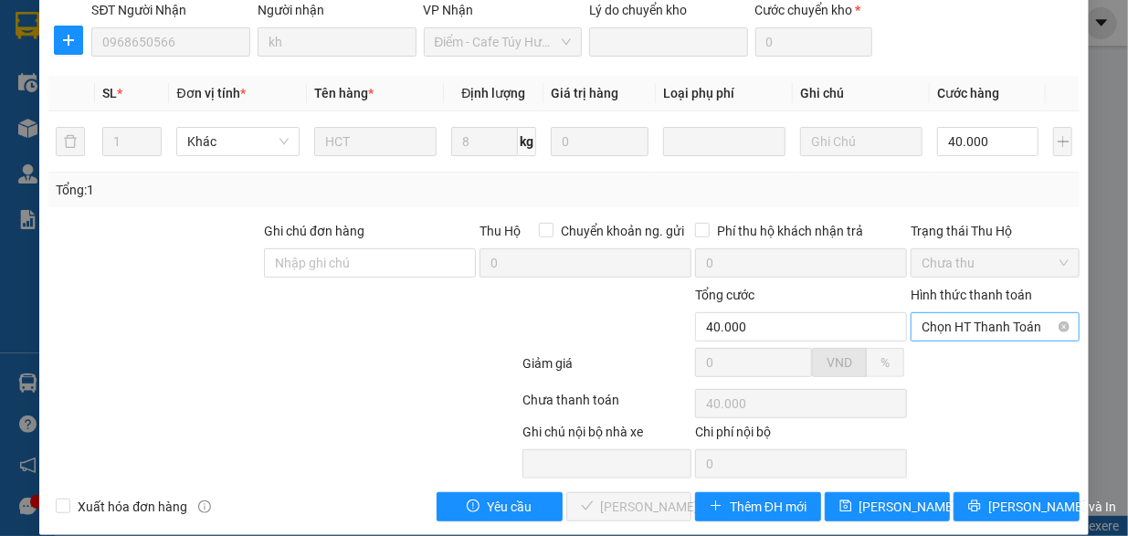
click at [937, 313] on span "Chọn HT Thanh Toán" at bounding box center [995, 326] width 147 height 27
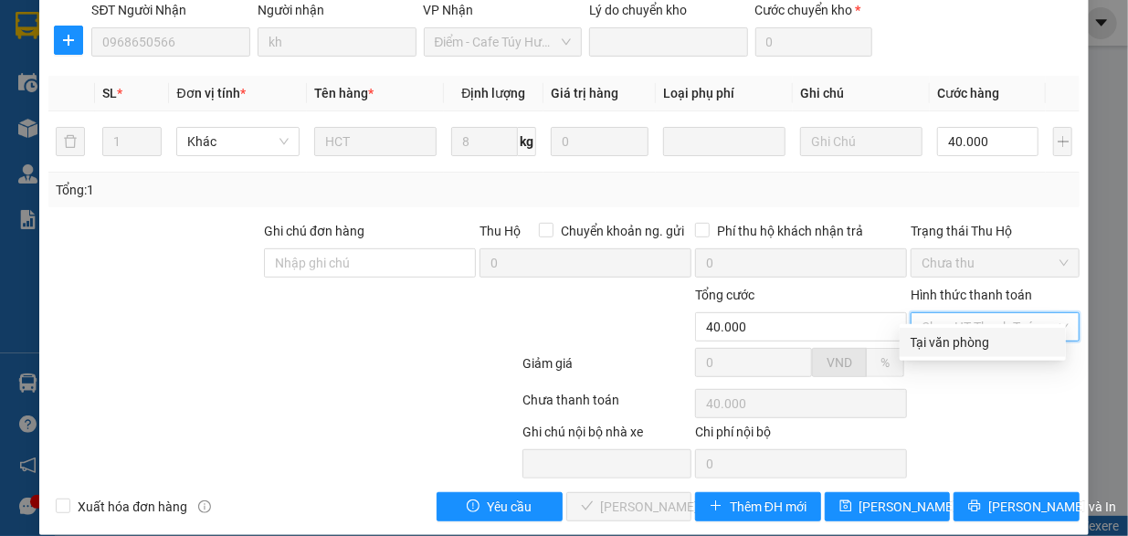
click at [937, 341] on div "Tại văn phòng" at bounding box center [983, 343] width 144 height 20
type input "0"
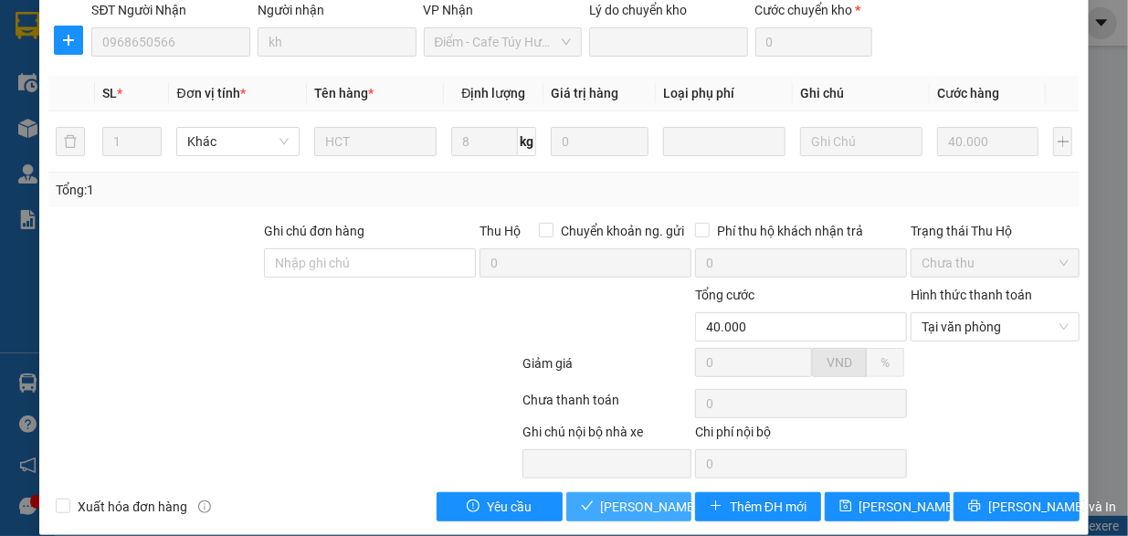
click at [643, 497] on span "[PERSON_NAME] và Giao hàng" at bounding box center [688, 507] width 175 height 20
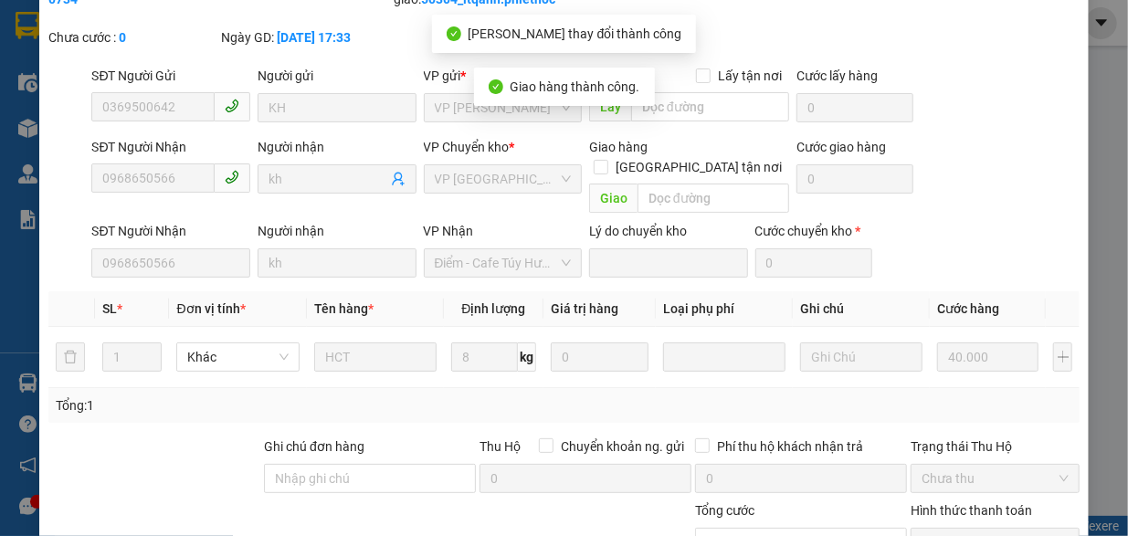
scroll to position [0, 0]
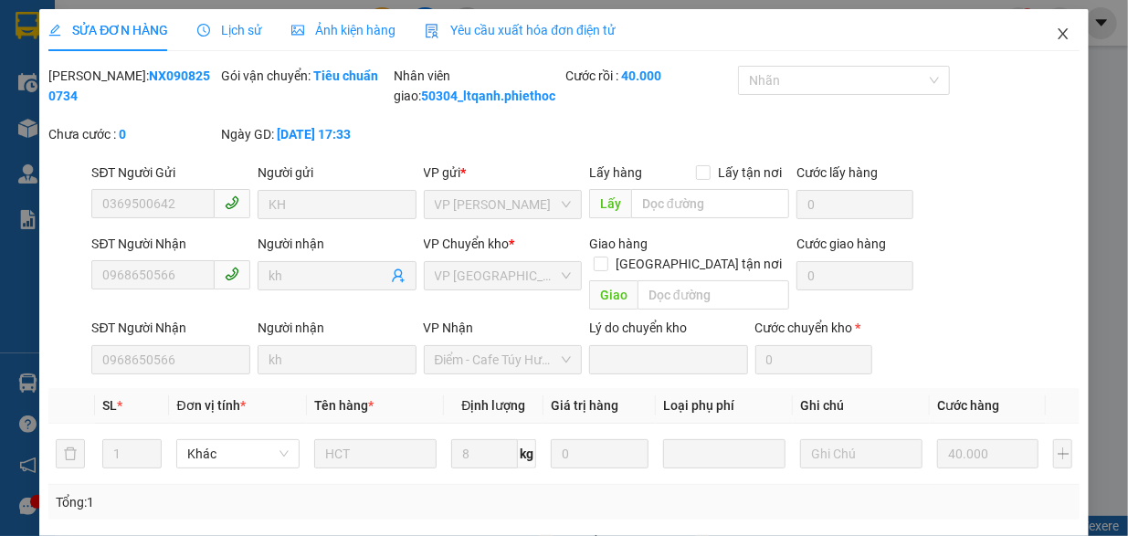
click at [1058, 33] on icon "close" at bounding box center [1063, 33] width 10 height 11
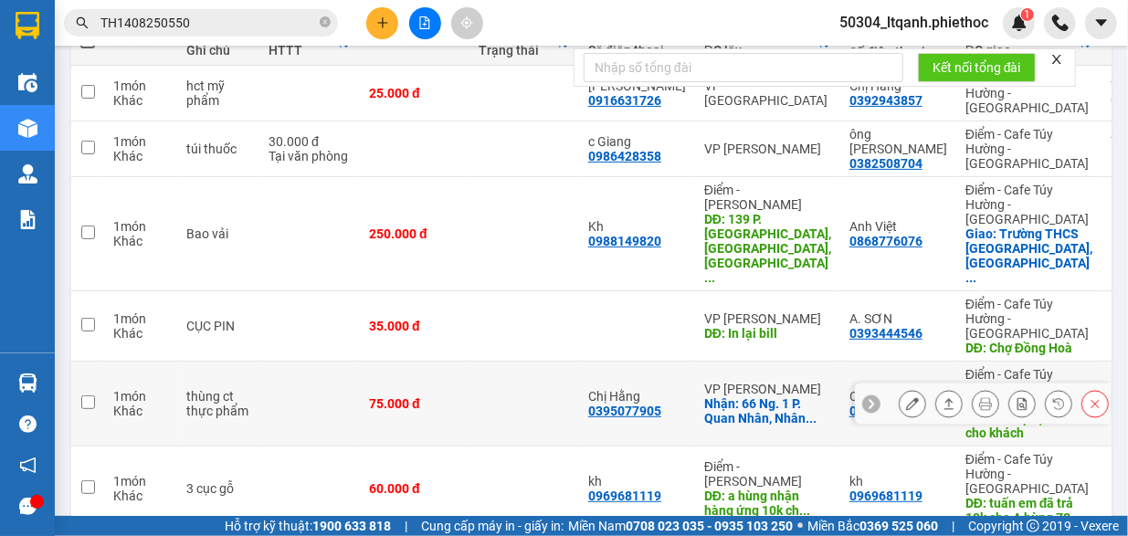
scroll to position [241, 0]
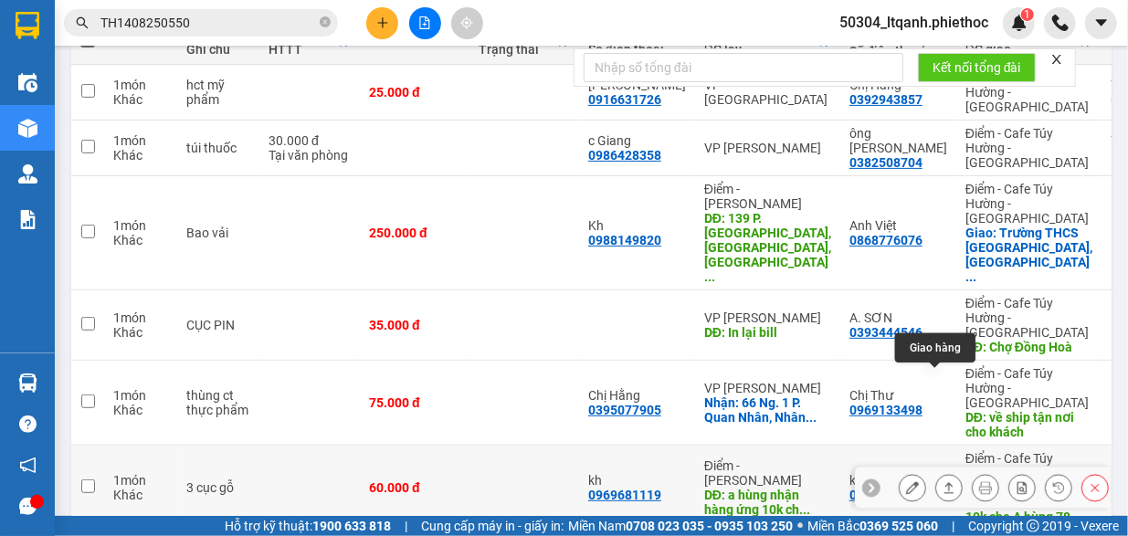
click at [943, 481] on icon at bounding box center [949, 487] width 13 height 13
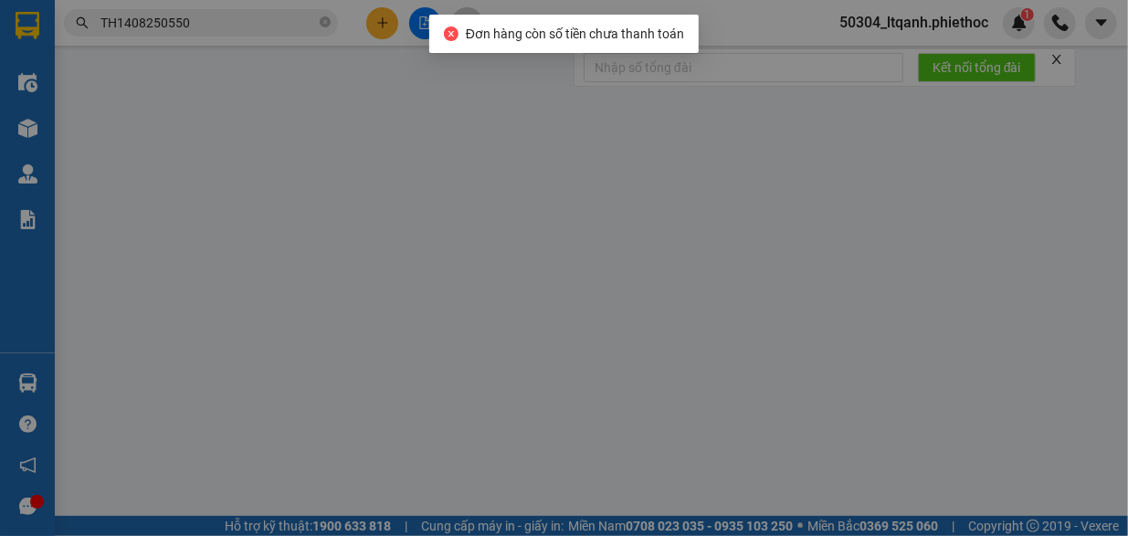
type input "0969681119"
type input "kh"
type input "a hùng nhận hàng ứng 10k cho quán nước"
type input "5.000"
type input "0969681119"
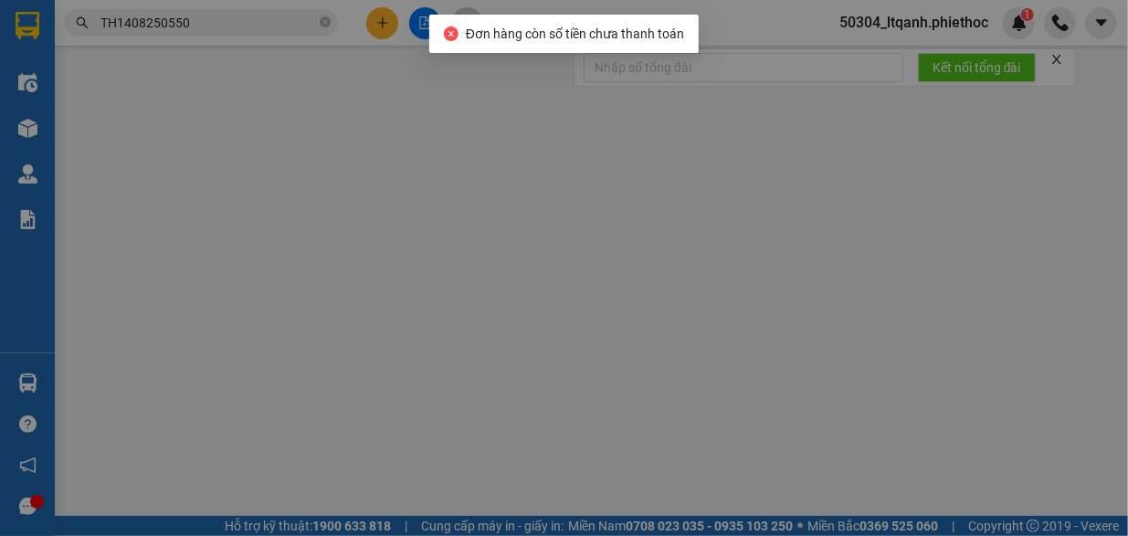
type input "kh"
type input "[PERSON_NAME] em đã trả 10k cho A hùng 78"
type input "60.000"
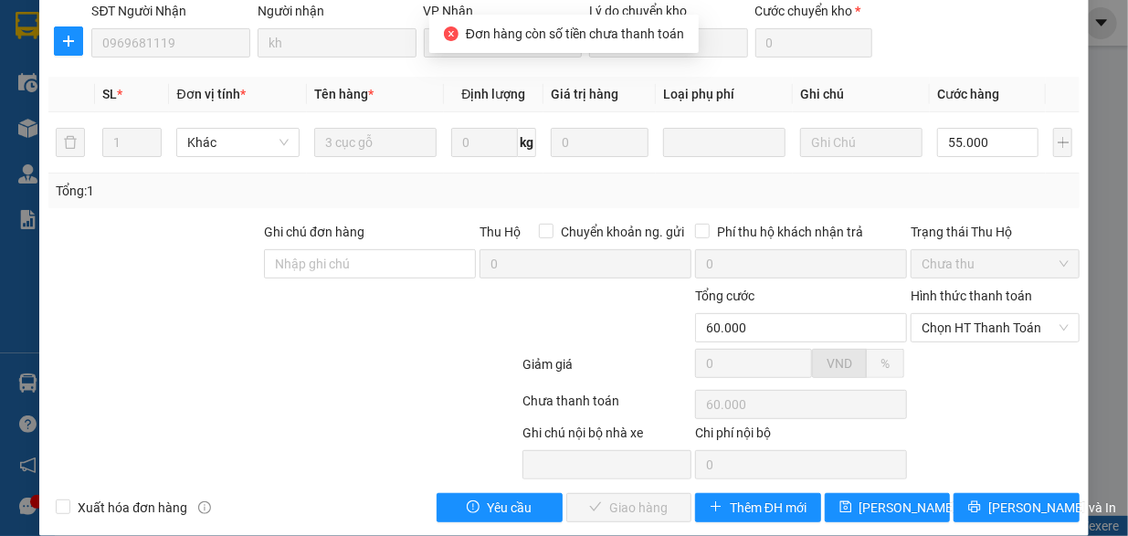
scroll to position [318, 0]
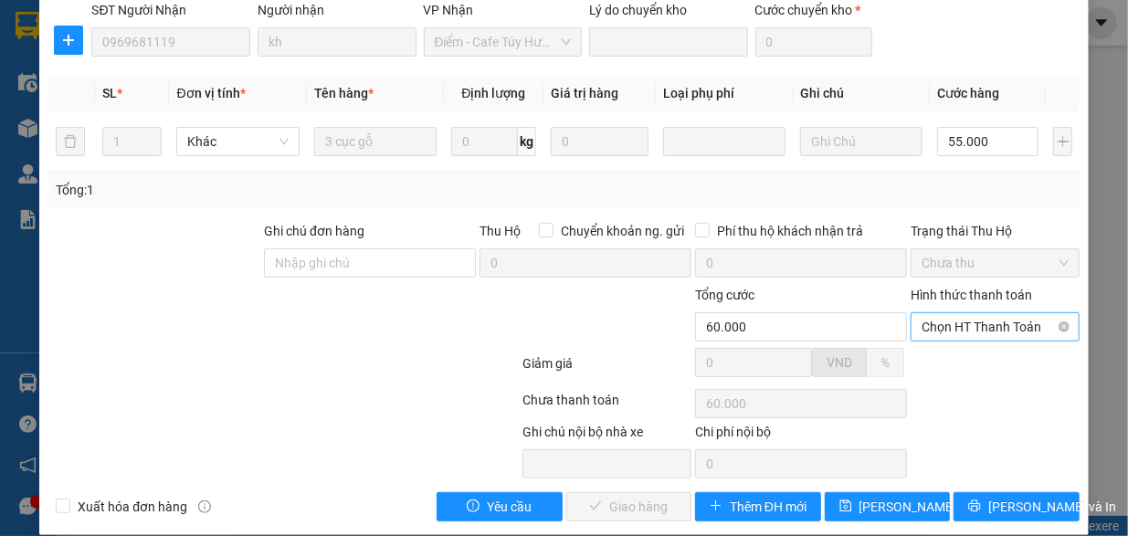
click at [971, 313] on span "Chọn HT Thanh Toán" at bounding box center [995, 326] width 147 height 27
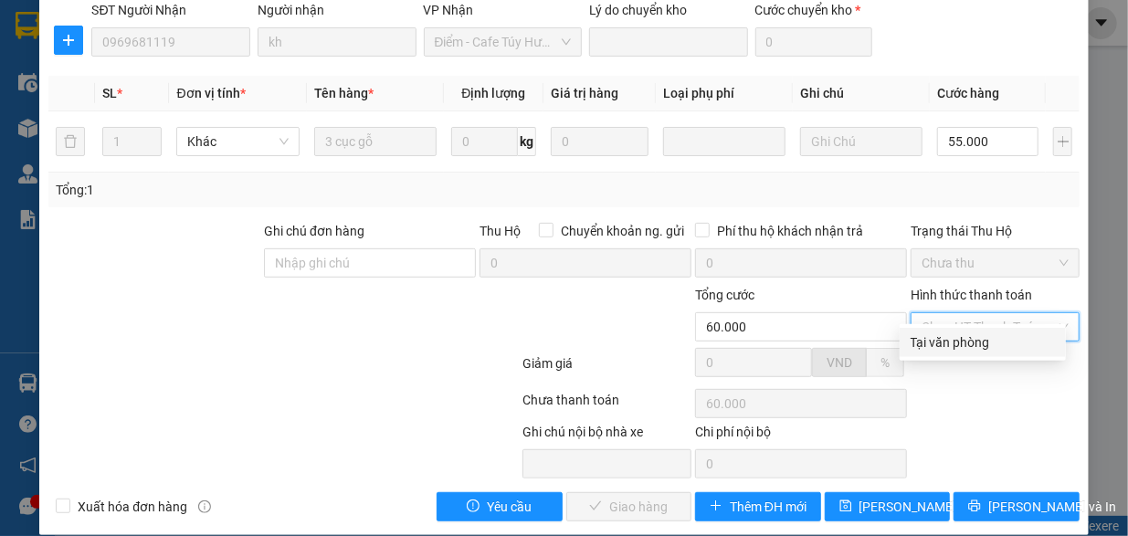
click at [943, 343] on div "Tại văn phòng" at bounding box center [983, 343] width 144 height 20
type input "0"
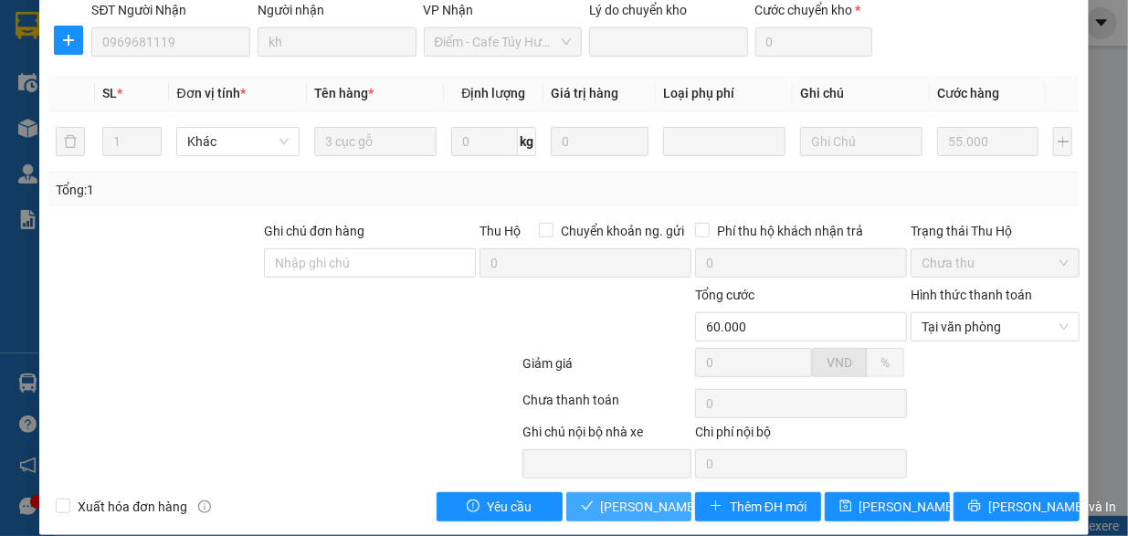
click at [617, 497] on span "[PERSON_NAME] và Giao hàng" at bounding box center [688, 507] width 175 height 20
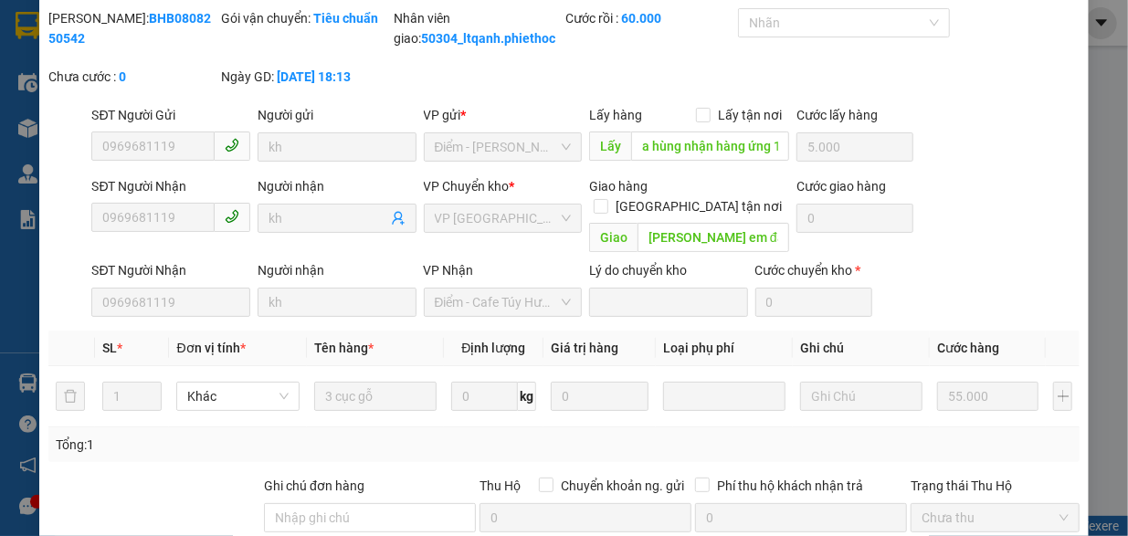
scroll to position [0, 0]
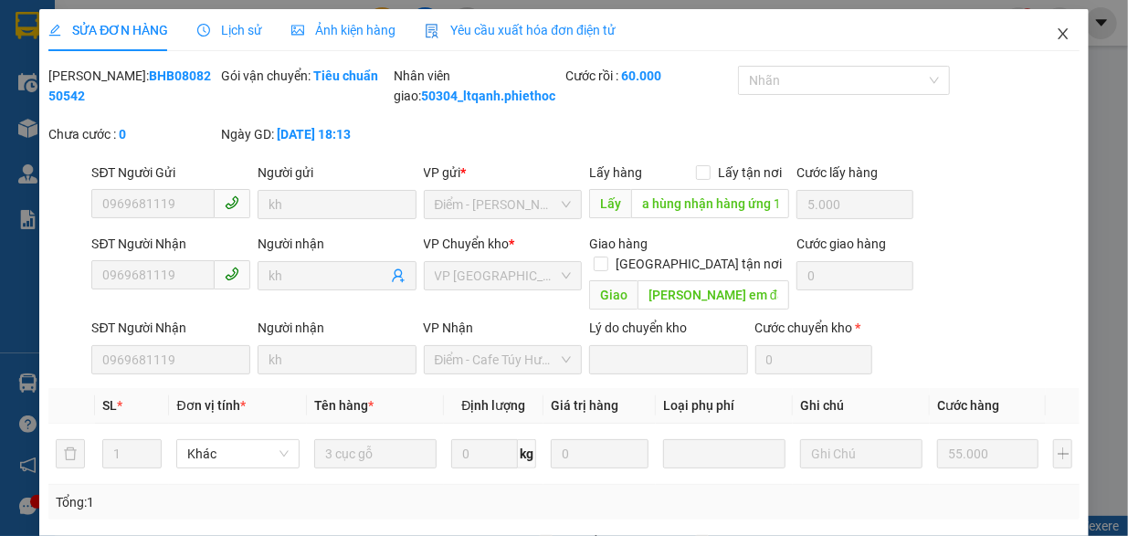
click at [1056, 34] on icon "close" at bounding box center [1063, 33] width 15 height 15
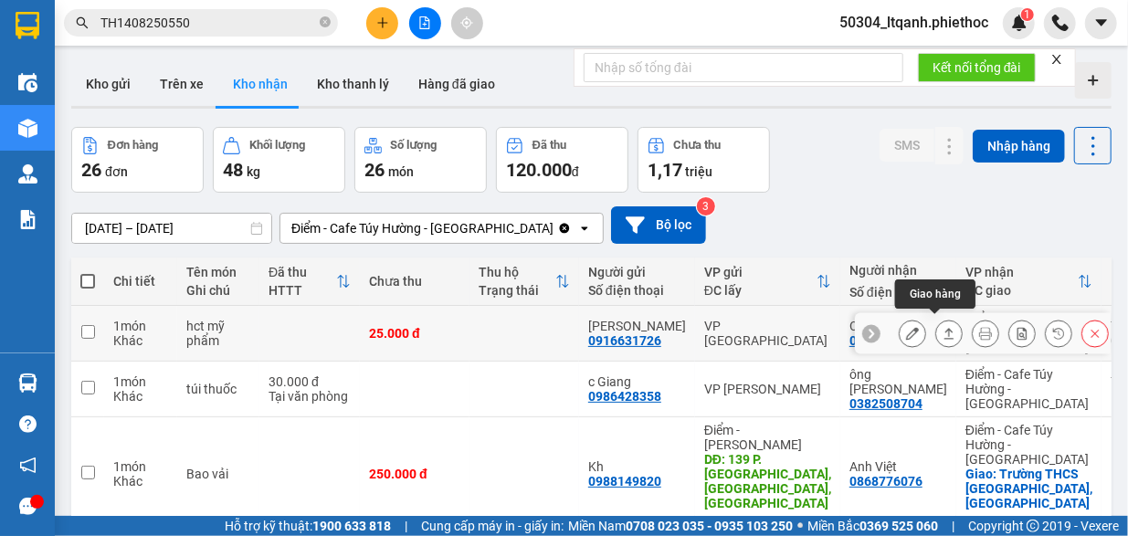
click at [943, 328] on icon at bounding box center [949, 333] width 13 height 13
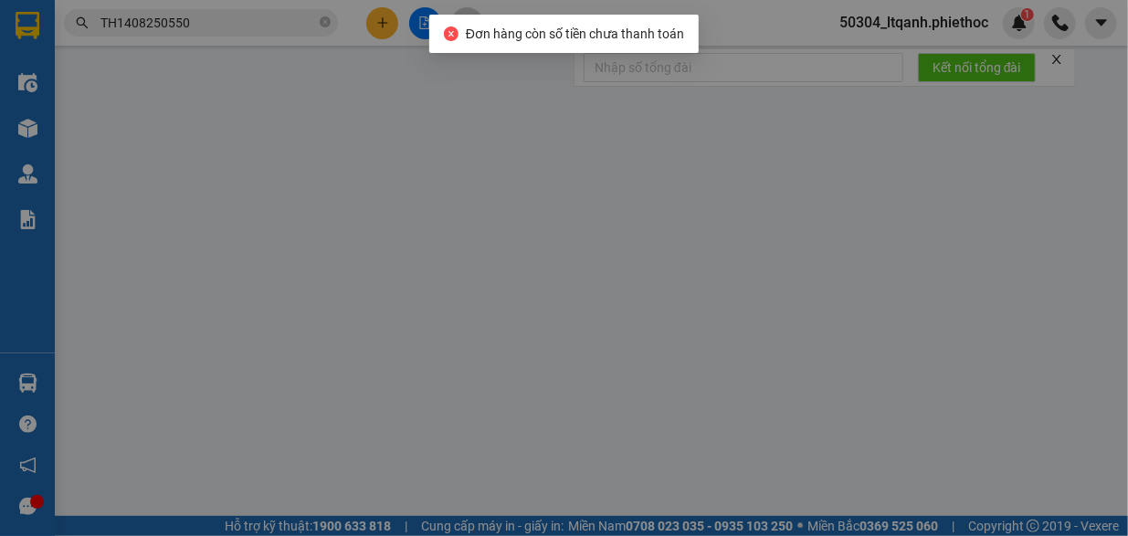
type input "0916631726"
type input "[PERSON_NAME]"
type input "0392943857"
type input "Chị Hằng"
type input "25.000"
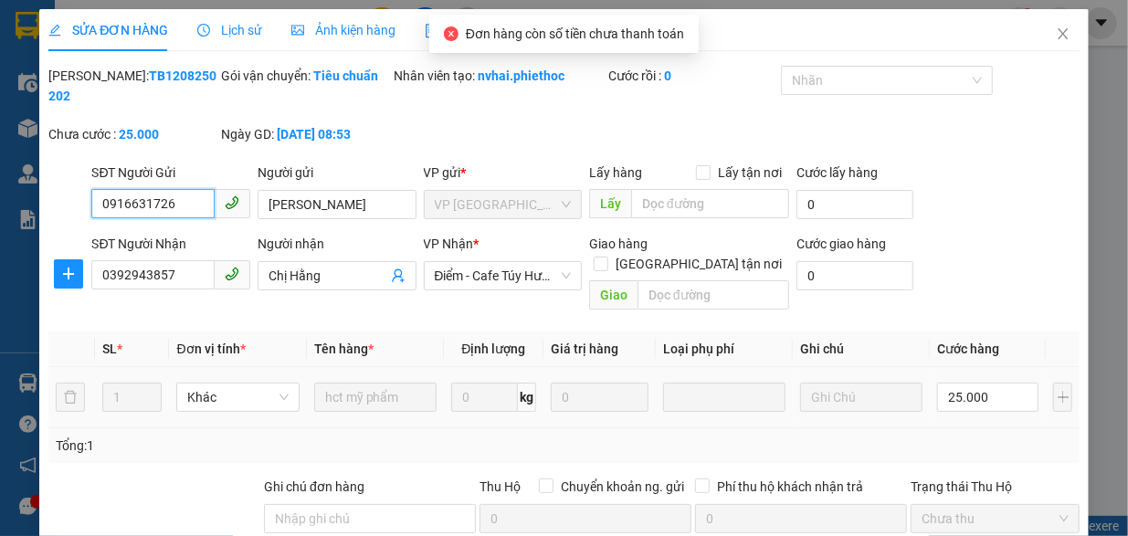
scroll to position [256, 0]
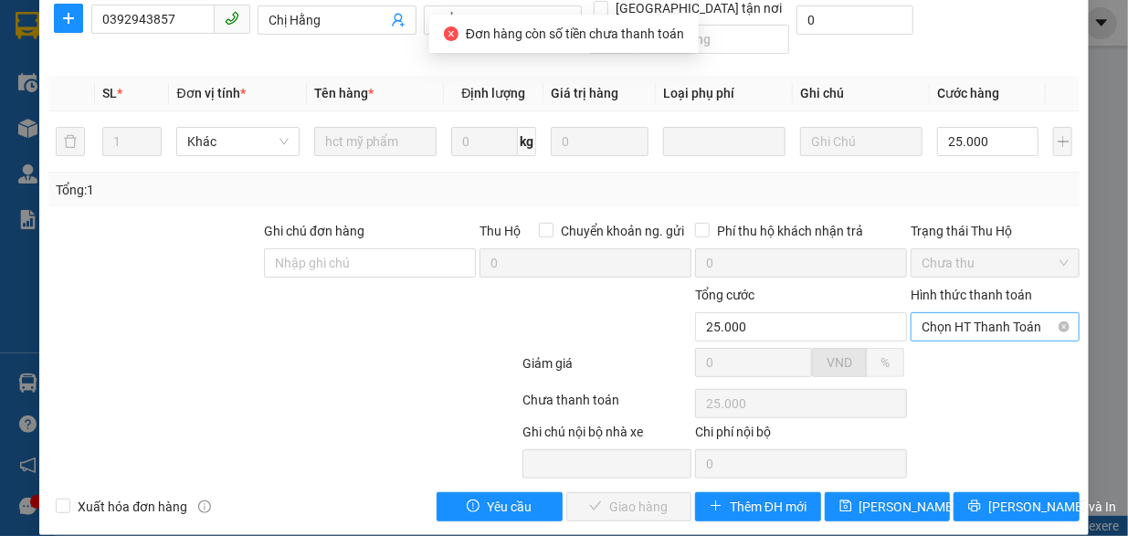
click at [938, 316] on span "Chọn HT Thanh Toán" at bounding box center [995, 326] width 147 height 27
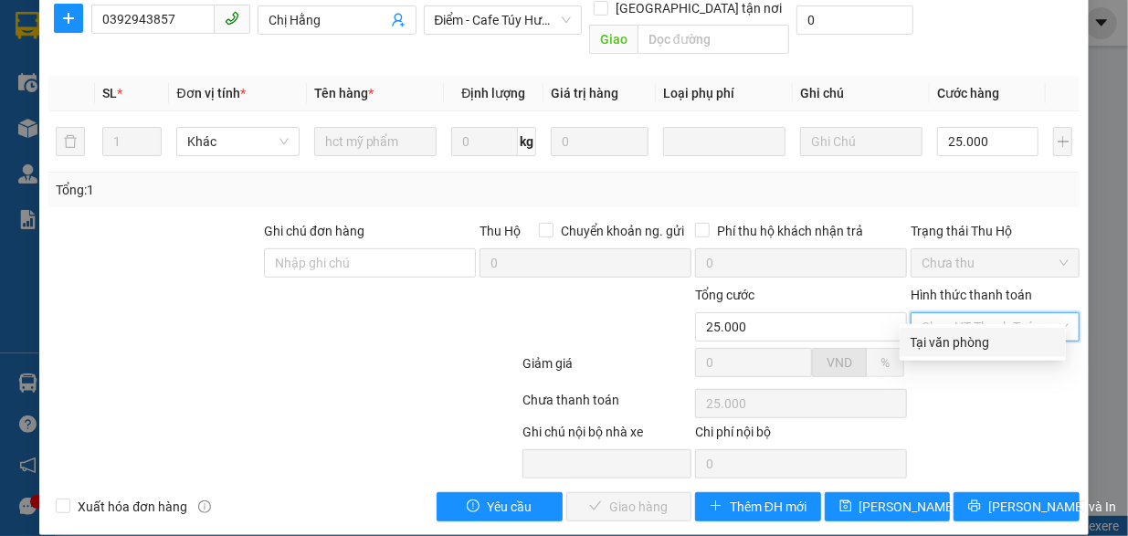
click at [932, 350] on div "Tại văn phòng" at bounding box center [983, 343] width 144 height 20
type input "0"
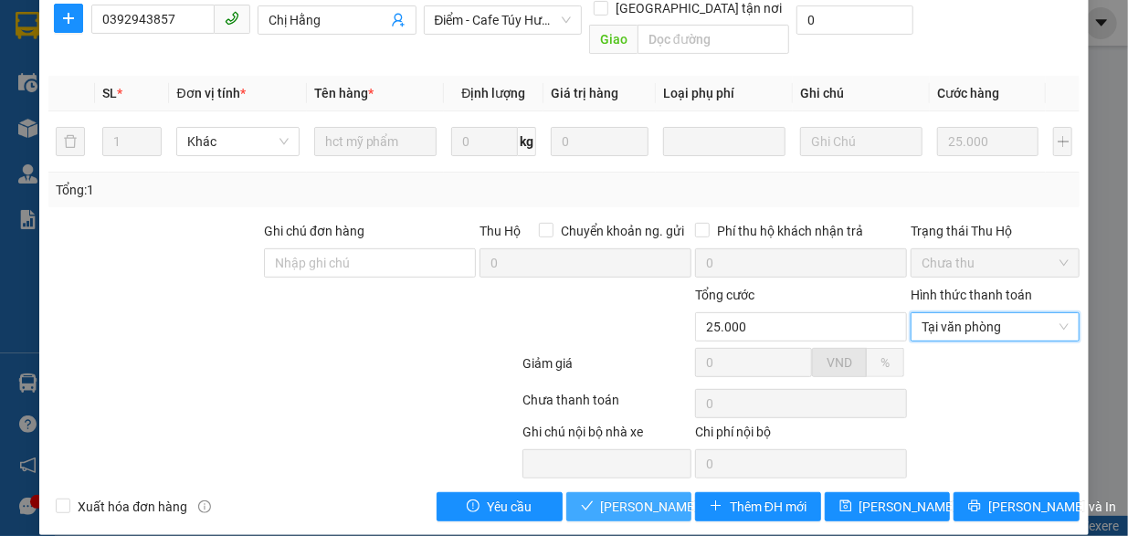
click at [647, 497] on span "[PERSON_NAME] và Giao hàng" at bounding box center [688, 507] width 175 height 20
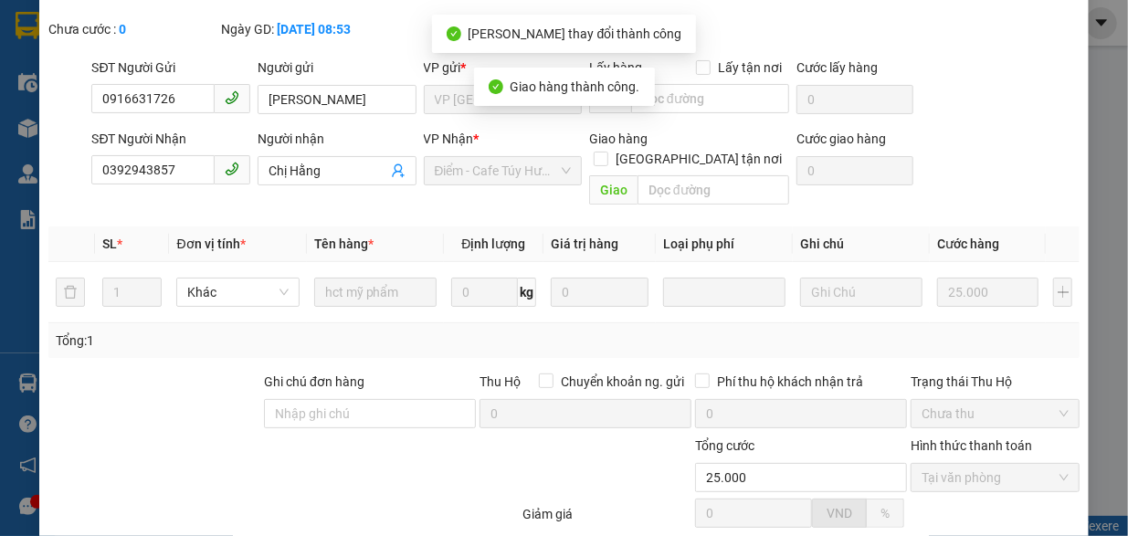
scroll to position [20, 0]
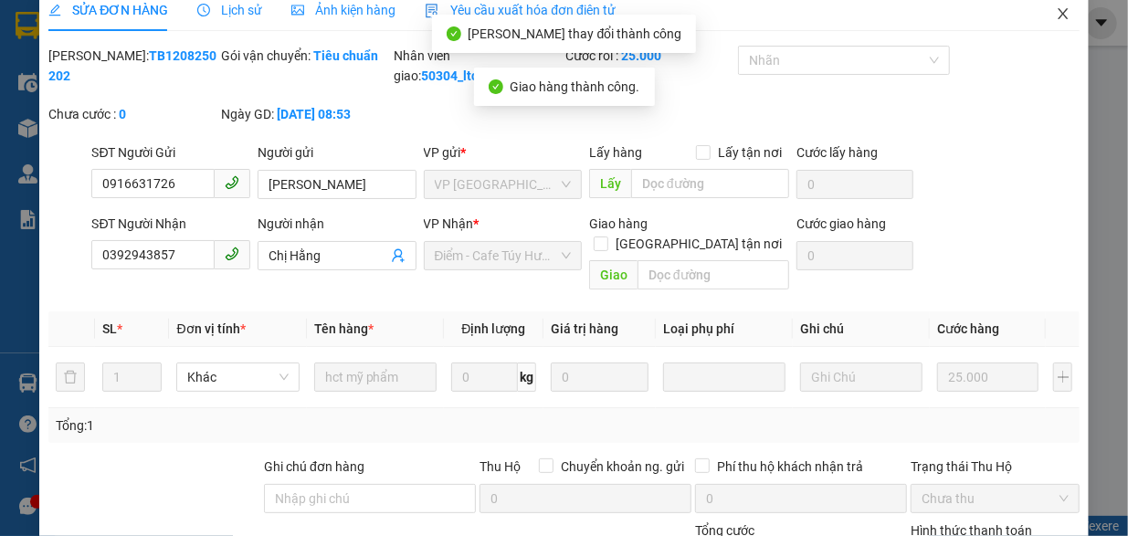
click at [1056, 15] on icon "close" at bounding box center [1063, 13] width 15 height 15
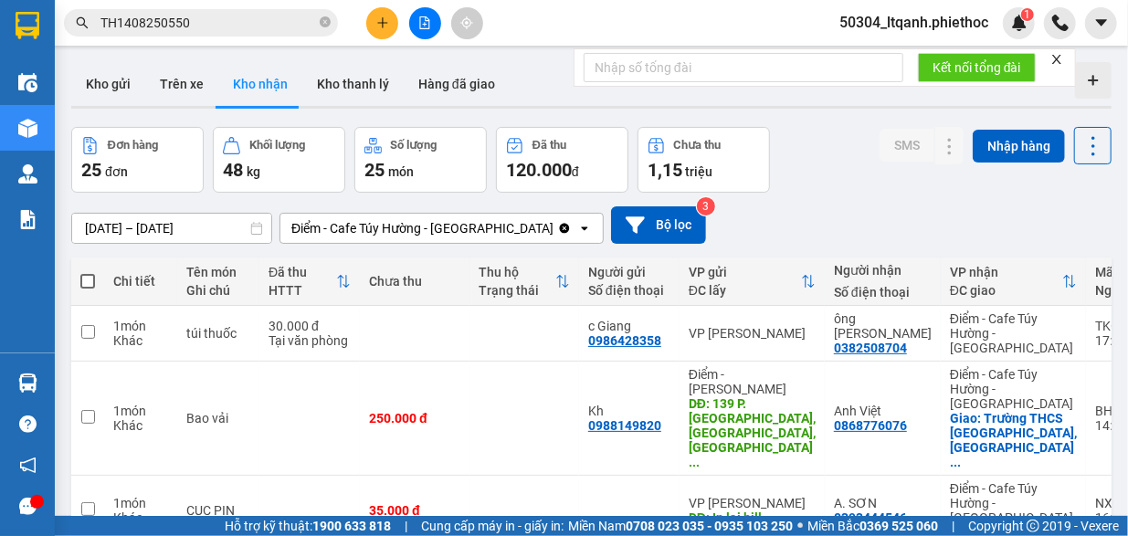
scroll to position [168, 0]
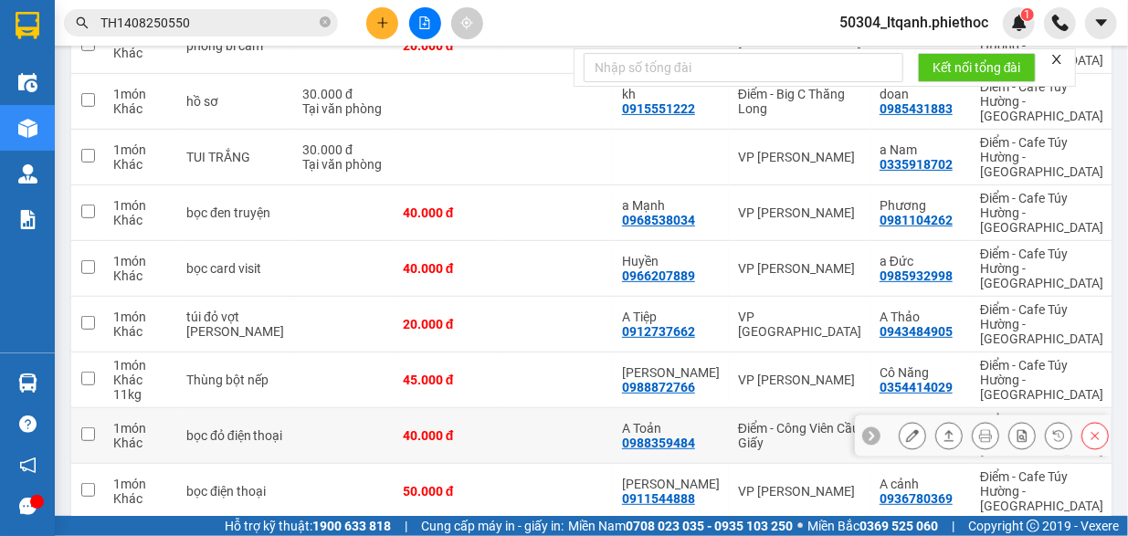
scroll to position [301, 0]
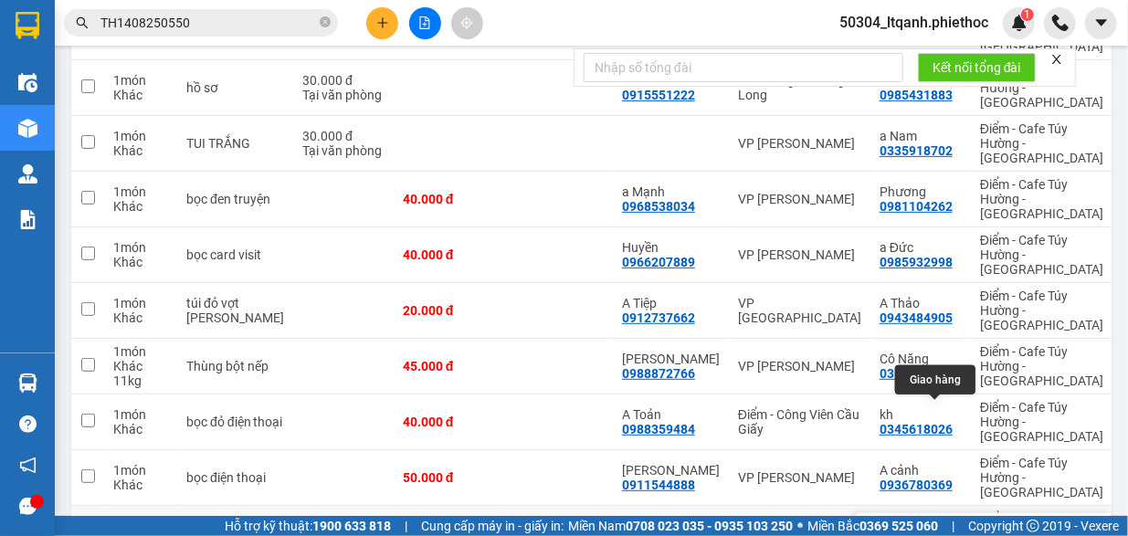
click at [945, 528] on icon at bounding box center [950, 533] width 10 height 11
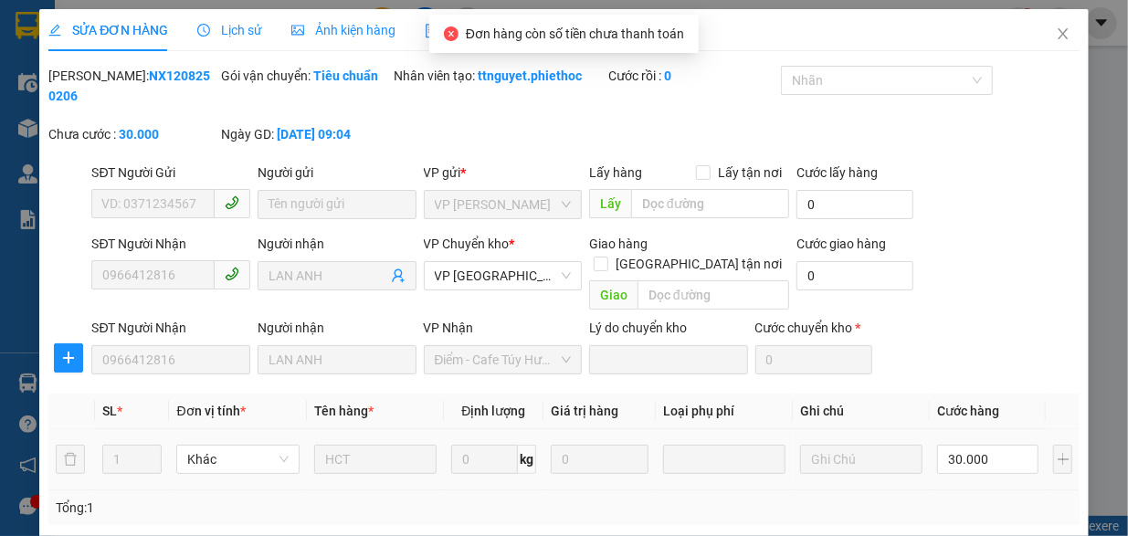
type input "0966412816"
type input "LAN ANH"
type input "30.000"
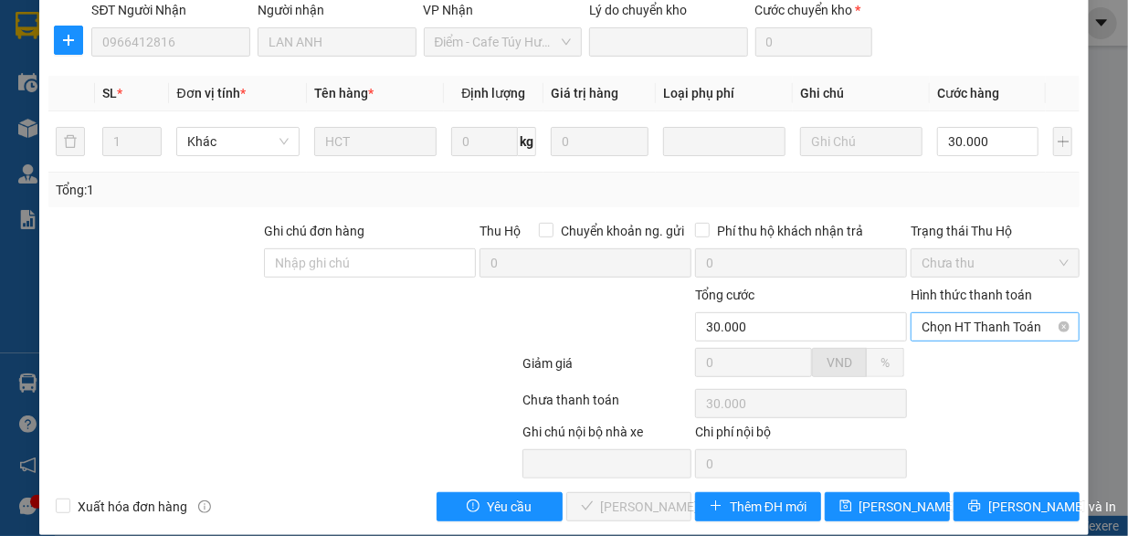
click at [957, 313] on span "Chọn HT Thanh Toán" at bounding box center [995, 326] width 147 height 27
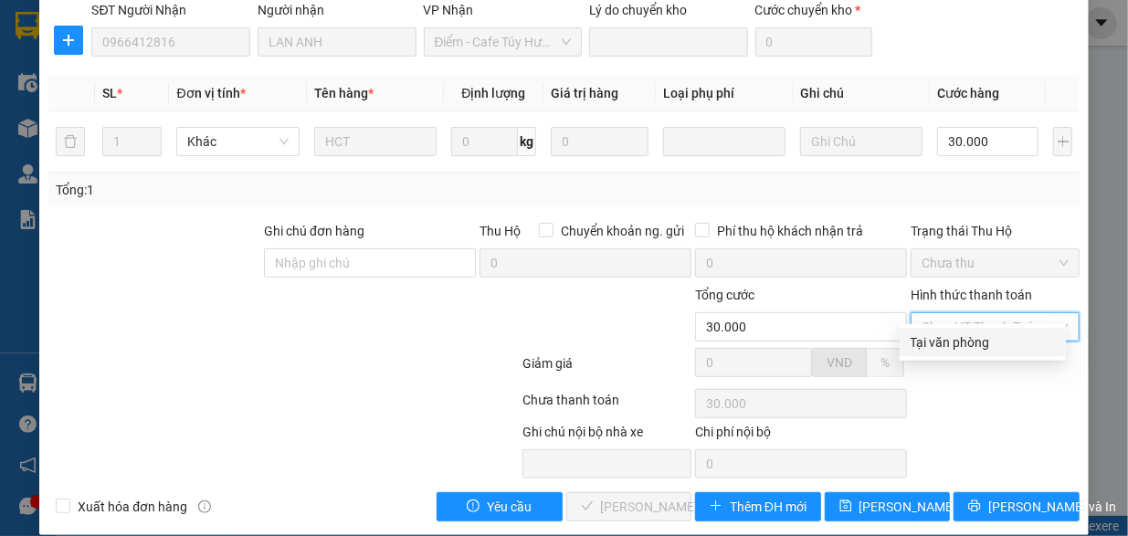
click at [939, 337] on div "Tại văn phòng" at bounding box center [983, 343] width 144 height 20
type input "0"
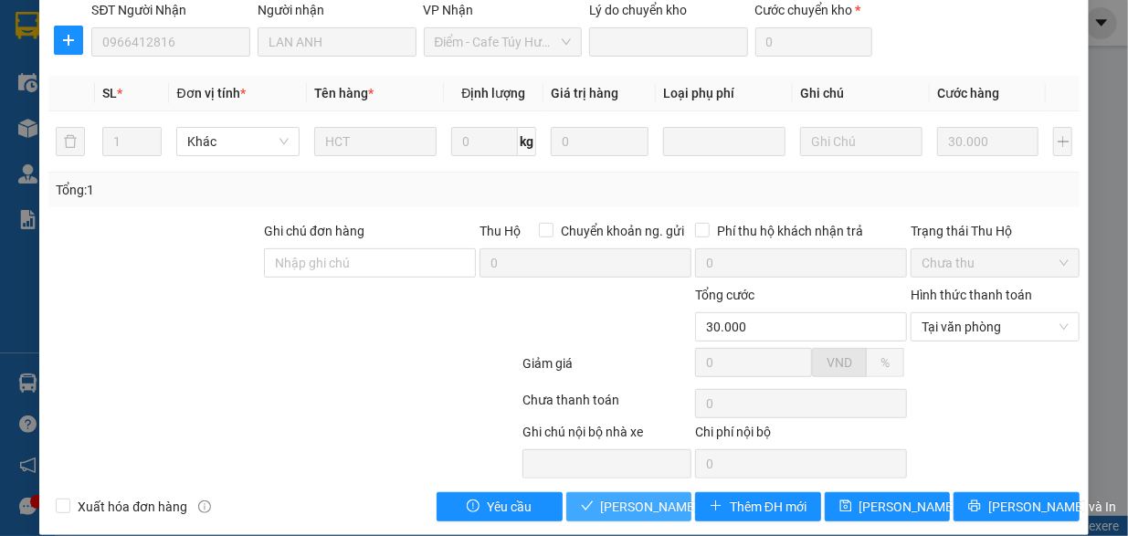
click at [627, 497] on span "[PERSON_NAME] và Giao hàng" at bounding box center [688, 507] width 175 height 20
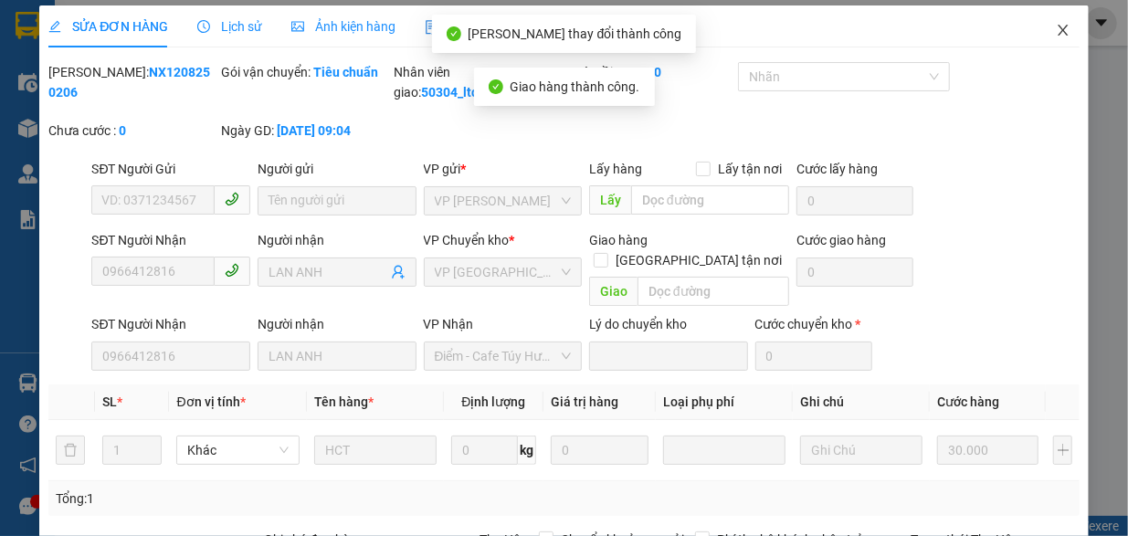
scroll to position [4, 0]
click at [1058, 33] on icon "close" at bounding box center [1063, 30] width 10 height 11
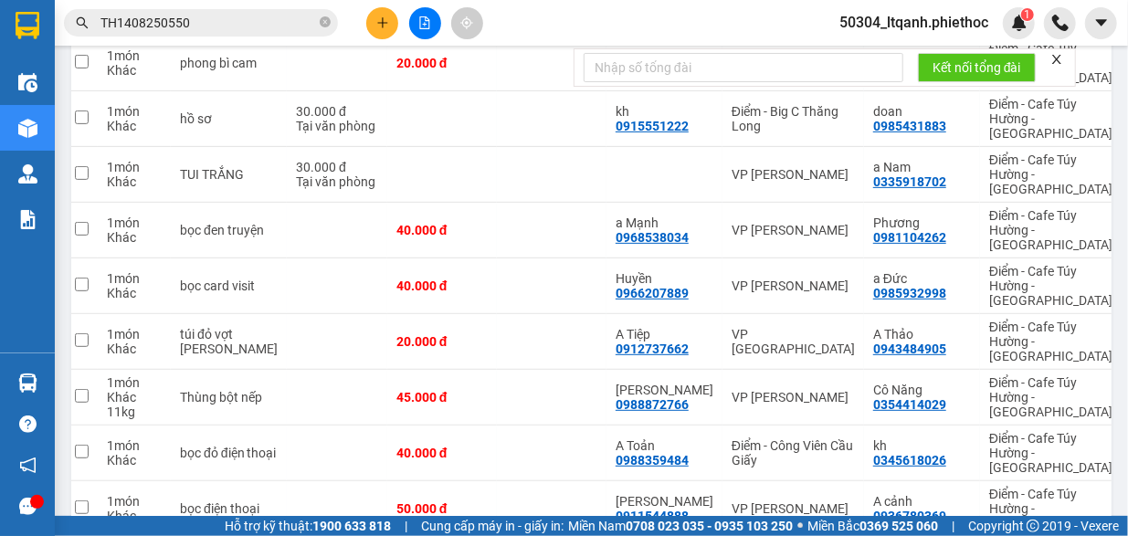
scroll to position [301, 0]
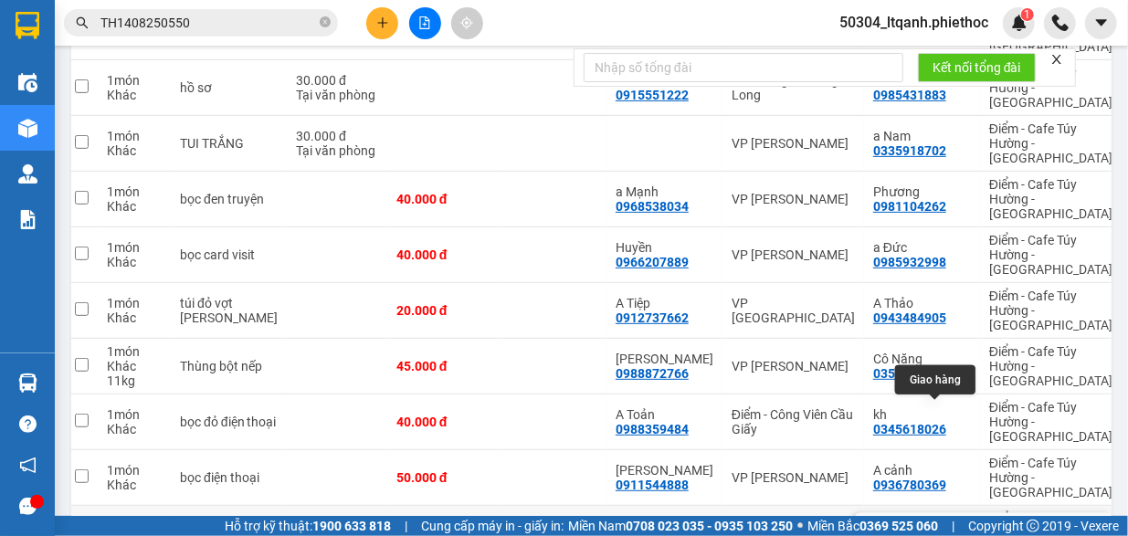
click at [943, 527] on icon at bounding box center [949, 533] width 13 height 13
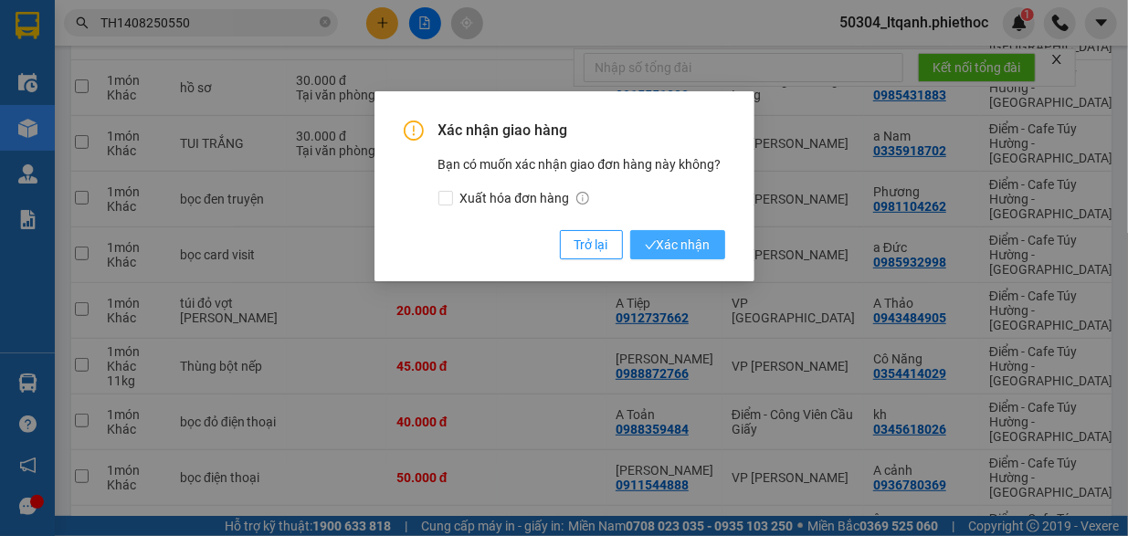
click at [676, 234] on button "Xác nhận" at bounding box center [677, 244] width 95 height 29
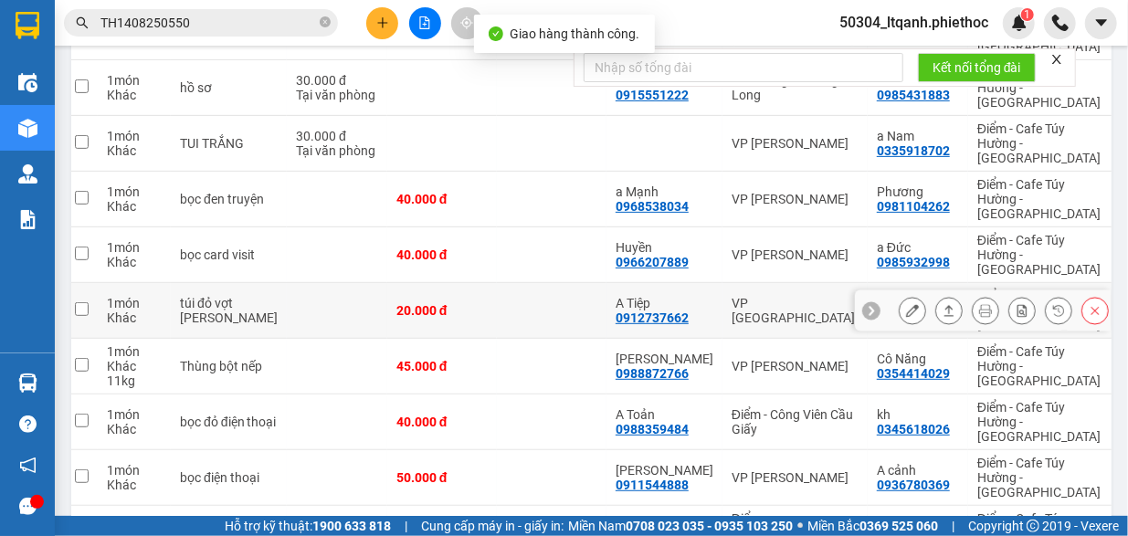
scroll to position [0, 0]
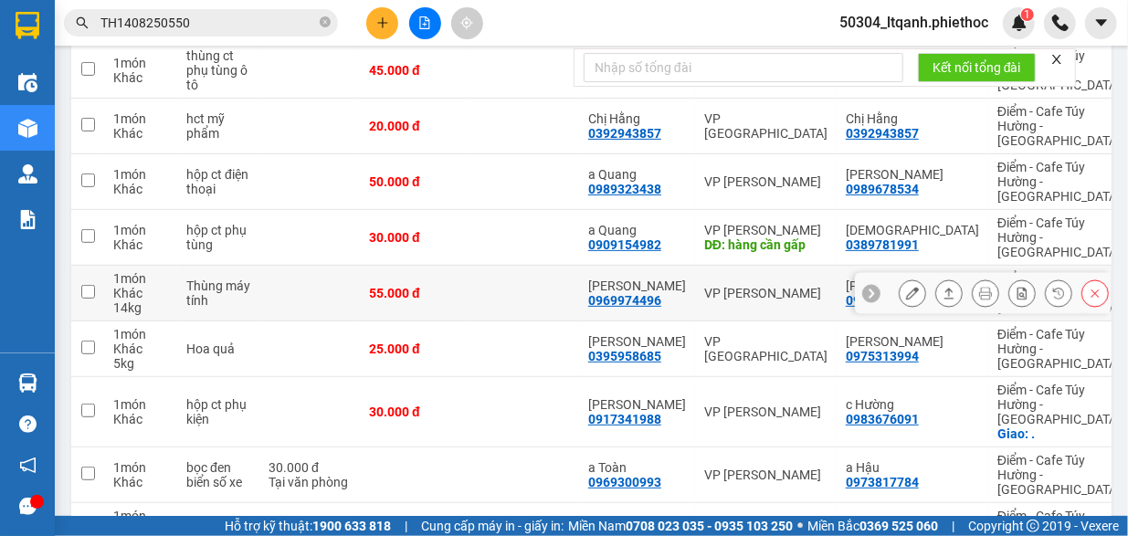
scroll to position [360, 0]
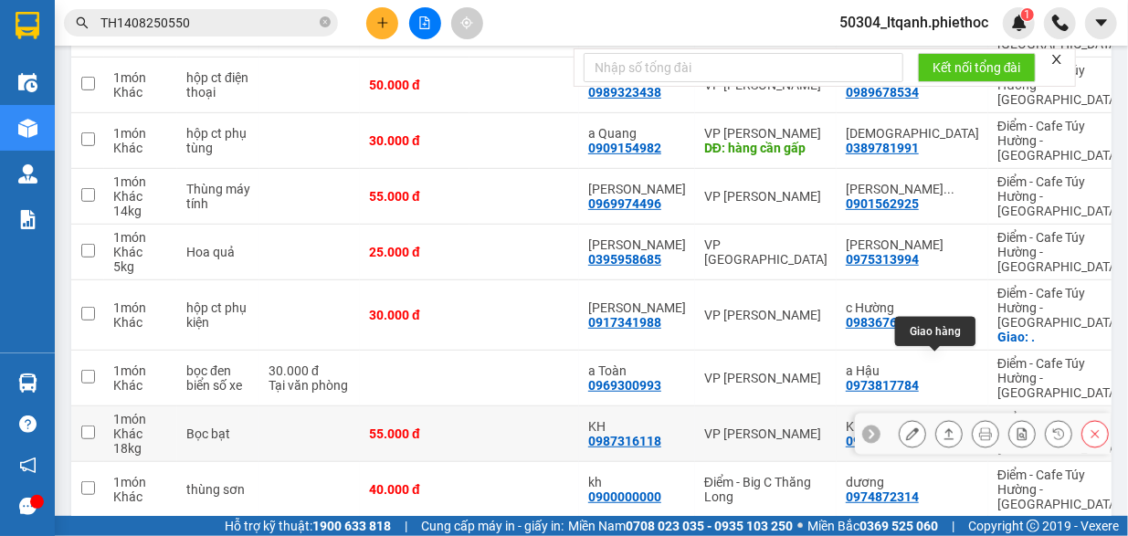
click at [943, 428] on icon at bounding box center [949, 434] width 13 height 13
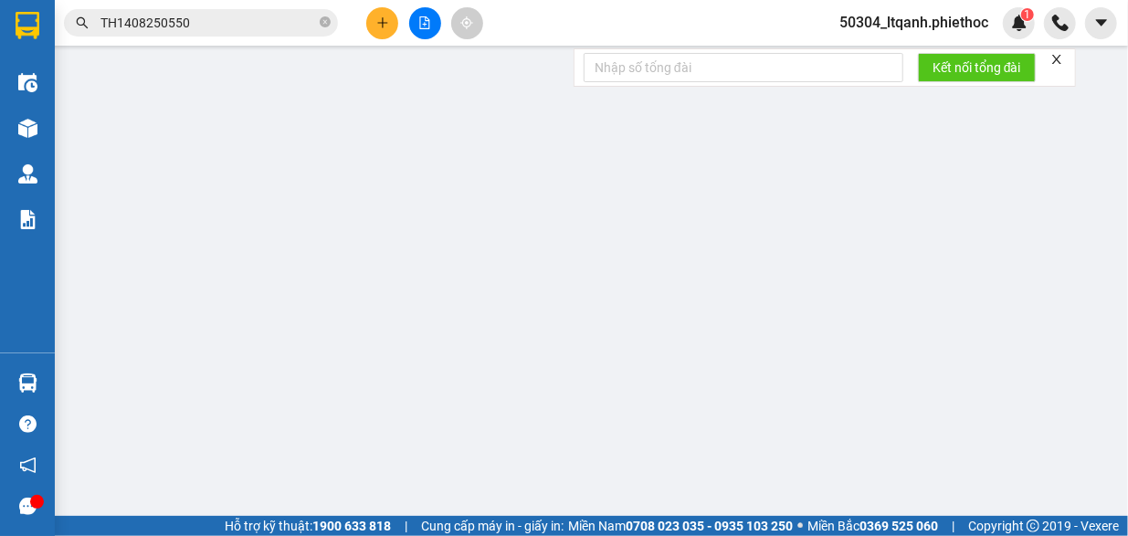
type input "0987316118"
type input "KH"
type input "0987316118"
type input "KH"
type input "55.000"
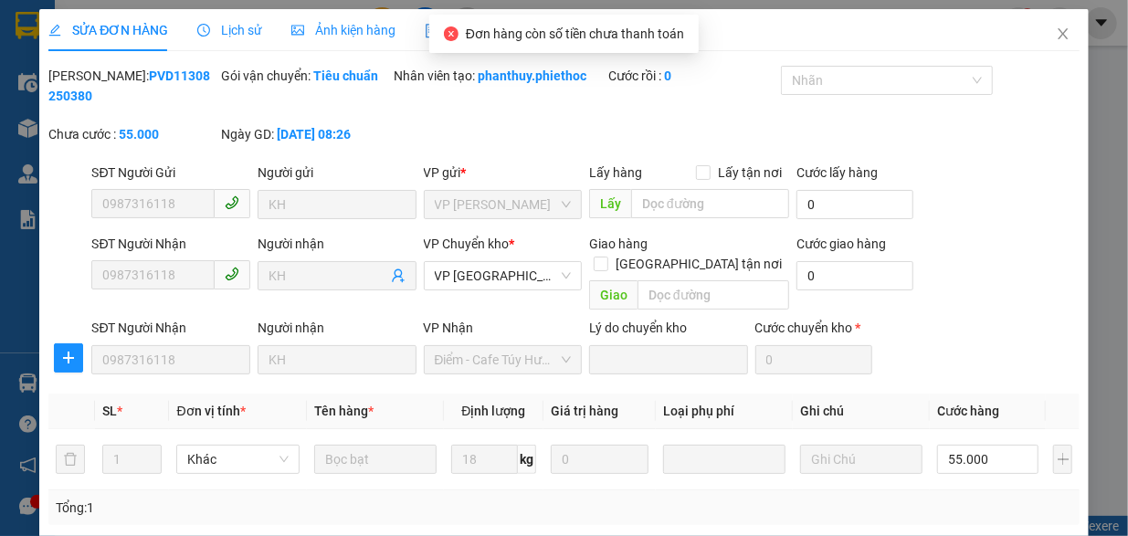
scroll to position [318, 0]
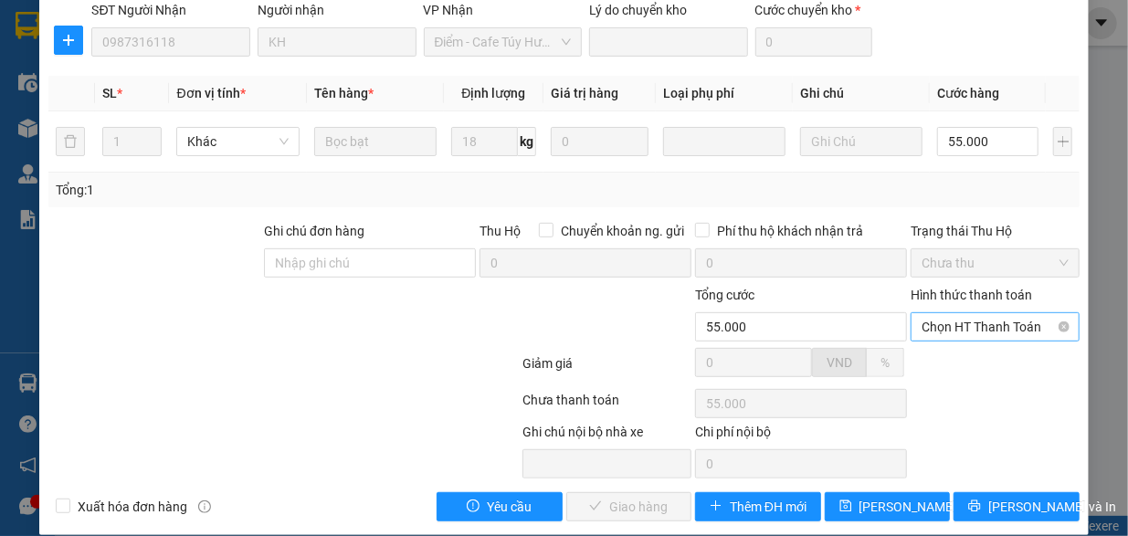
click at [976, 313] on span "Chọn HT Thanh Toán" at bounding box center [995, 326] width 147 height 27
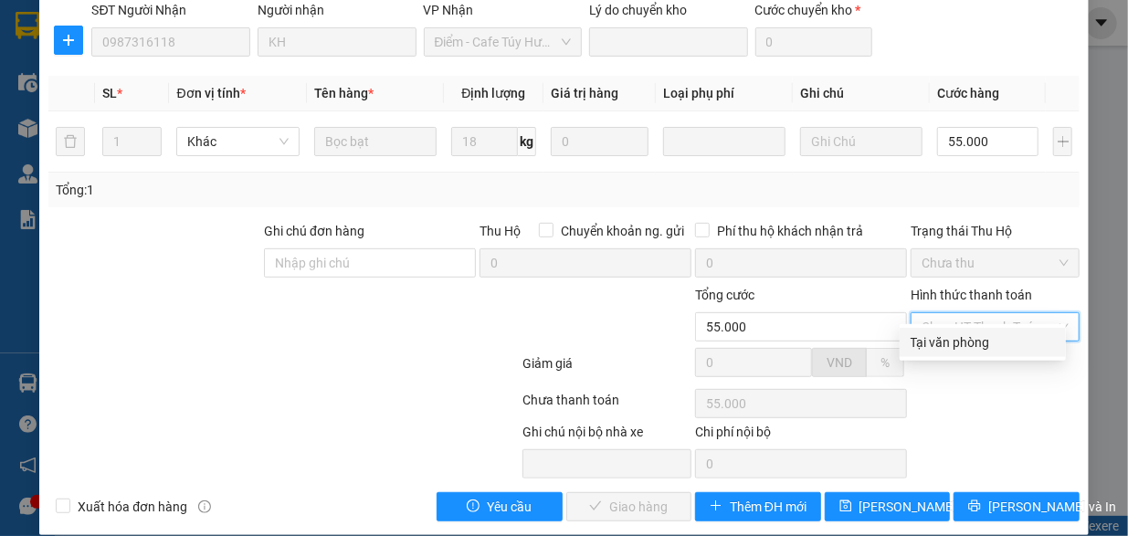
click at [962, 342] on div "Tại văn phòng" at bounding box center [983, 343] width 144 height 20
type input "0"
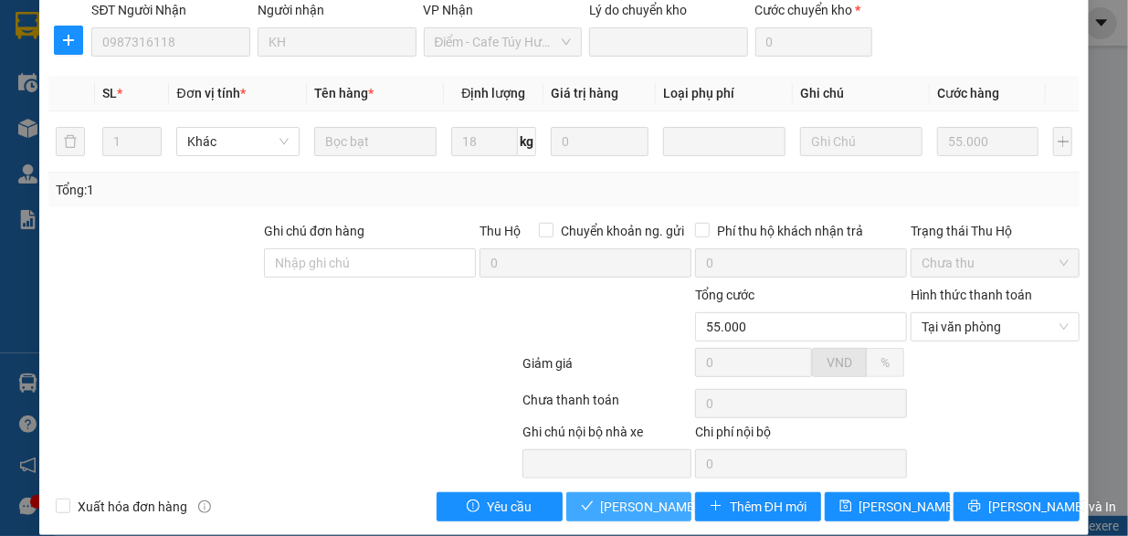
click at [601, 497] on span "[PERSON_NAME] và Giao hàng" at bounding box center [688, 507] width 175 height 20
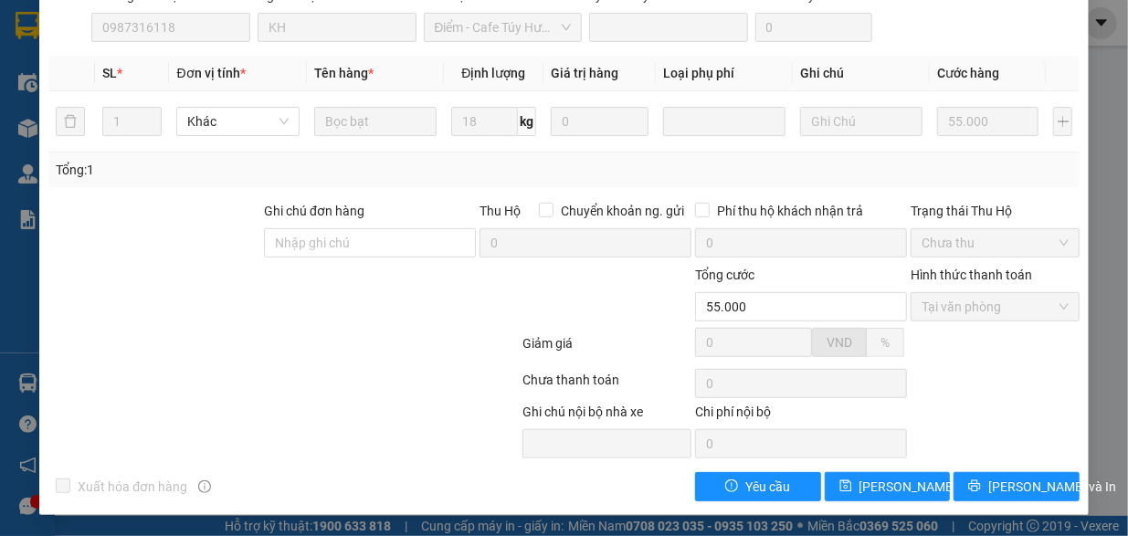
scroll to position [0, 0]
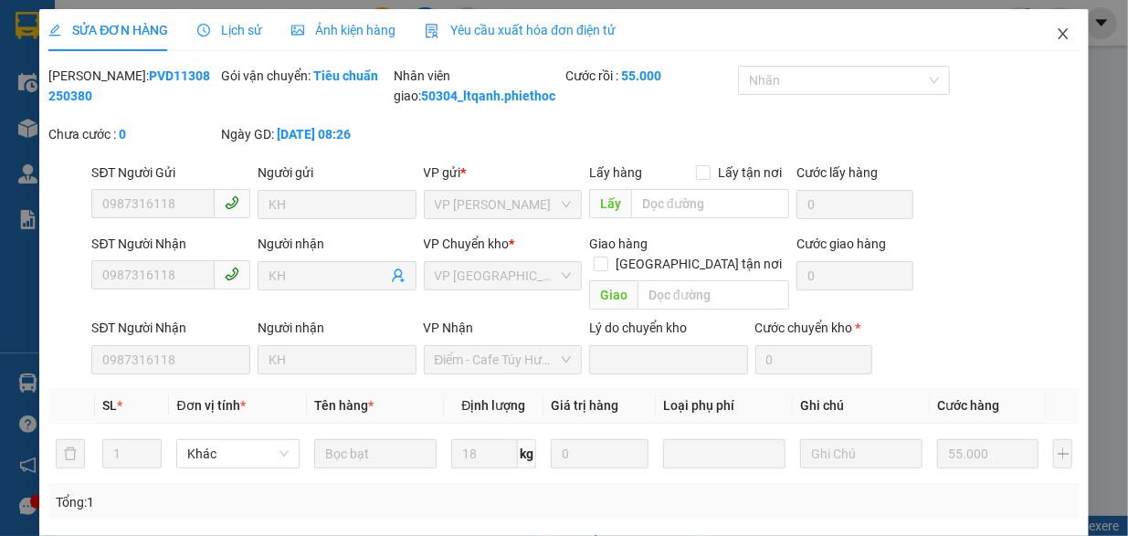
click at [1056, 34] on icon "close" at bounding box center [1063, 33] width 15 height 15
